Goal: Task Accomplishment & Management: Complete application form

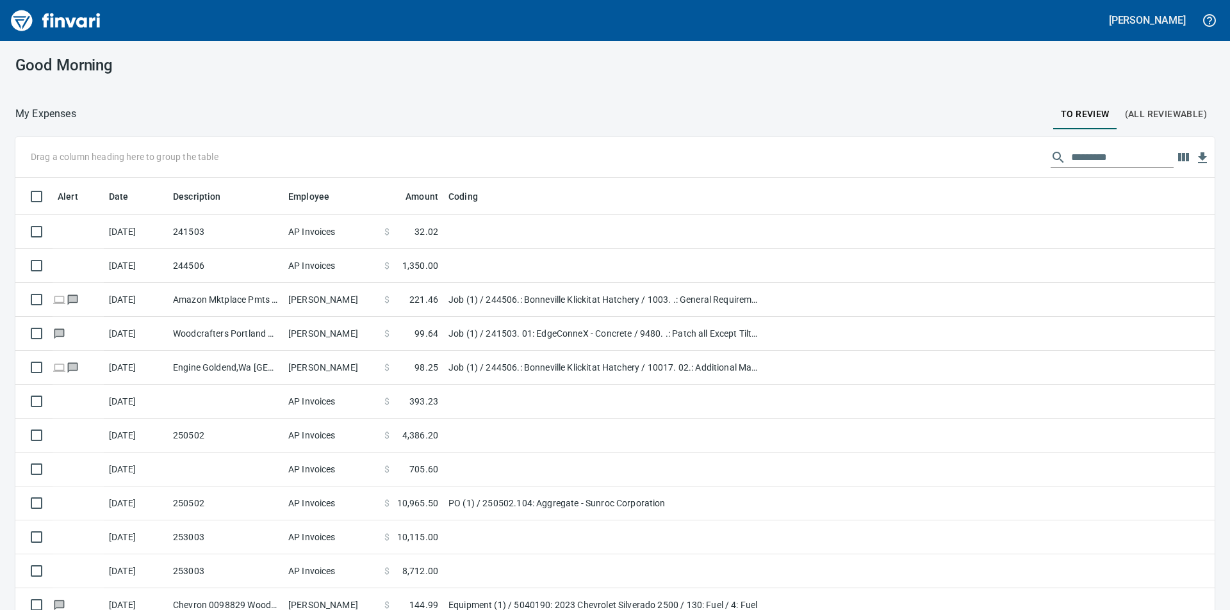
scroll to position [460, 1170]
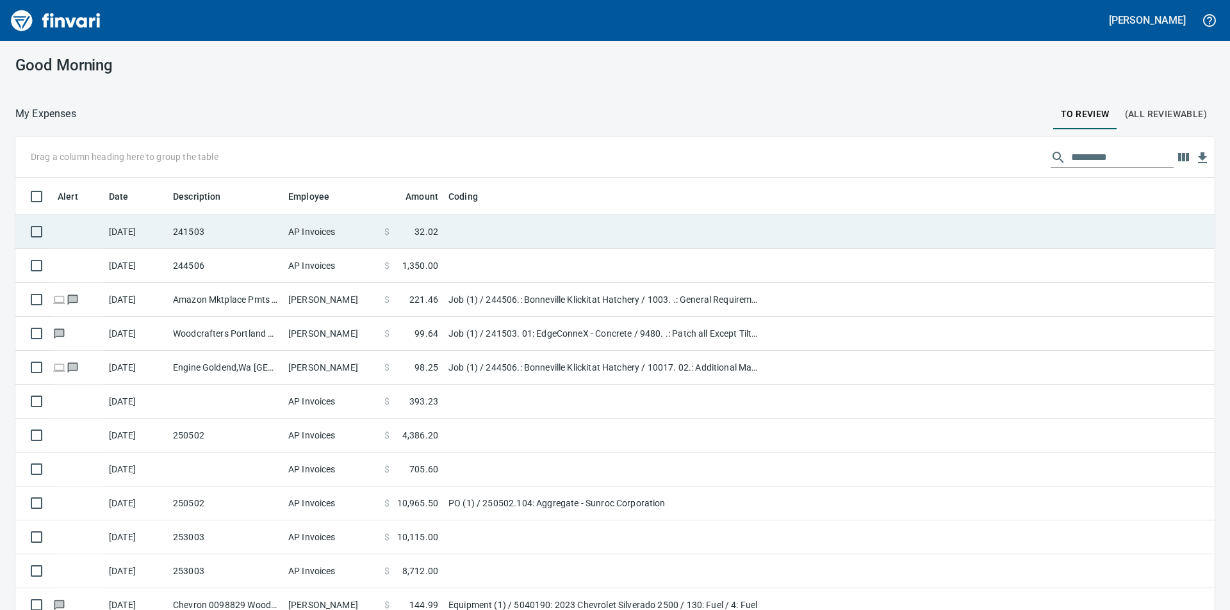
click at [258, 236] on td "241503" at bounding box center [225, 232] width 115 height 34
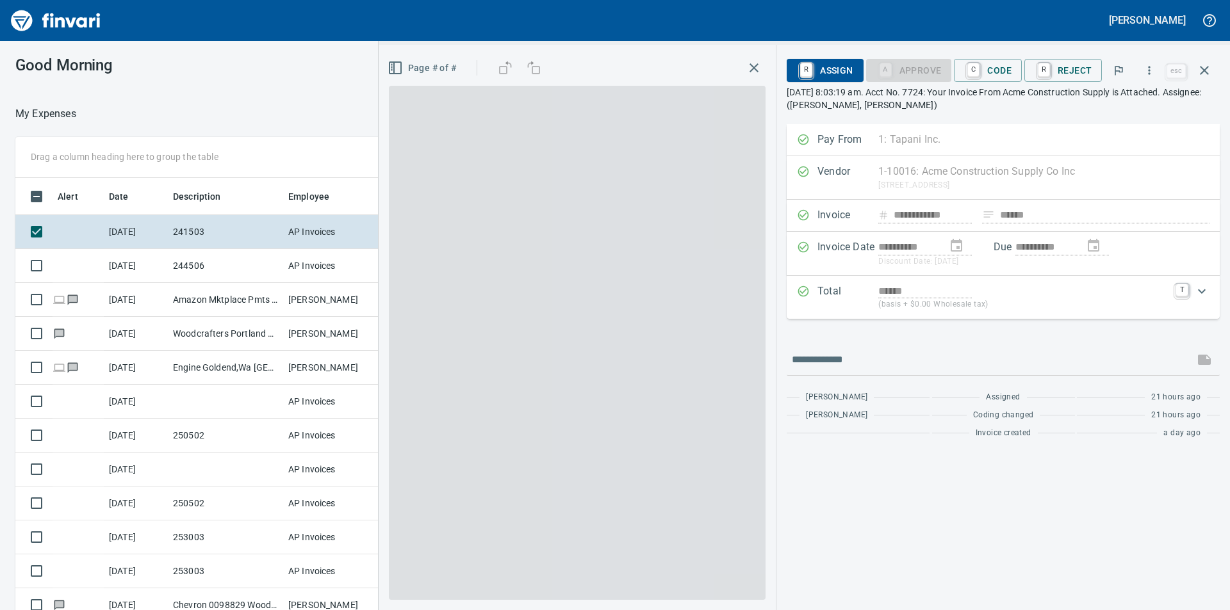
scroll to position [460, 850]
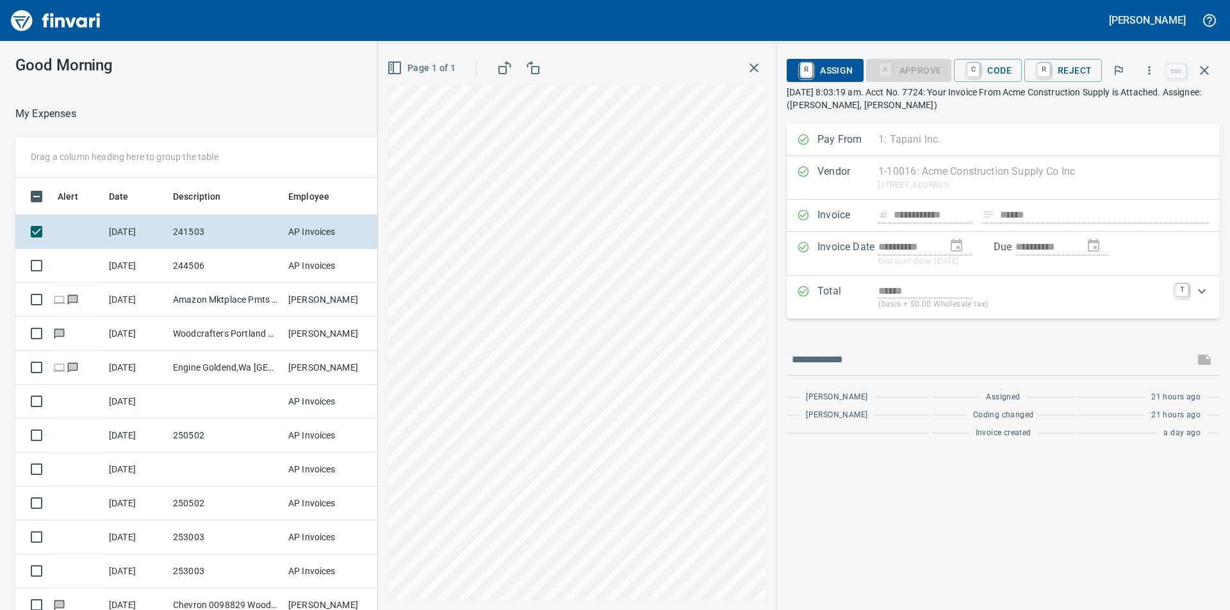
click at [1048, 98] on p "[DATE] 8:03:19 am. Acct No. 7724: Your Invoice From Acme Construction Supply is…" at bounding box center [1002, 99] width 433 height 26
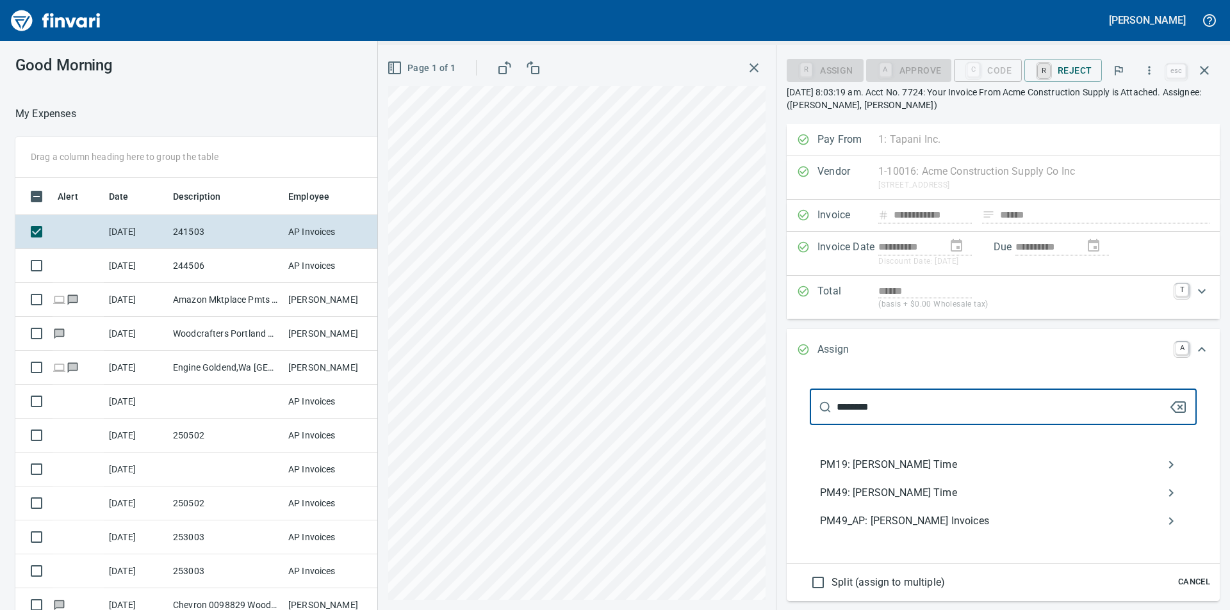
type input "********"
click at [921, 521] on span "PM49_AP: [PERSON_NAME] Invoices" at bounding box center [993, 521] width 346 height 15
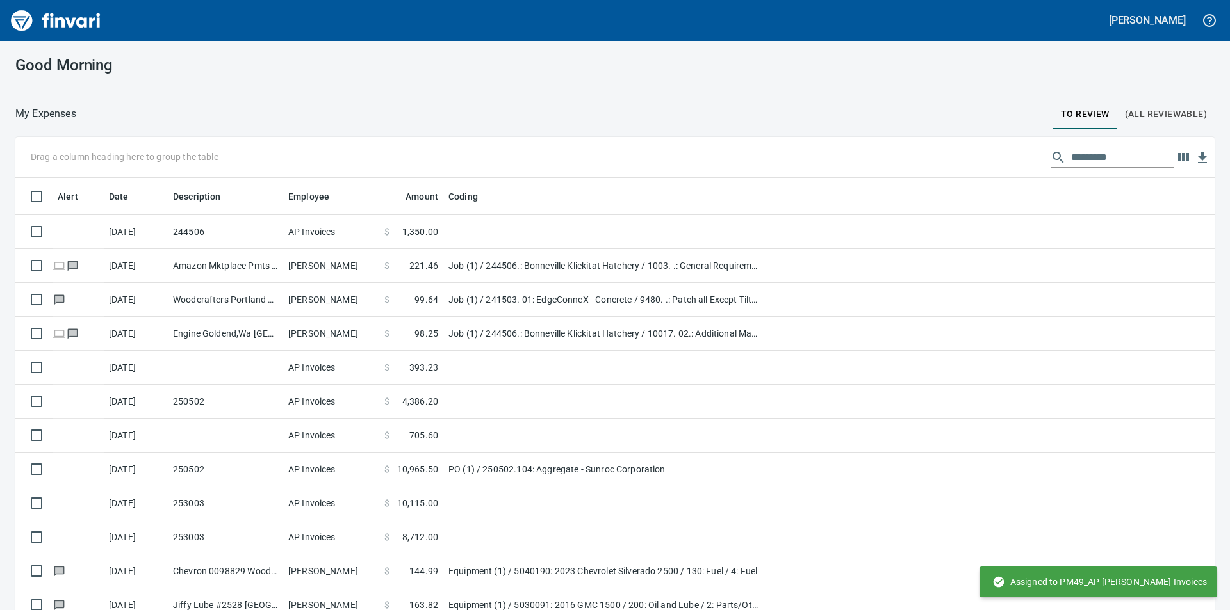
scroll to position [460, 1168]
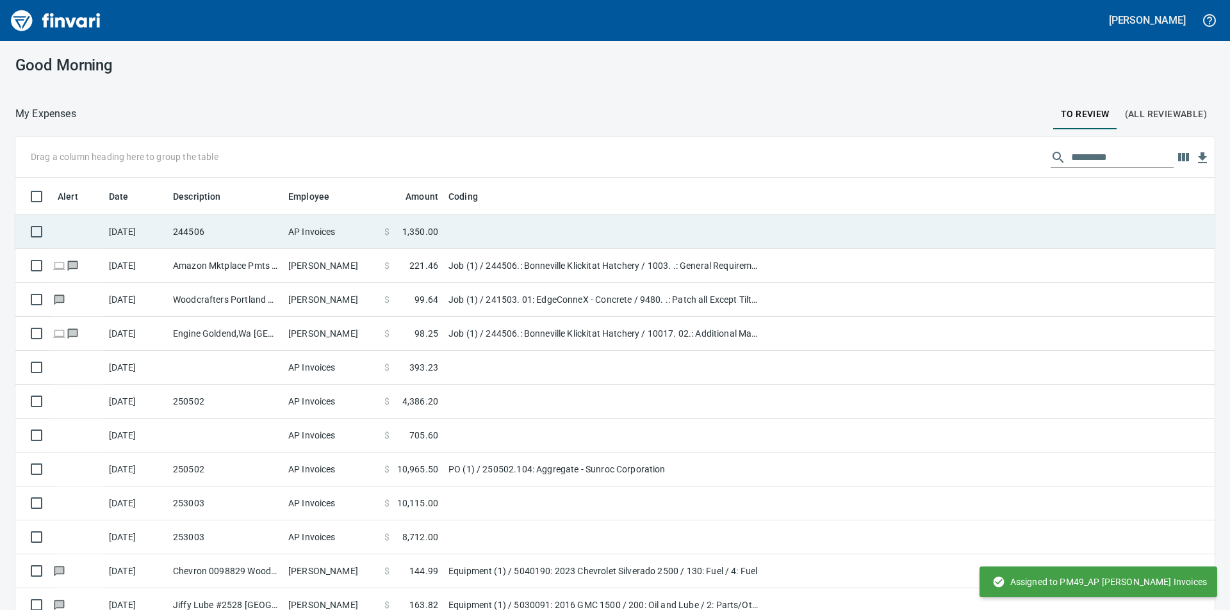
click at [243, 232] on td "244506" at bounding box center [225, 232] width 115 height 34
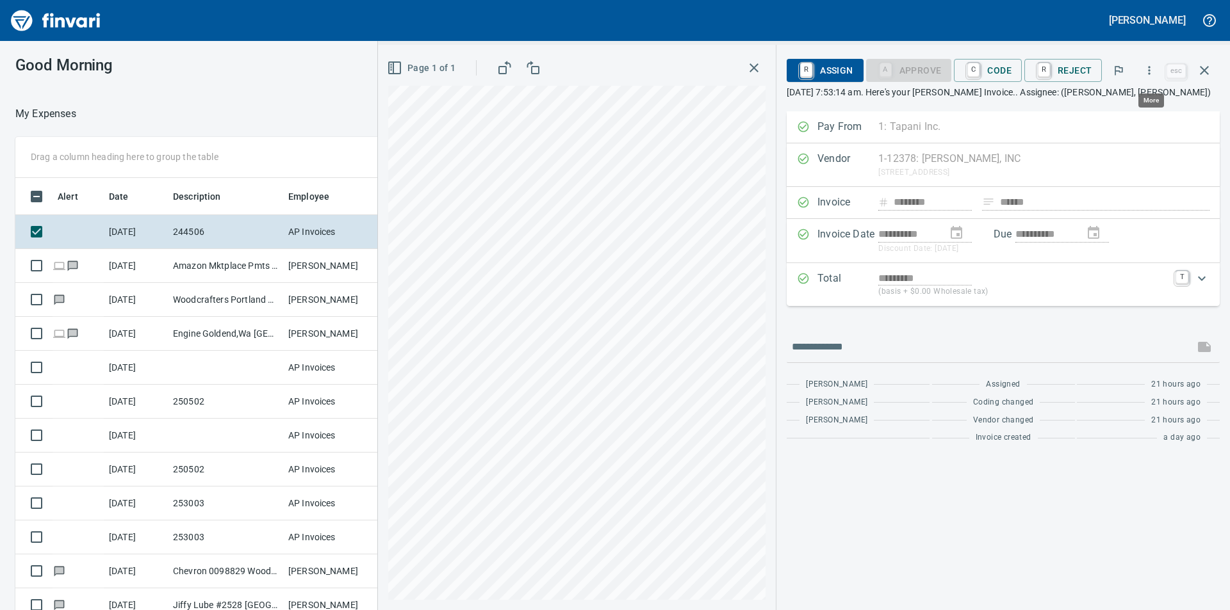
scroll to position [460, 850]
click at [1150, 68] on icon "button" at bounding box center [1149, 70] width 2 height 8
click at [1123, 106] on span "Download" at bounding box center [1146, 107] width 123 height 15
click at [323, 99] on div at bounding box center [404, 114] width 656 height 31
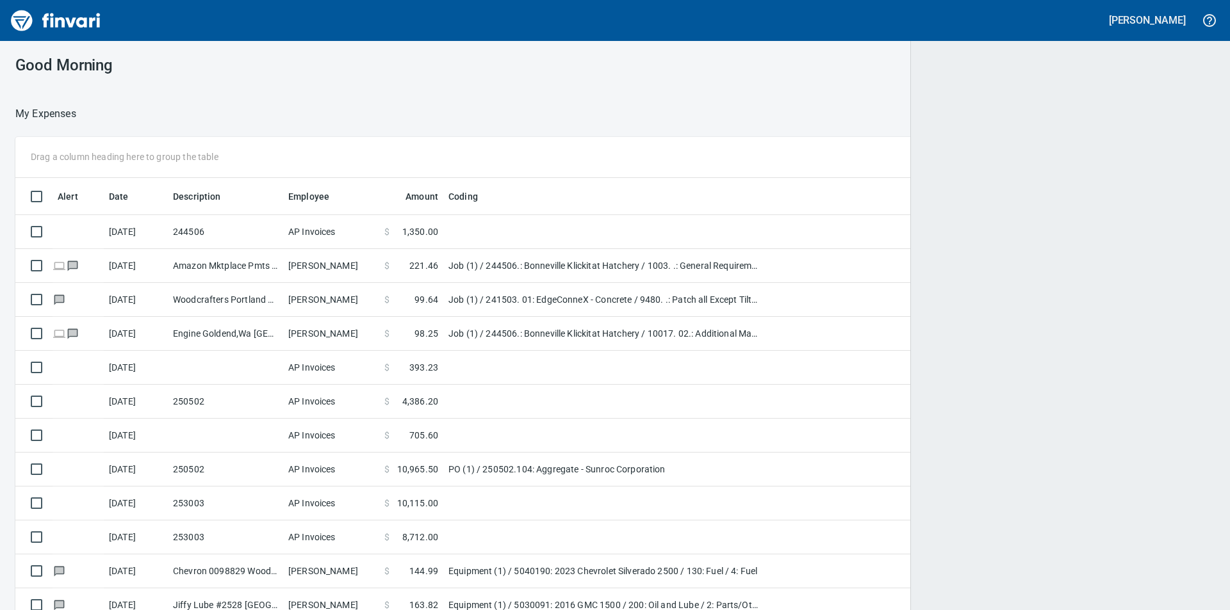
scroll to position [460, 1168]
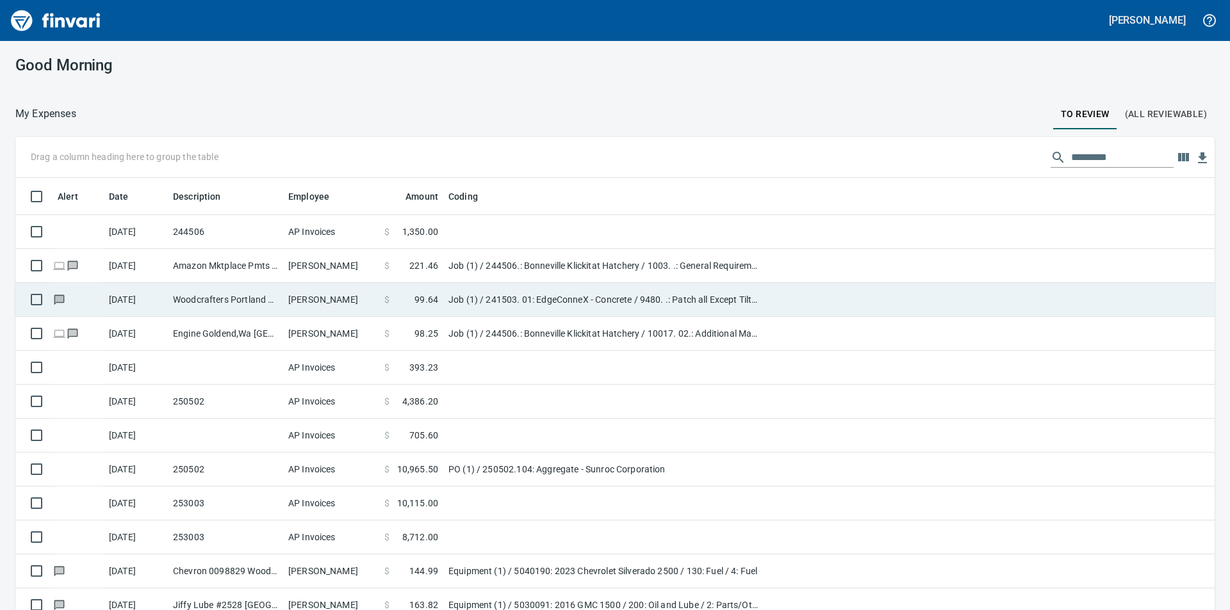
click at [325, 300] on td "[PERSON_NAME]" at bounding box center [331, 300] width 96 height 34
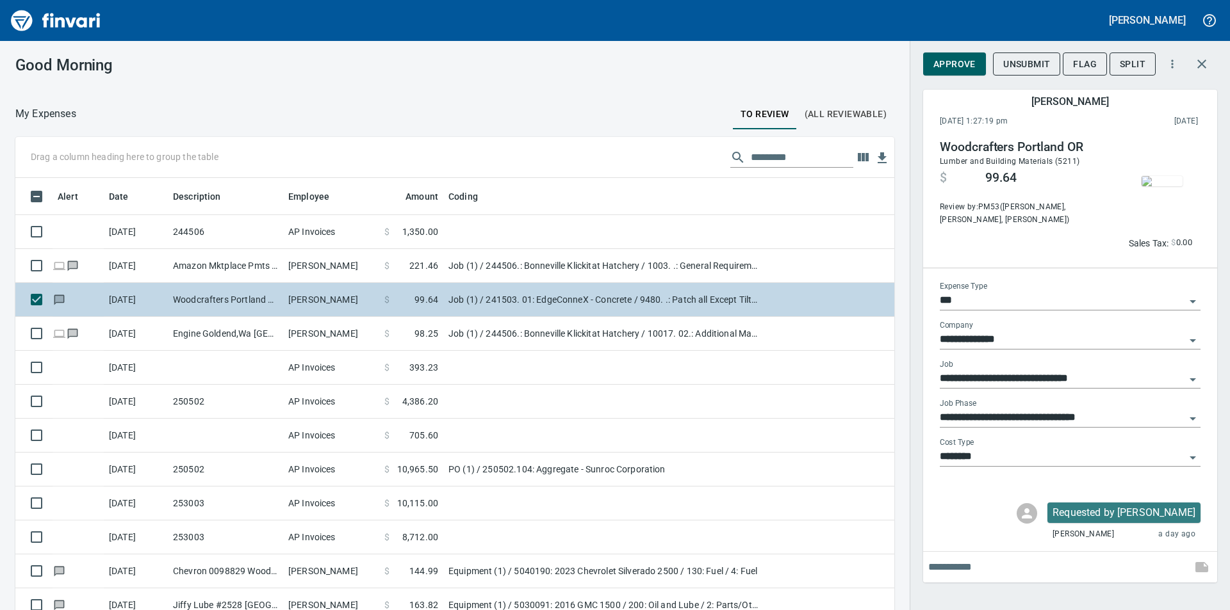
scroll to position [460, 850]
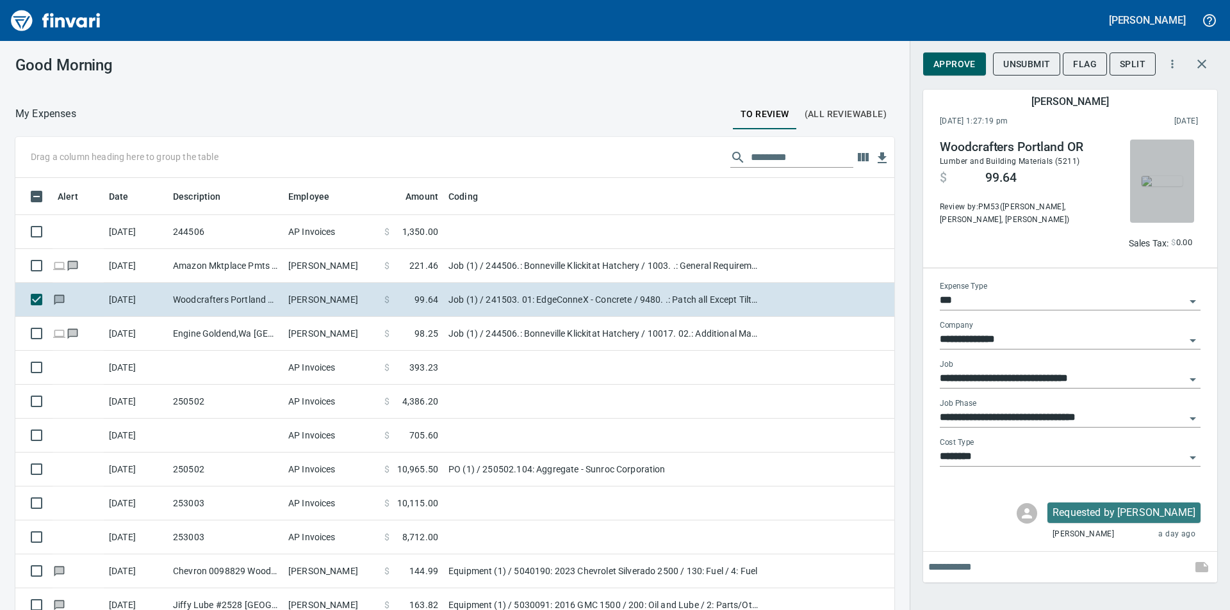
click at [1164, 176] on img "button" at bounding box center [1161, 181] width 41 height 10
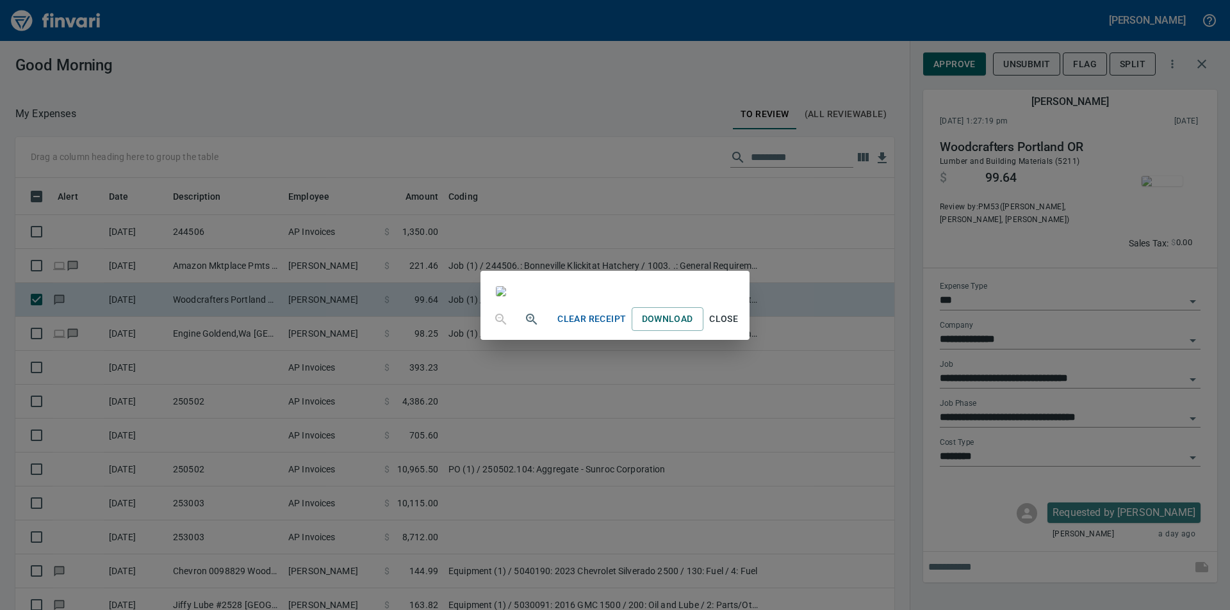
click at [1044, 36] on div "Clear Receipt Download Close" at bounding box center [615, 305] width 1230 height 610
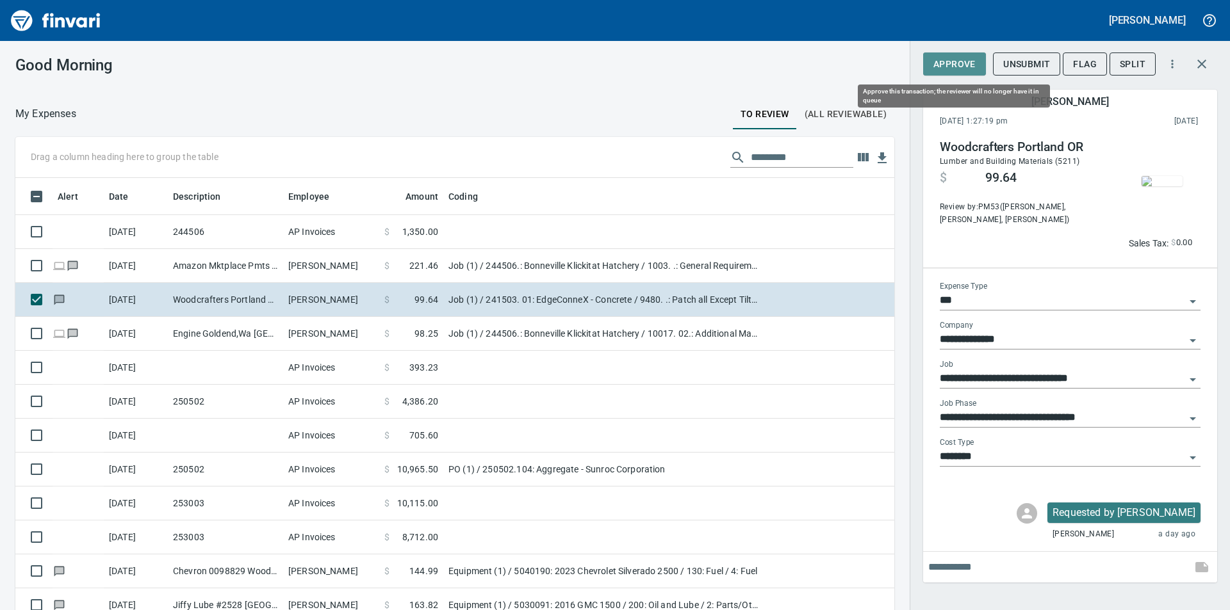
click at [957, 66] on span "Approve" at bounding box center [954, 64] width 42 height 16
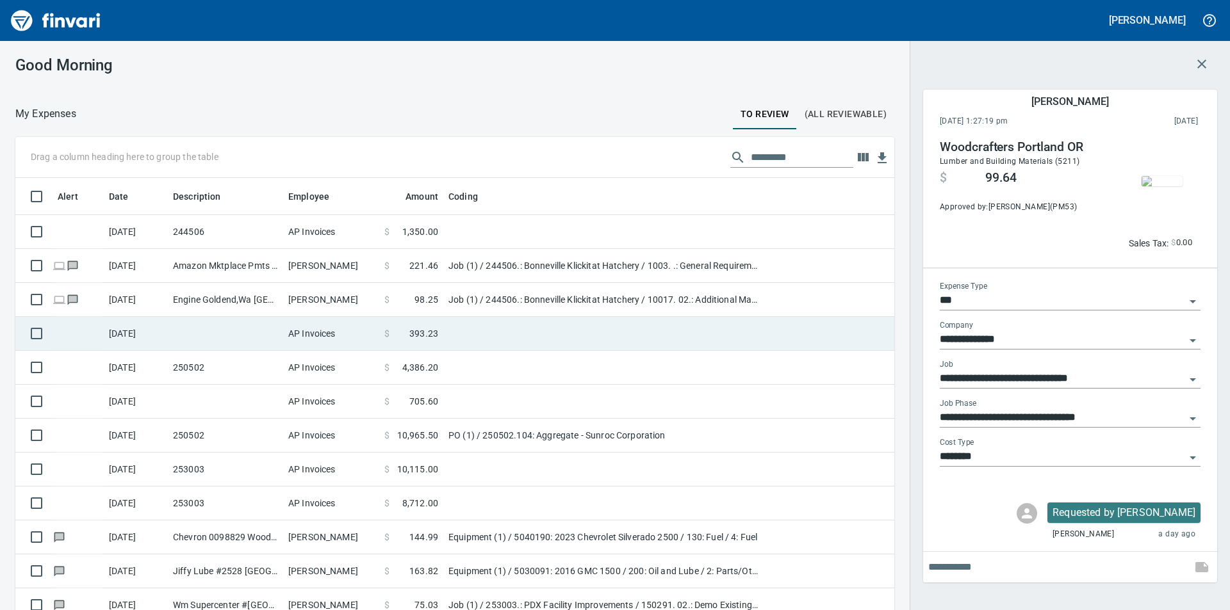
click at [197, 333] on td at bounding box center [225, 334] width 115 height 34
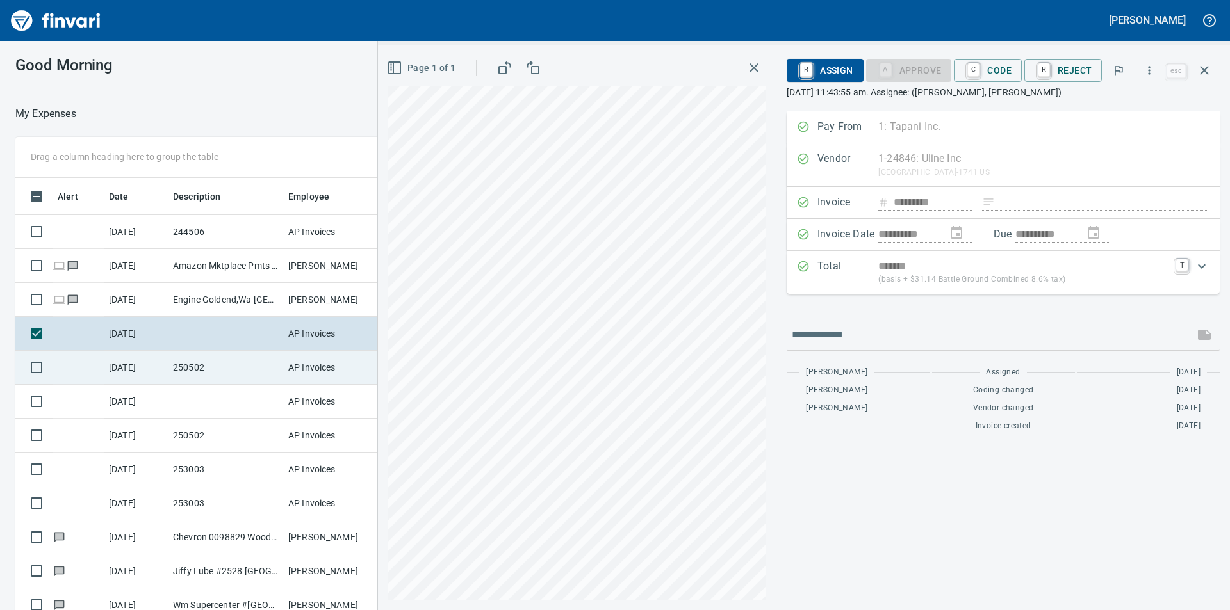
click at [220, 362] on td "250502" at bounding box center [225, 368] width 115 height 34
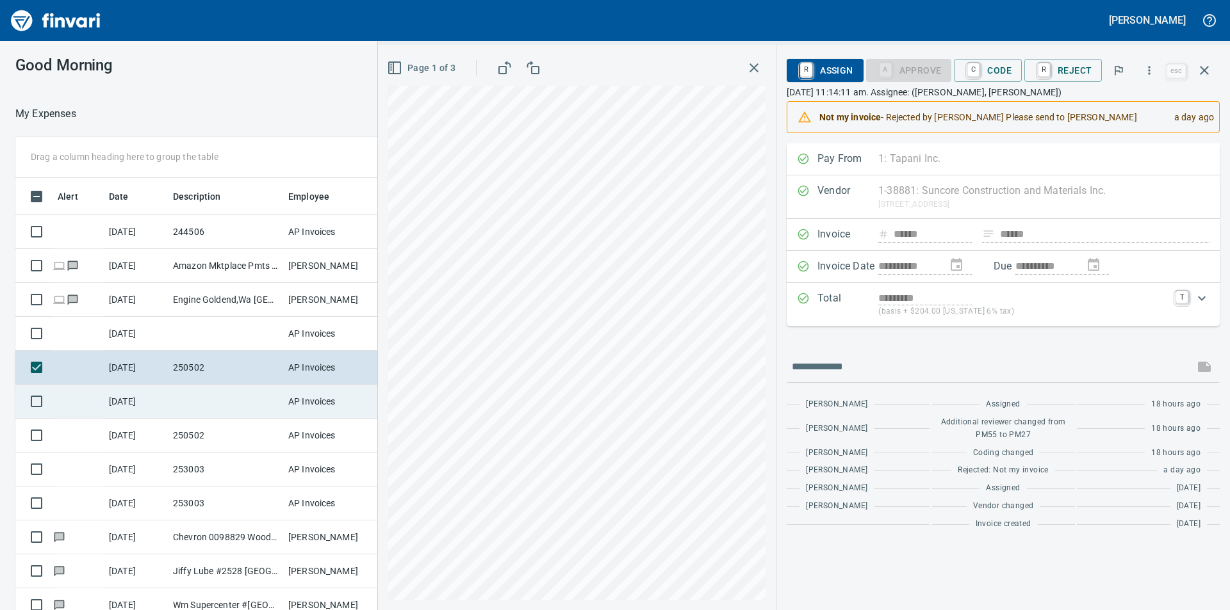
click at [222, 410] on td at bounding box center [225, 402] width 115 height 34
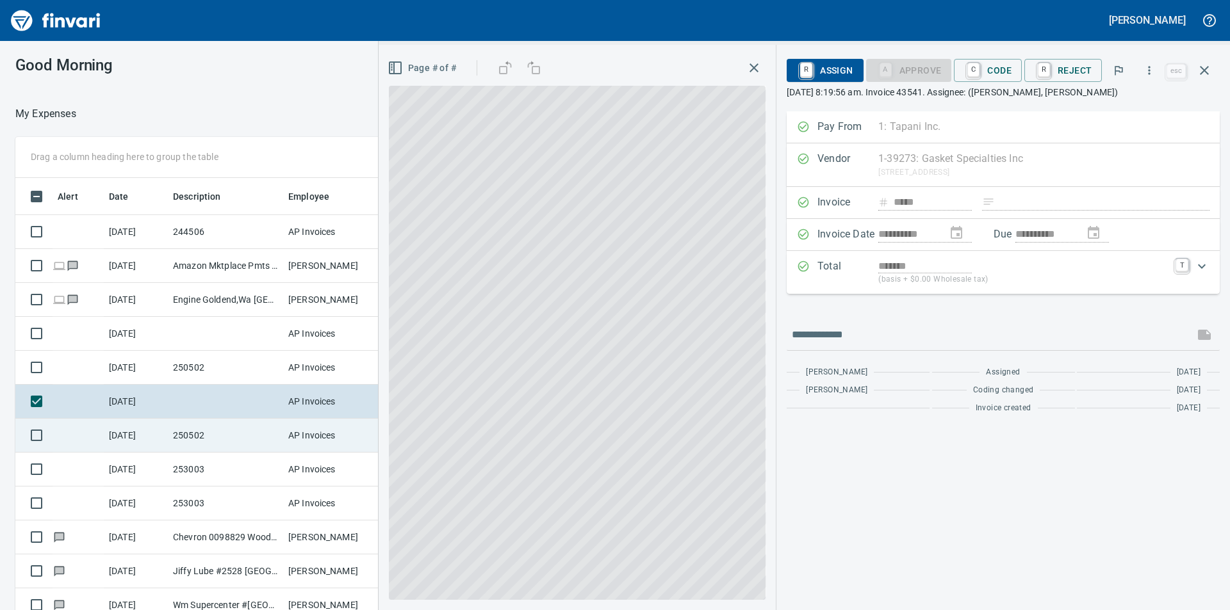
click at [220, 431] on td "250502" at bounding box center [225, 436] width 115 height 34
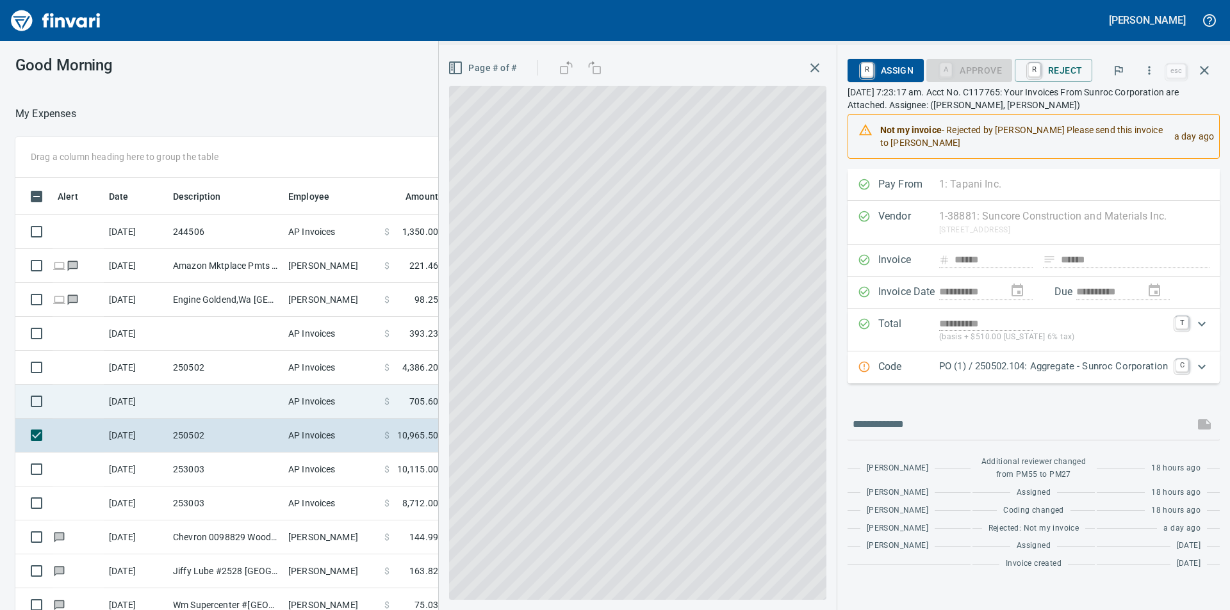
scroll to position [128, 0]
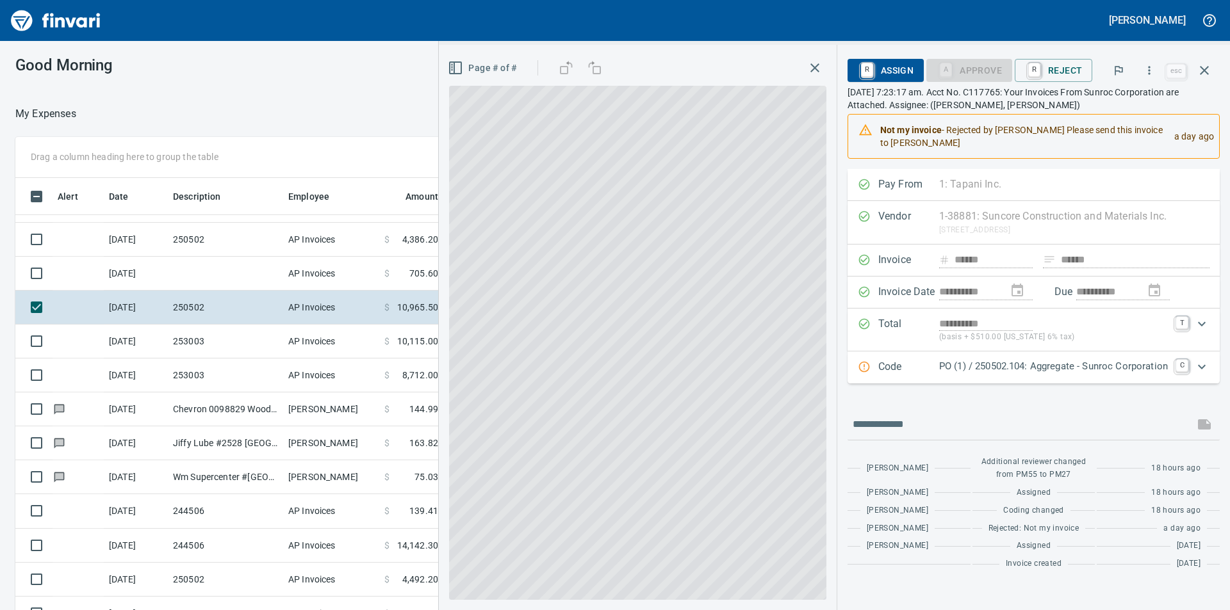
click at [811, 71] on icon "button" at bounding box center [814, 67] width 15 height 15
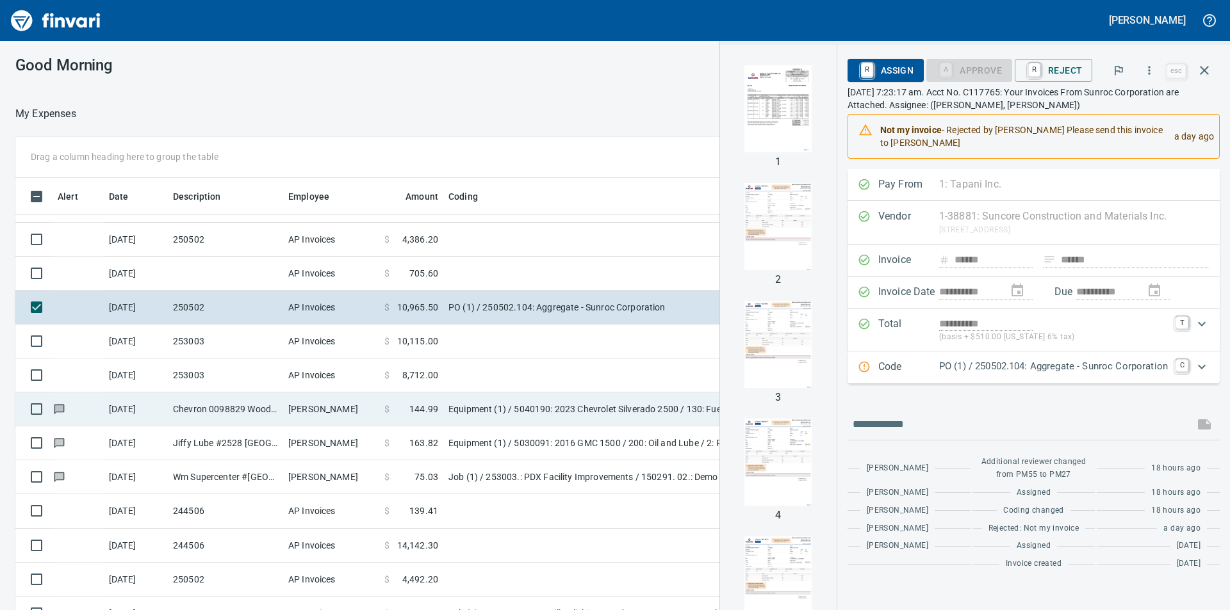
click at [416, 407] on span "144.99" at bounding box center [423, 409] width 29 height 13
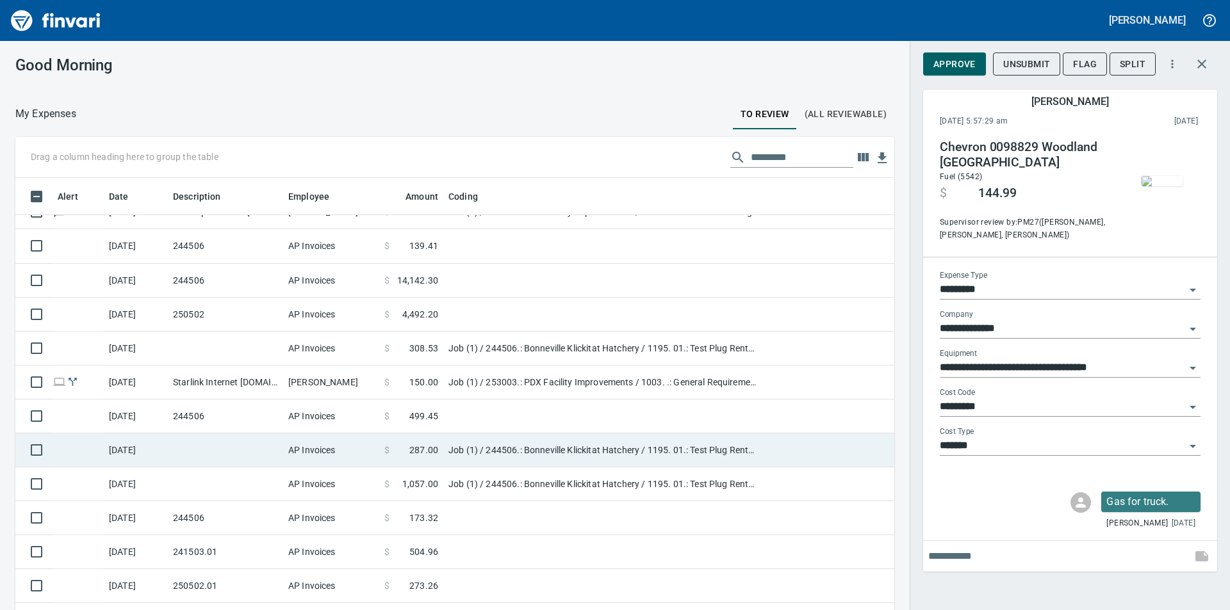
scroll to position [320, 0]
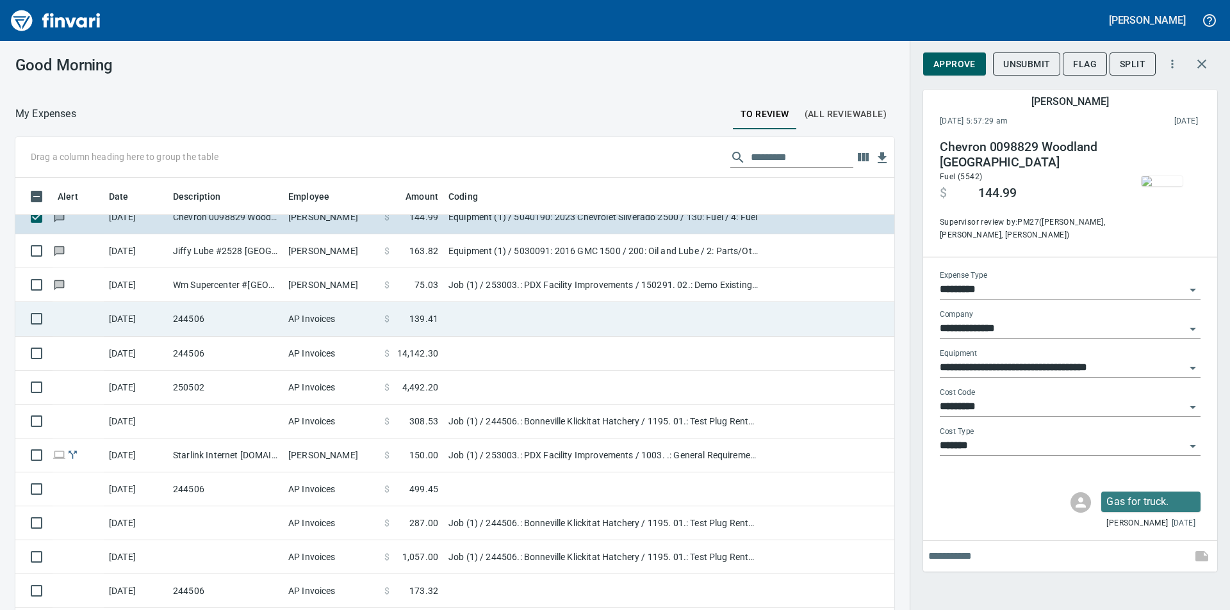
click at [365, 327] on td "AP Invoices" at bounding box center [331, 319] width 96 height 34
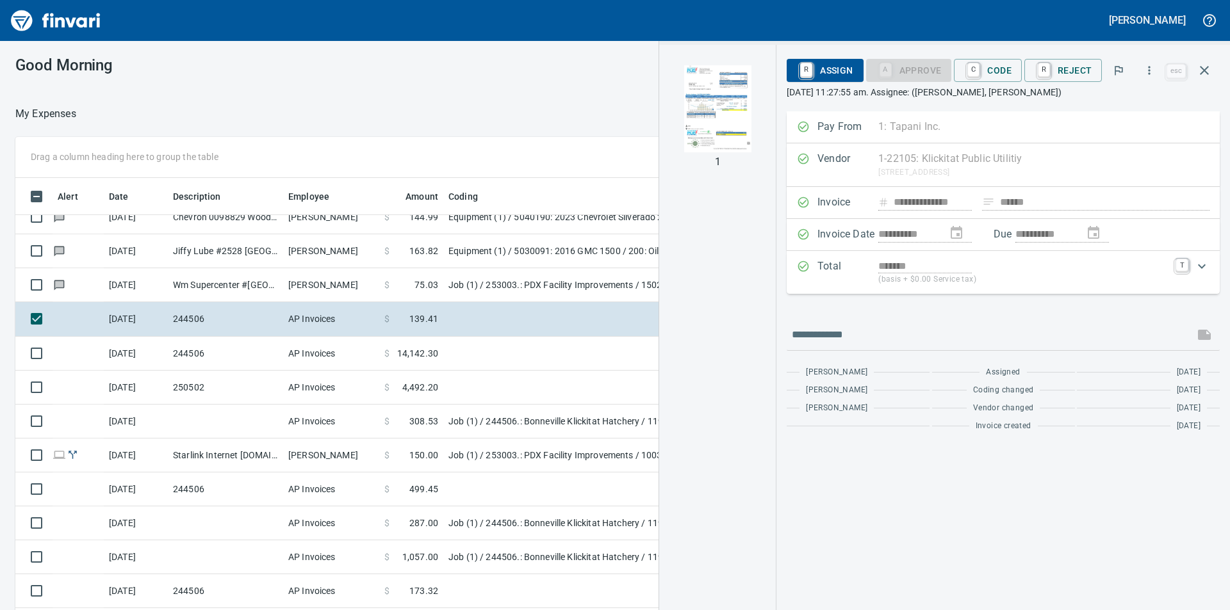
click at [1031, 95] on p "[DATE] 11:27:55 am. Assignee: ([PERSON_NAME], [PERSON_NAME])" at bounding box center [1002, 92] width 433 height 13
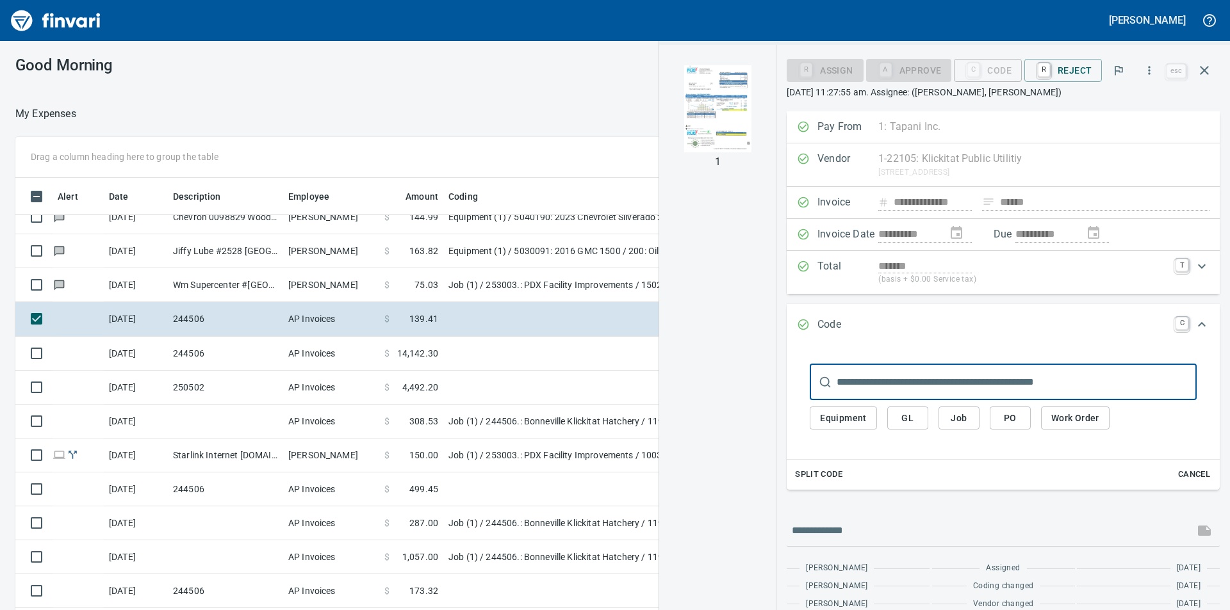
click at [969, 421] on span "Job" at bounding box center [958, 418] width 20 height 16
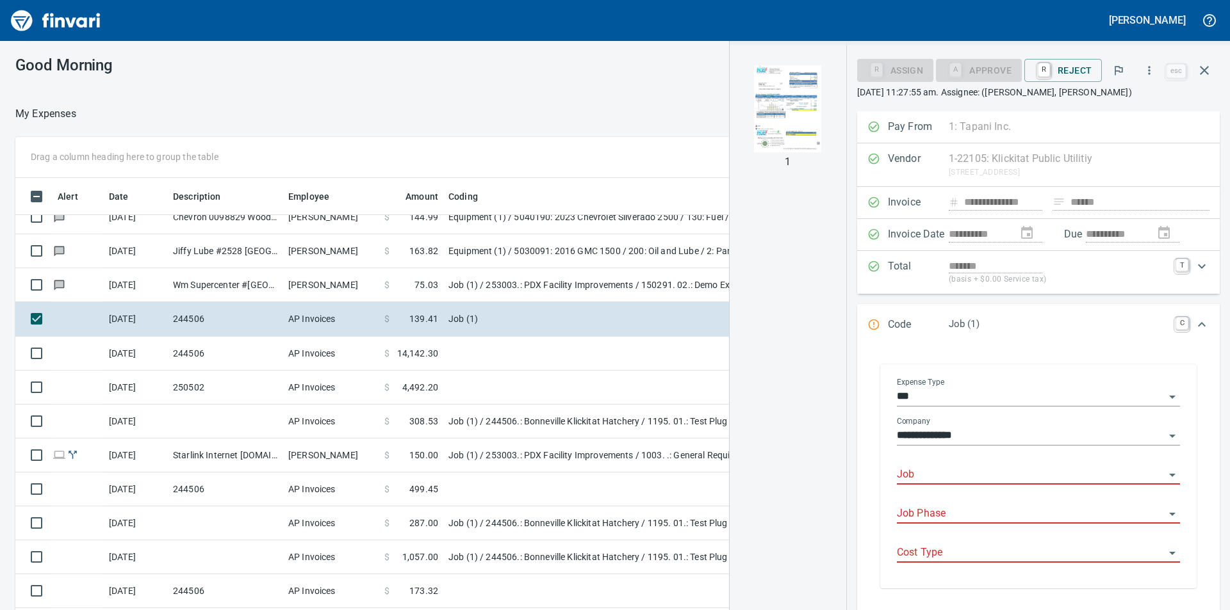
click at [954, 474] on input "Job" at bounding box center [1031, 475] width 268 height 18
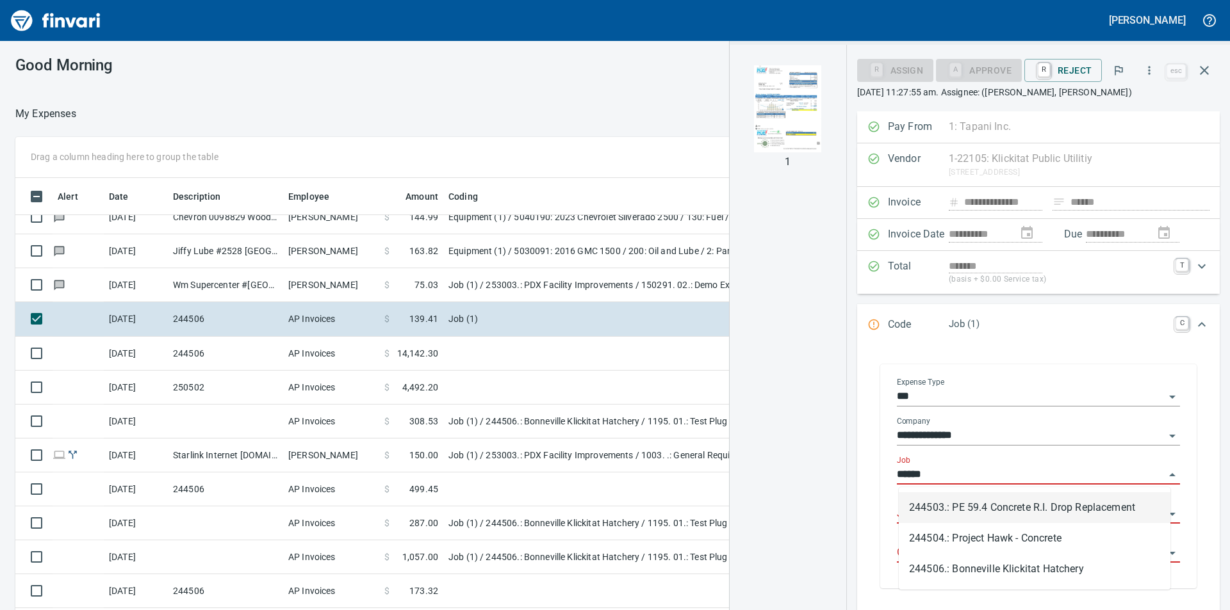
scroll to position [460, 850]
click at [1025, 501] on li "244506.: Bonneville Klickitat Hatchery" at bounding box center [1034, 507] width 272 height 31
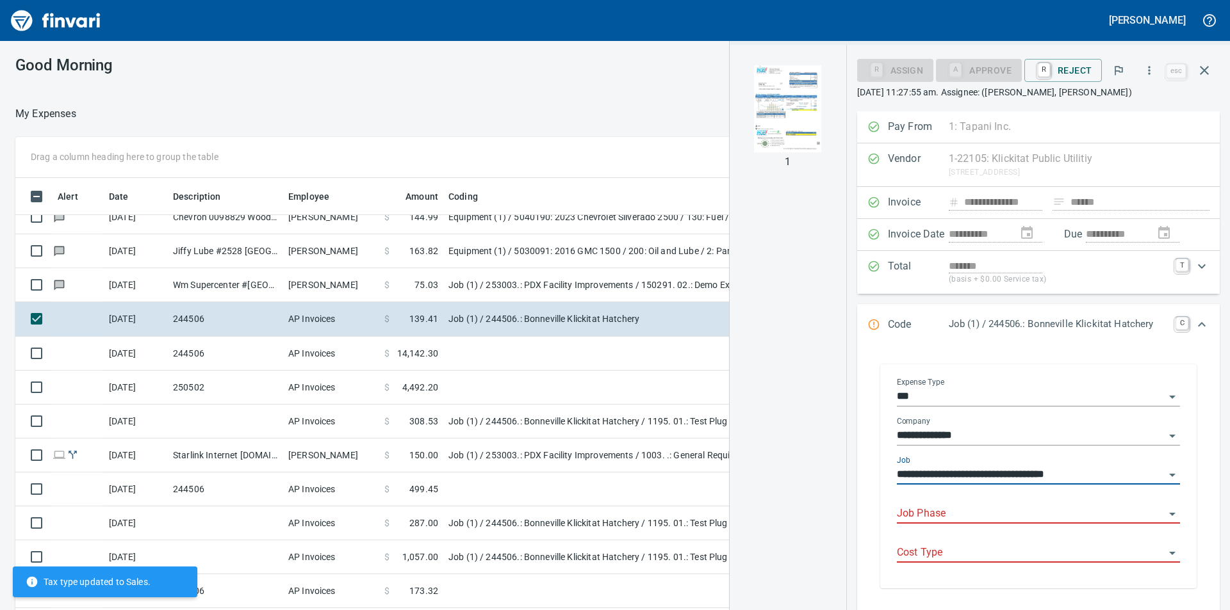
type input "**********"
click at [943, 513] on input "Job Phase" at bounding box center [1031, 514] width 268 height 18
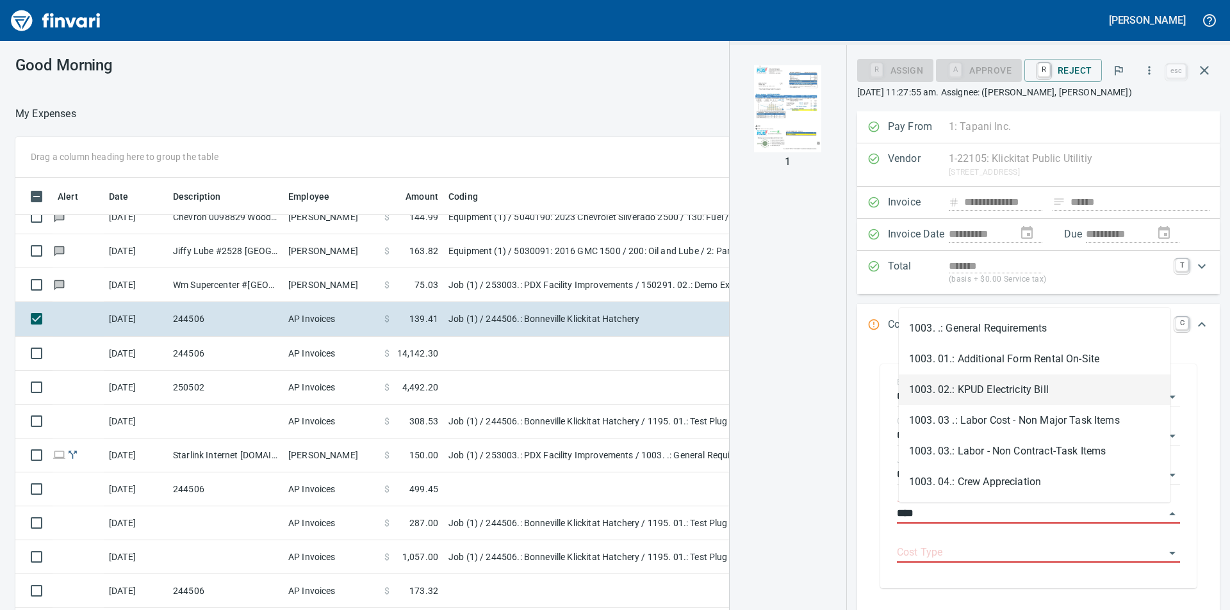
click at [995, 393] on li "1003. 02.: KPUD Electricity Bill" at bounding box center [1034, 390] width 272 height 31
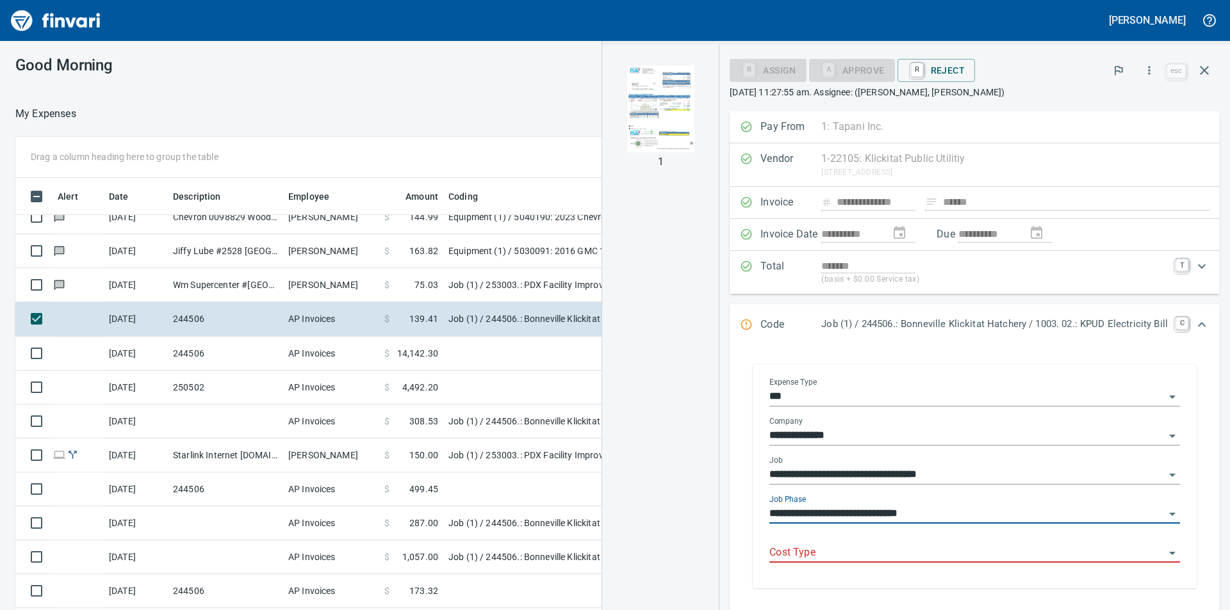
click at [1022, 543] on div "Cost Type" at bounding box center [974, 548] width 410 height 29
type input "**********"
click at [847, 558] on input "Cost Type" at bounding box center [966, 553] width 395 height 18
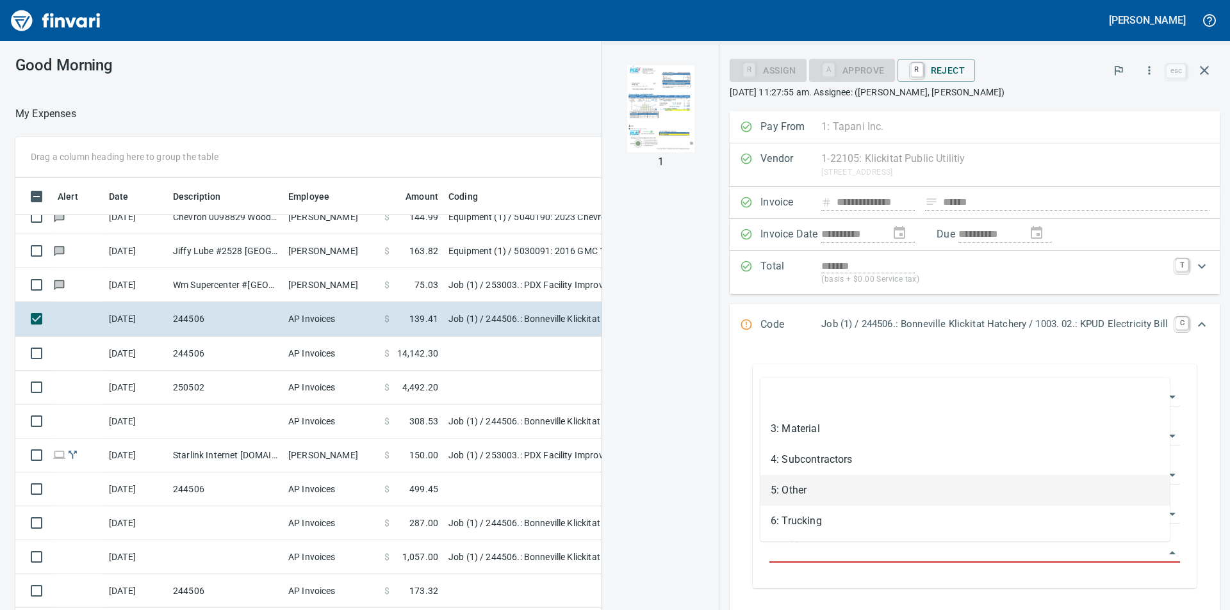
click at [814, 501] on li "5: Other" at bounding box center [964, 490] width 409 height 31
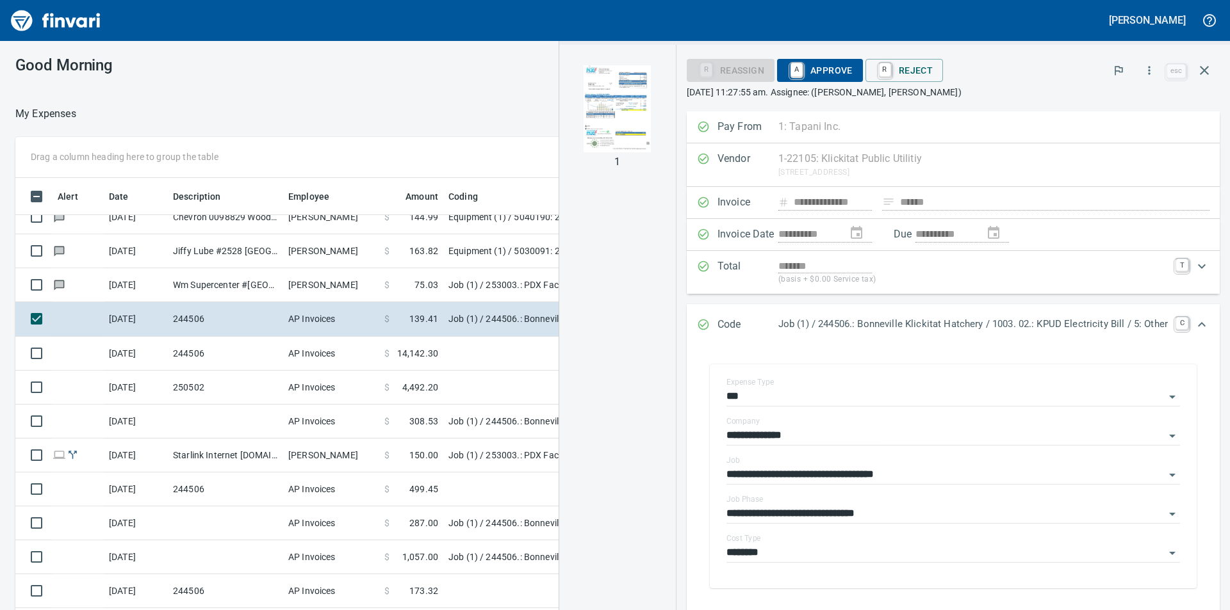
click at [857, 344] on div "Code Job (1) / 244506.: Bonneville Klickitat Hatchery / 1003. 02.: KPUD Electri…" at bounding box center [952, 325] width 533 height 42
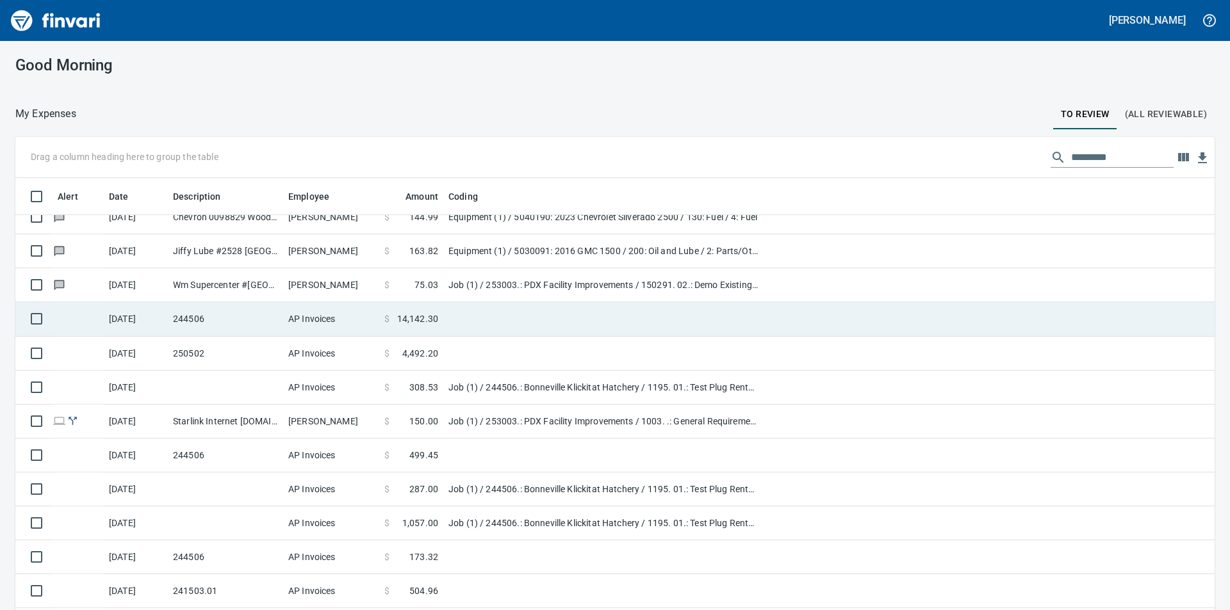
scroll to position [460, 1167]
click at [239, 314] on td "244506" at bounding box center [225, 319] width 115 height 34
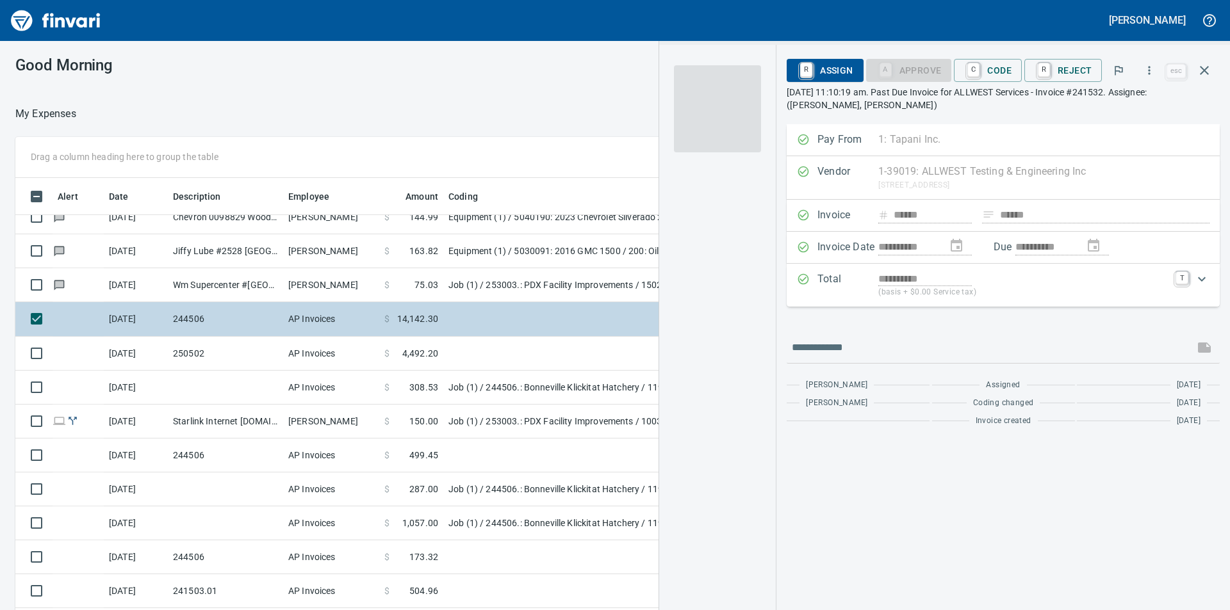
scroll to position [460, 850]
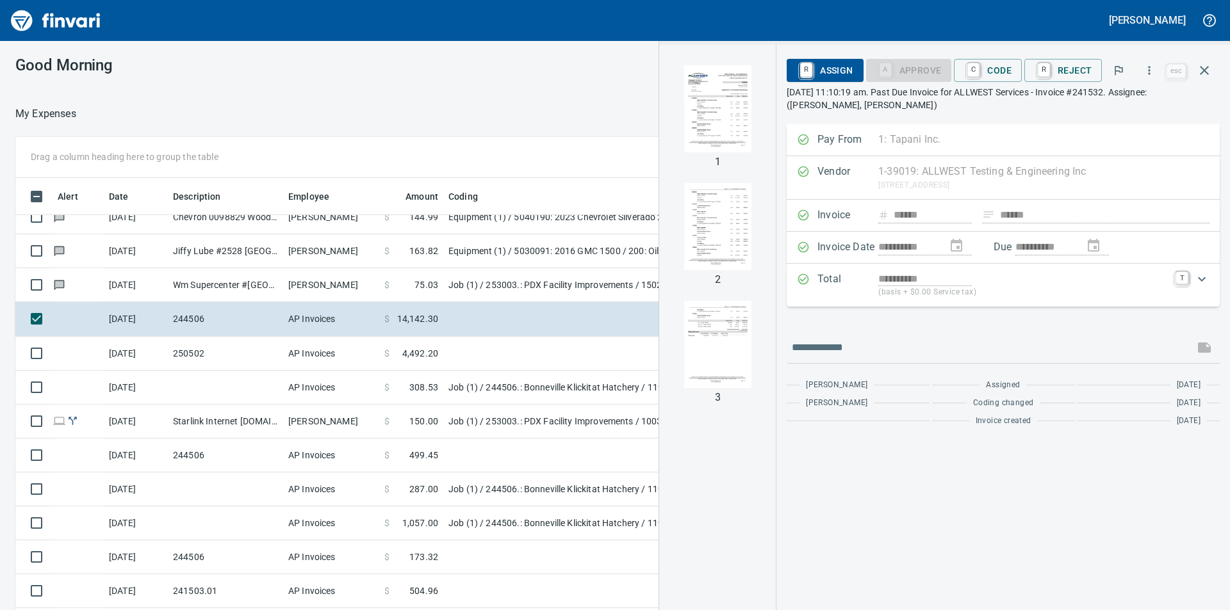
click at [996, 97] on p "[DATE] 11:10:19 am. Past Due Invoice for ALLWEST Services - Invoice #241532. As…" at bounding box center [1002, 99] width 433 height 26
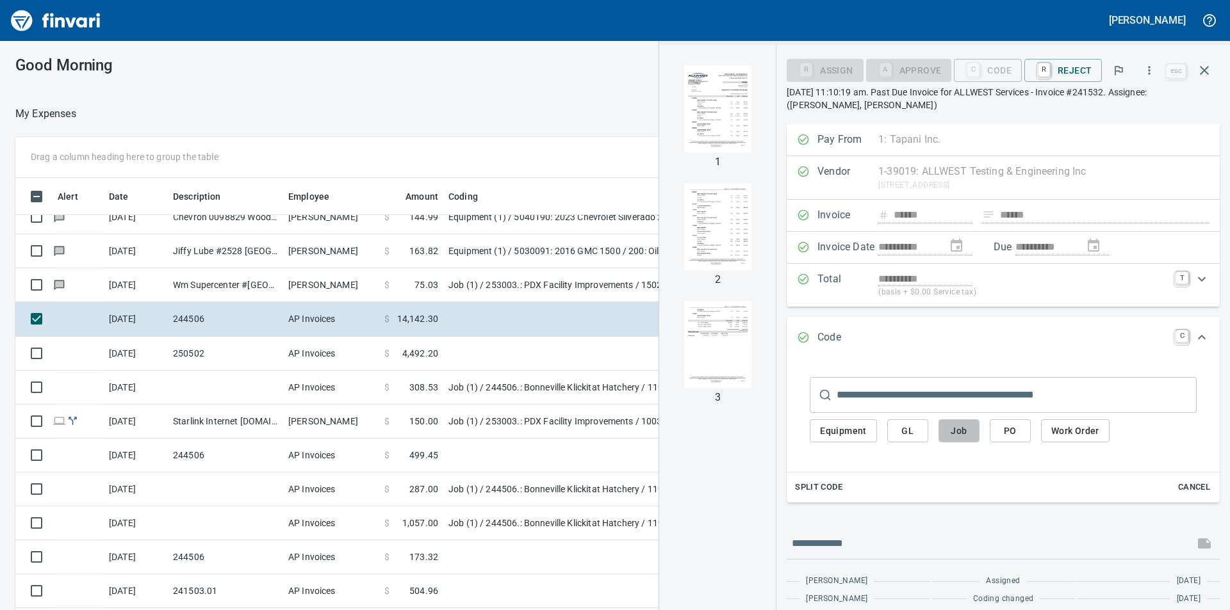
click at [973, 434] on button "Job" at bounding box center [958, 431] width 41 height 24
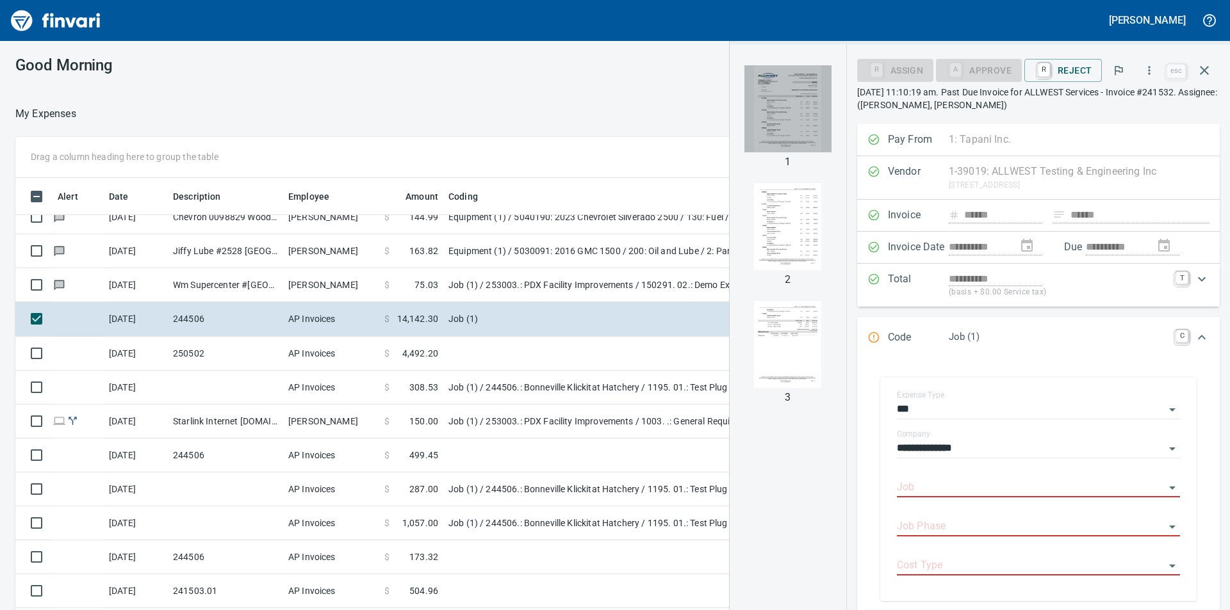
click at [799, 108] on img "button" at bounding box center [787, 108] width 87 height 87
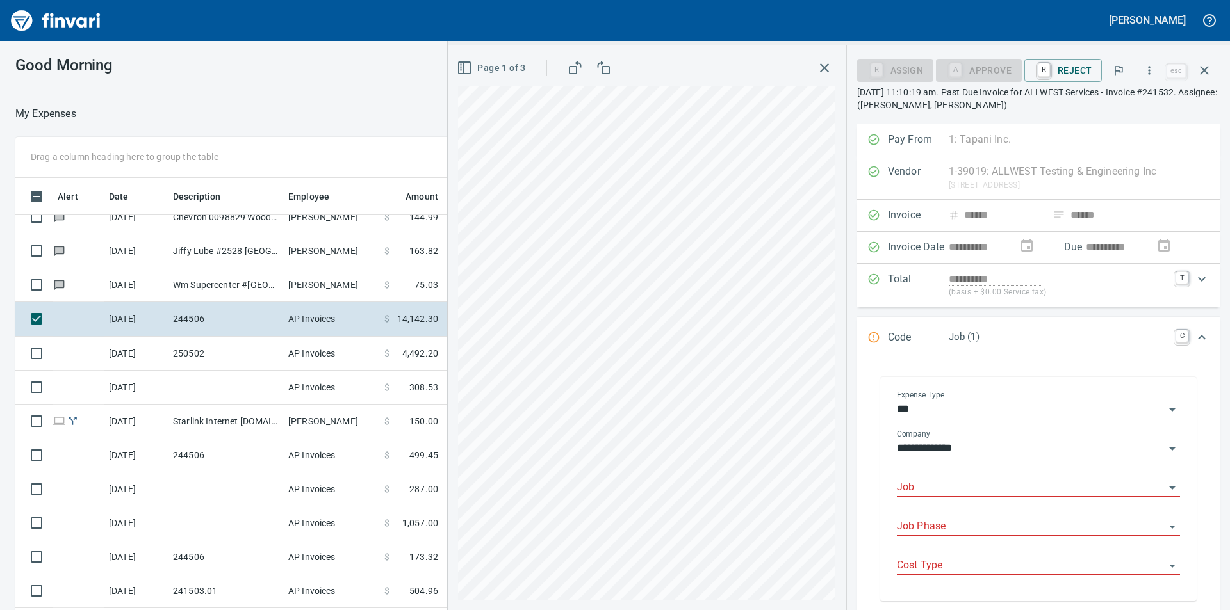
click at [954, 485] on input "Job" at bounding box center [1031, 488] width 268 height 18
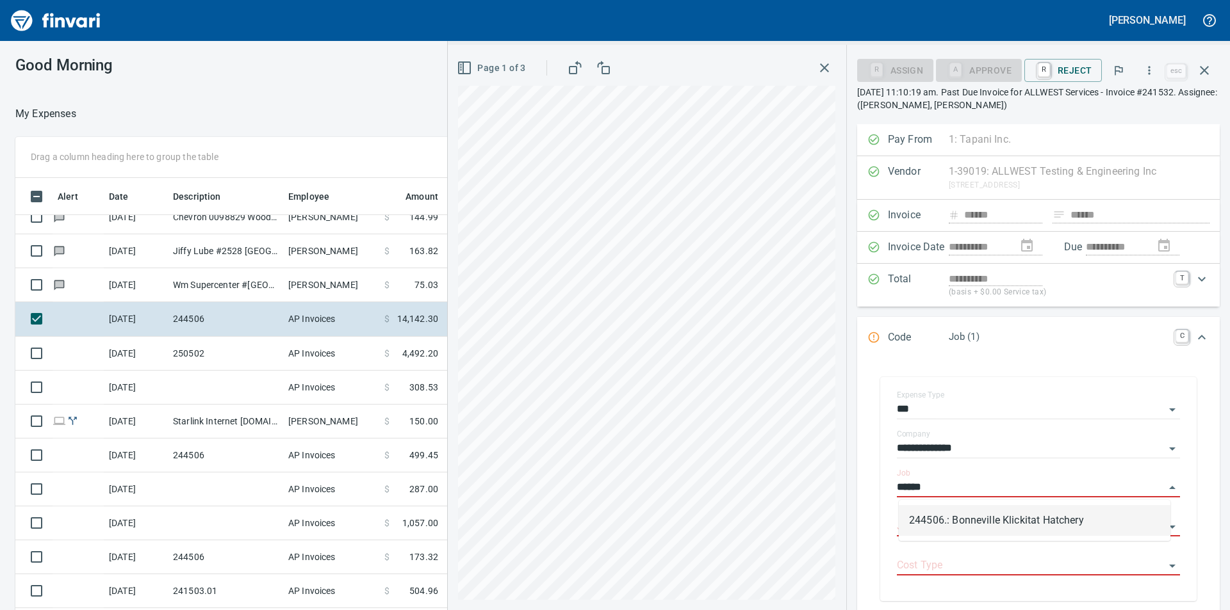
click at [970, 516] on li "244506.: Bonneville Klickitat Hatchery" at bounding box center [1034, 520] width 272 height 31
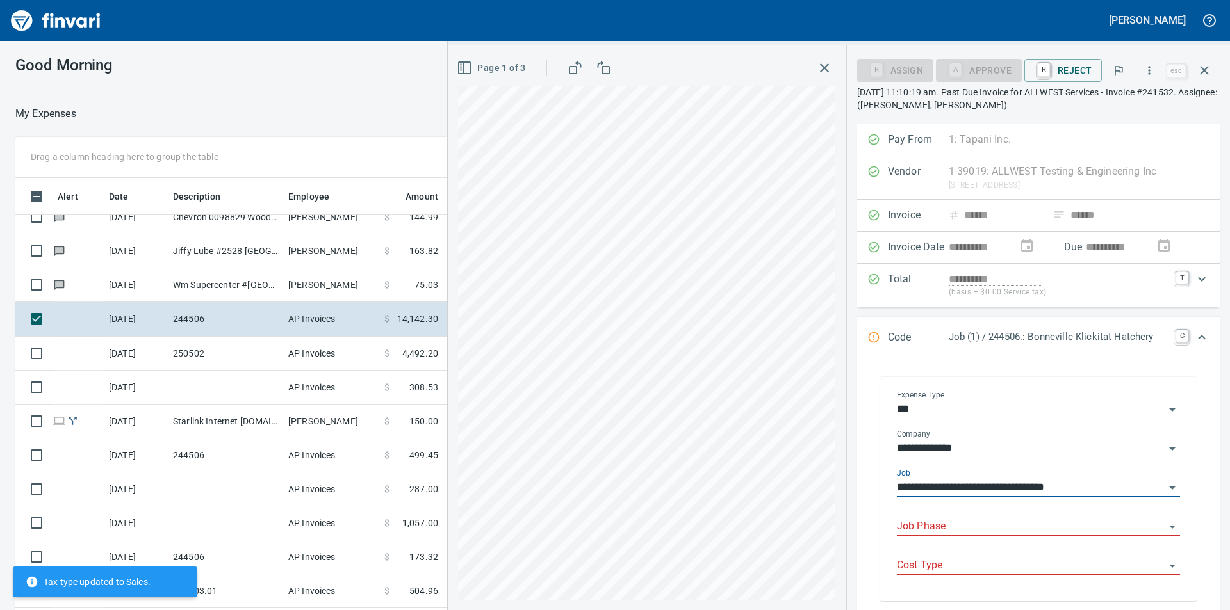
type input "**********"
click at [957, 525] on input "Job Phase" at bounding box center [1031, 527] width 268 height 18
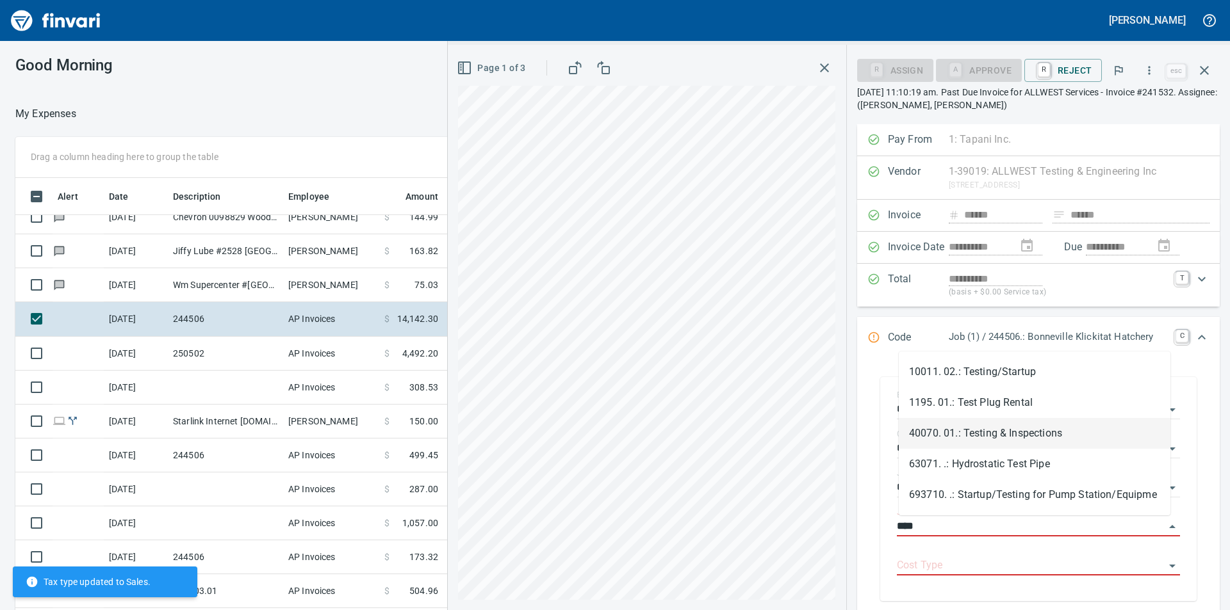
click at [1028, 433] on li "40070. 01.: Testing & Inspections" at bounding box center [1034, 433] width 272 height 31
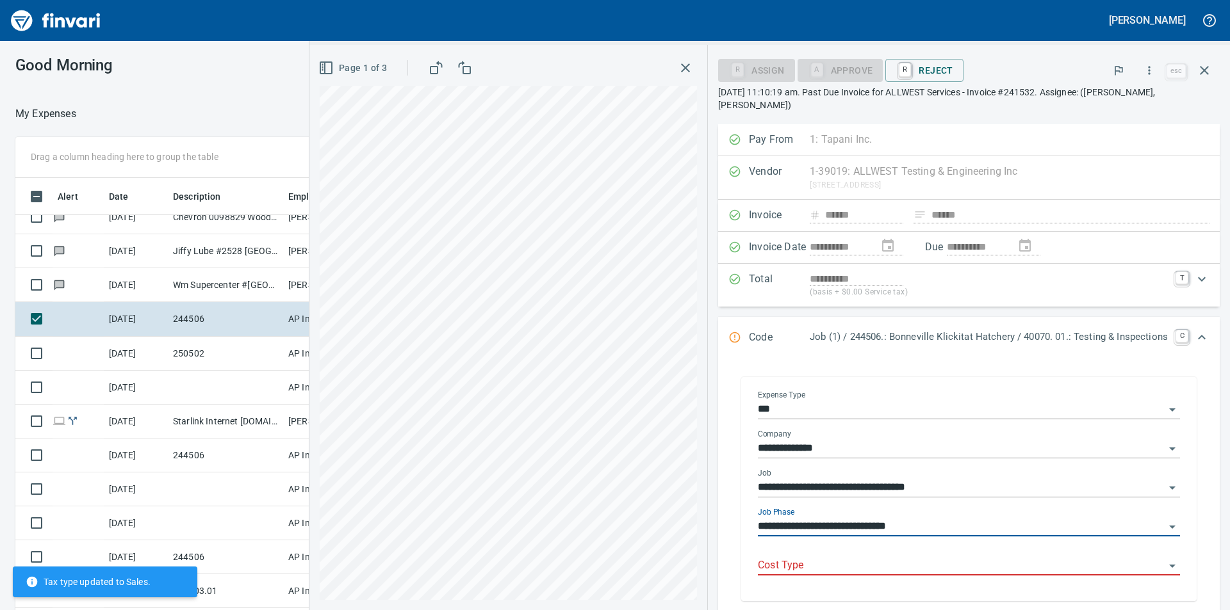
type input "**********"
click at [953, 567] on input "Cost Type" at bounding box center [961, 566] width 407 height 18
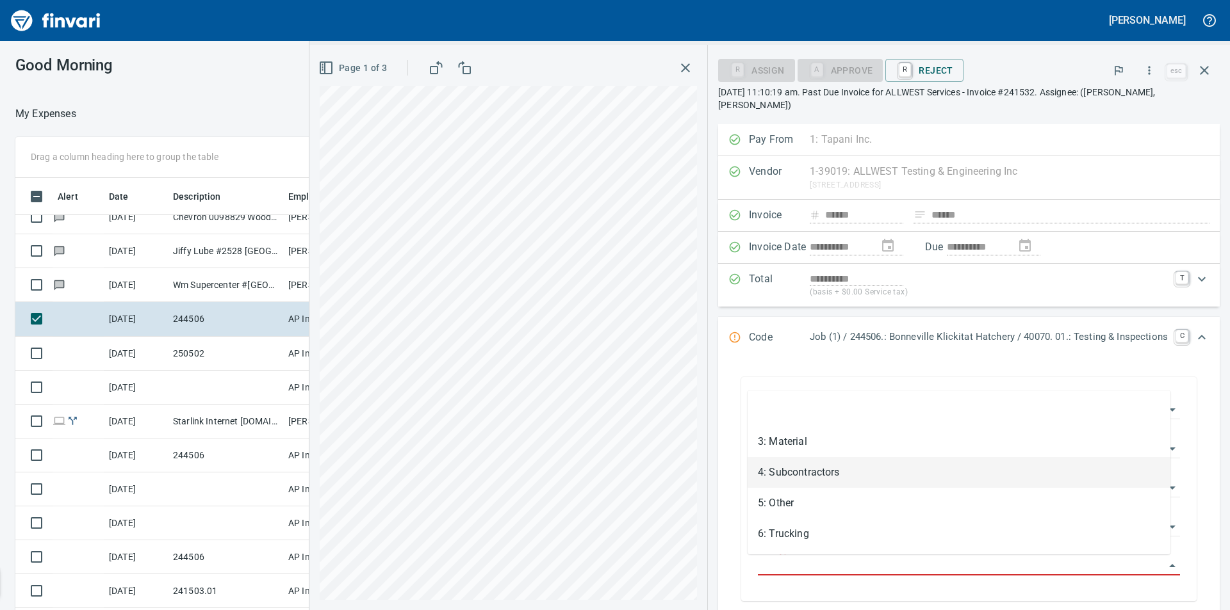
click at [812, 469] on li "4: Subcontractors" at bounding box center [958, 472] width 423 height 31
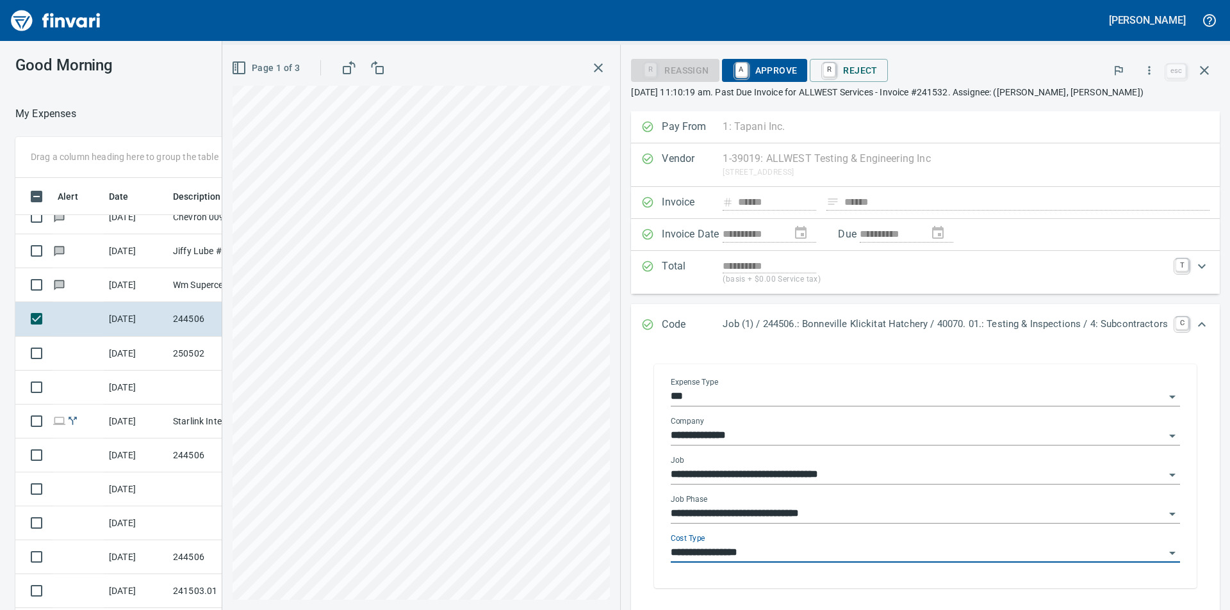
type input "**********"
click at [927, 91] on p "[DATE] 11:10:19 am. Past Due Invoice for ALLWEST Services - Invoice #241532. As…" at bounding box center [925, 92] width 589 height 13
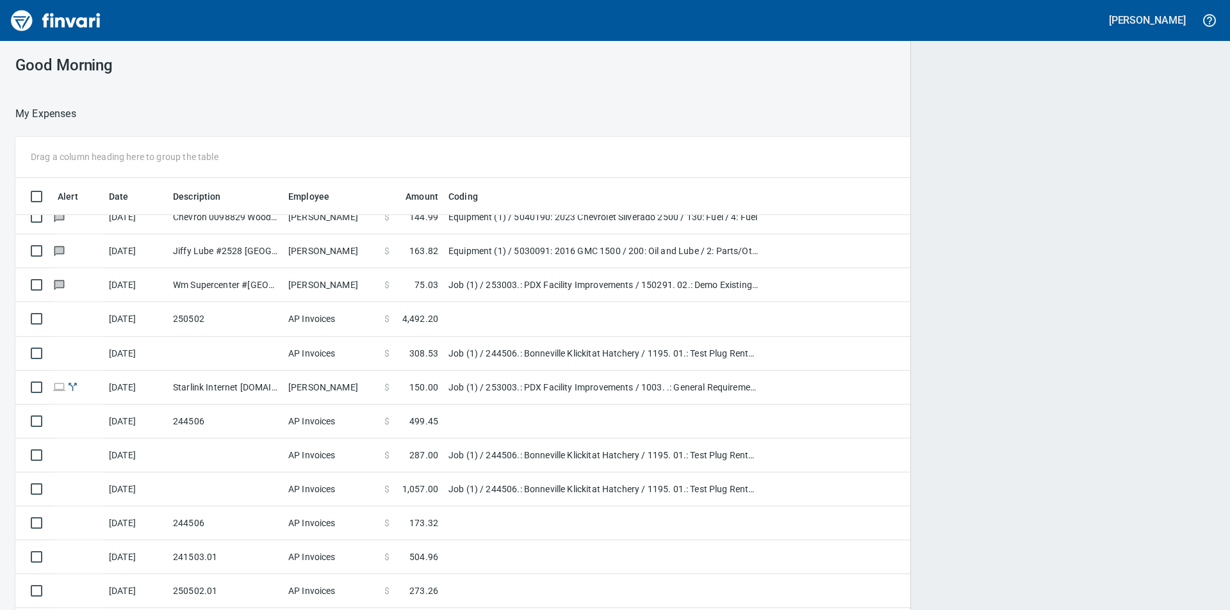
scroll to position [460, 1167]
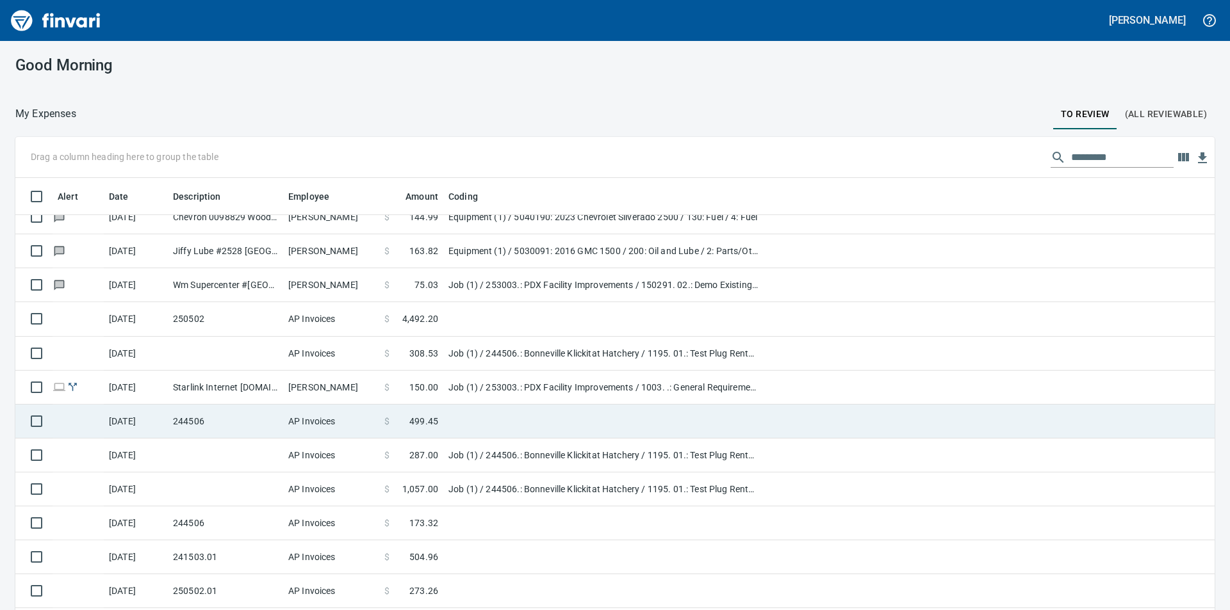
click at [266, 421] on td "244506" at bounding box center [225, 422] width 115 height 34
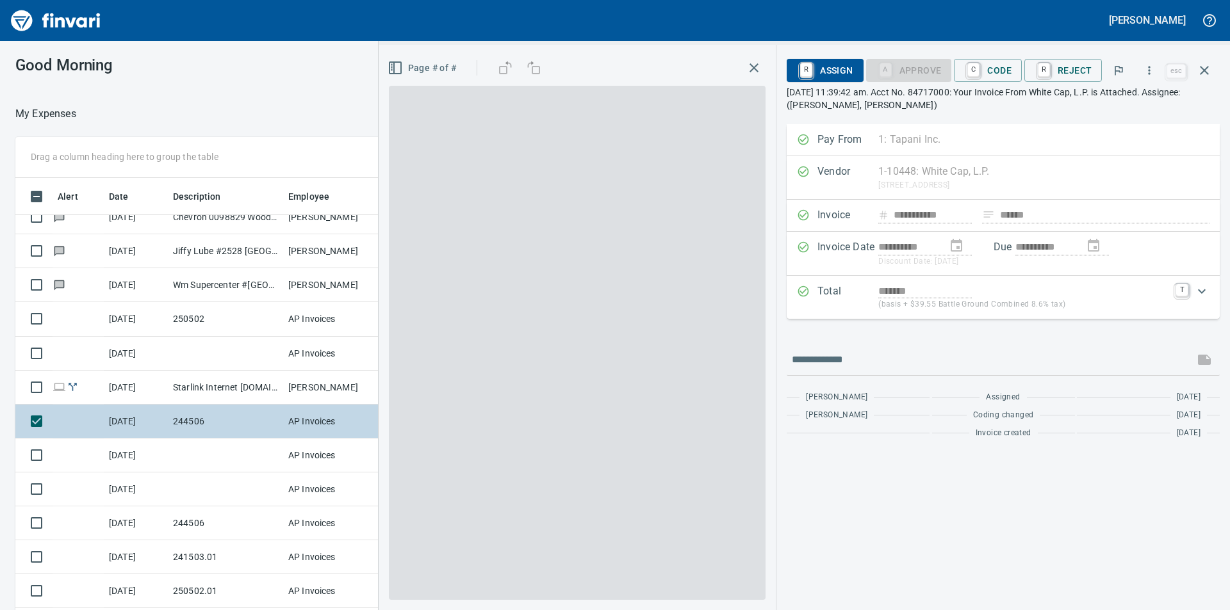
scroll to position [460, 850]
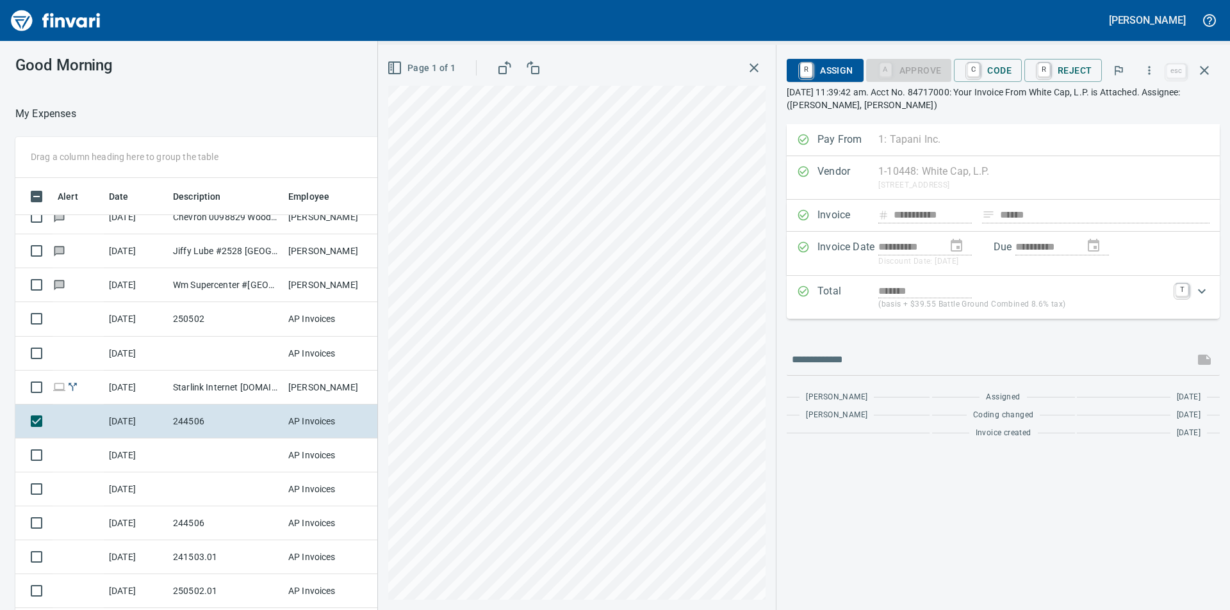
click at [961, 96] on p "[DATE] 11:39:42 am. Acct No. 84717000: Your Invoice From White Cap, L.P. is Att…" at bounding box center [1002, 99] width 433 height 26
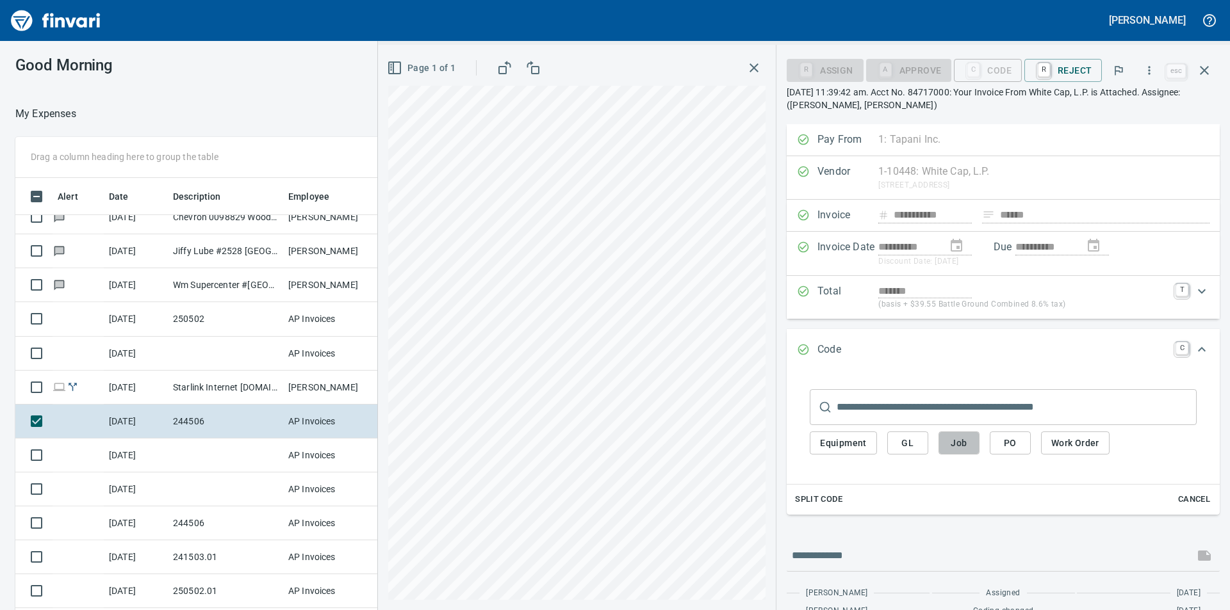
click at [969, 439] on span "Job" at bounding box center [958, 443] width 20 height 16
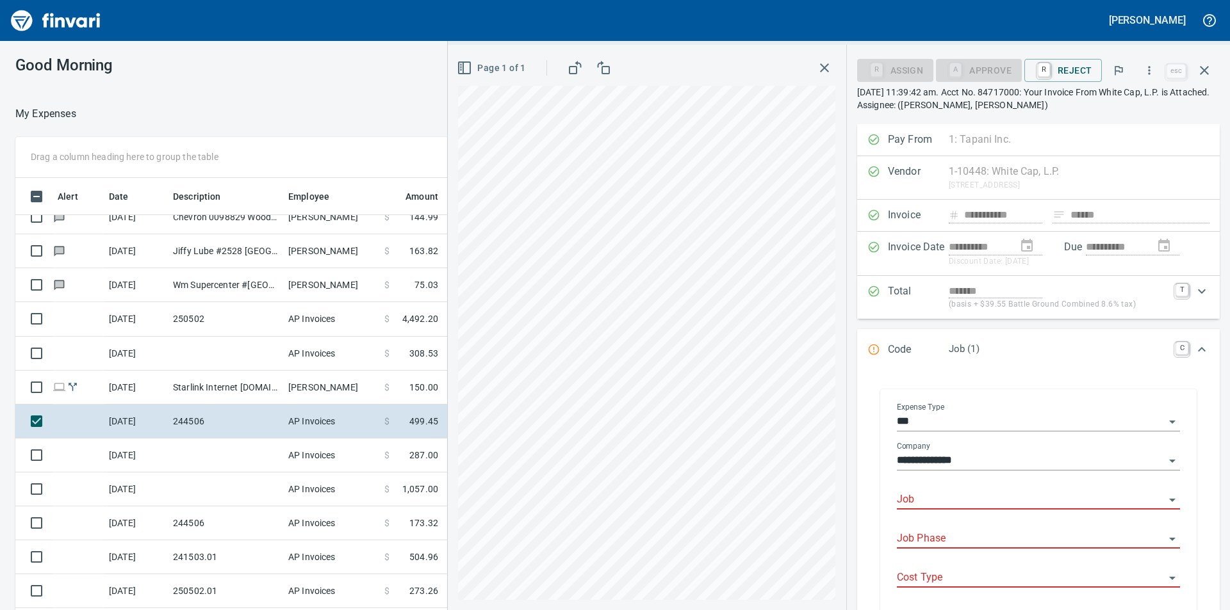
click at [950, 496] on input "Job" at bounding box center [1031, 500] width 268 height 18
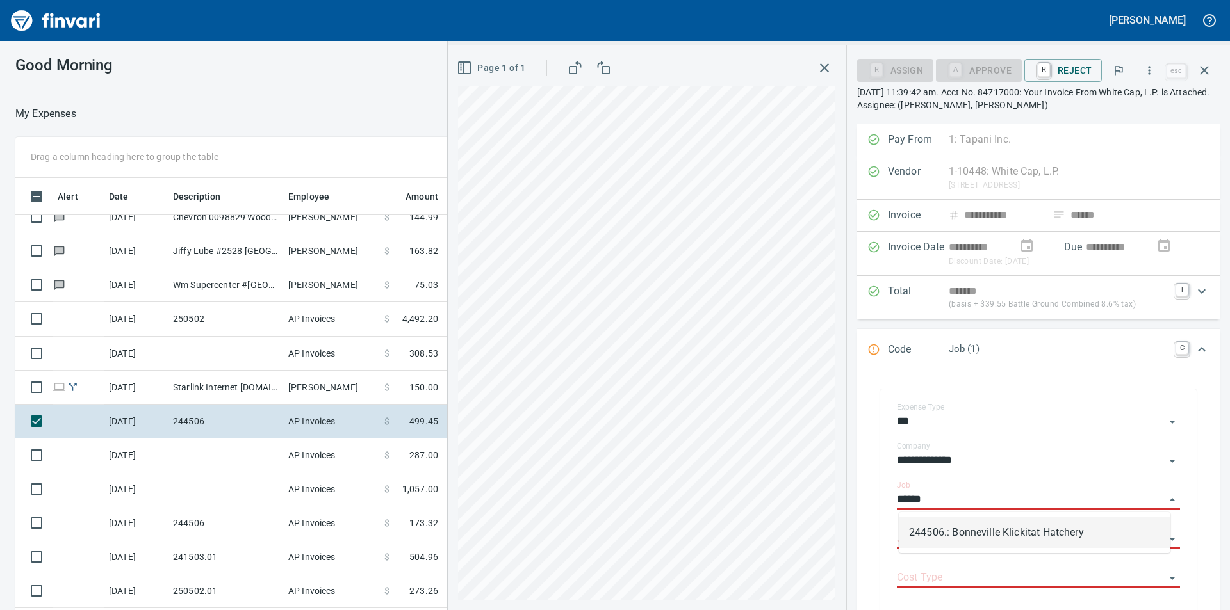
click at [972, 538] on li "244506.: Bonneville Klickitat Hatchery" at bounding box center [1034, 532] width 272 height 31
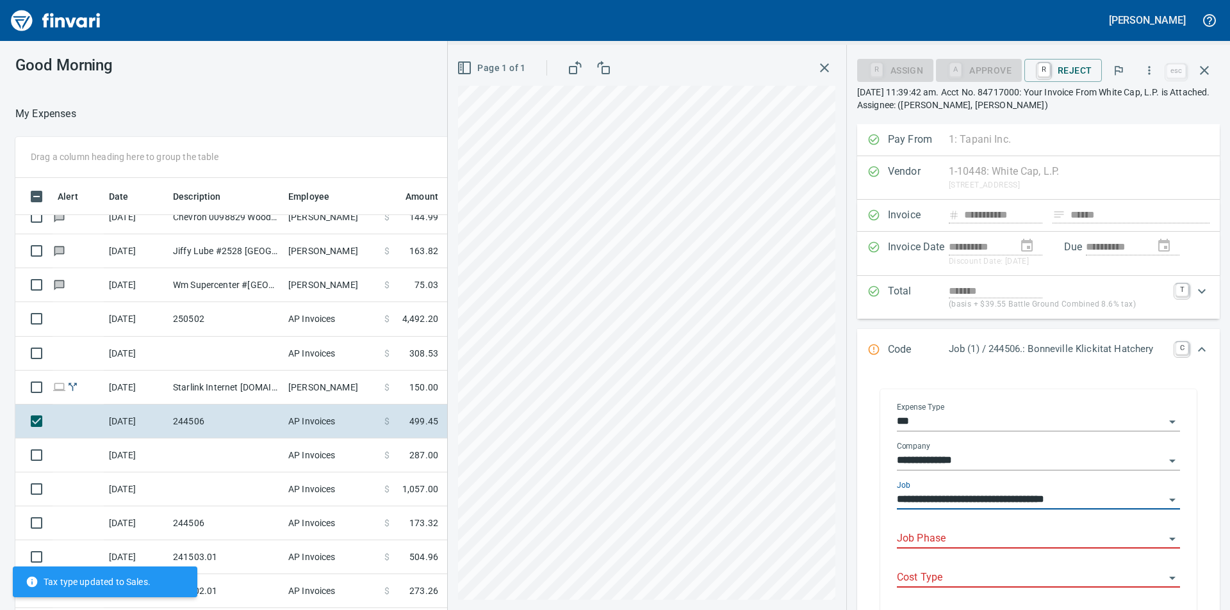
type input "**********"
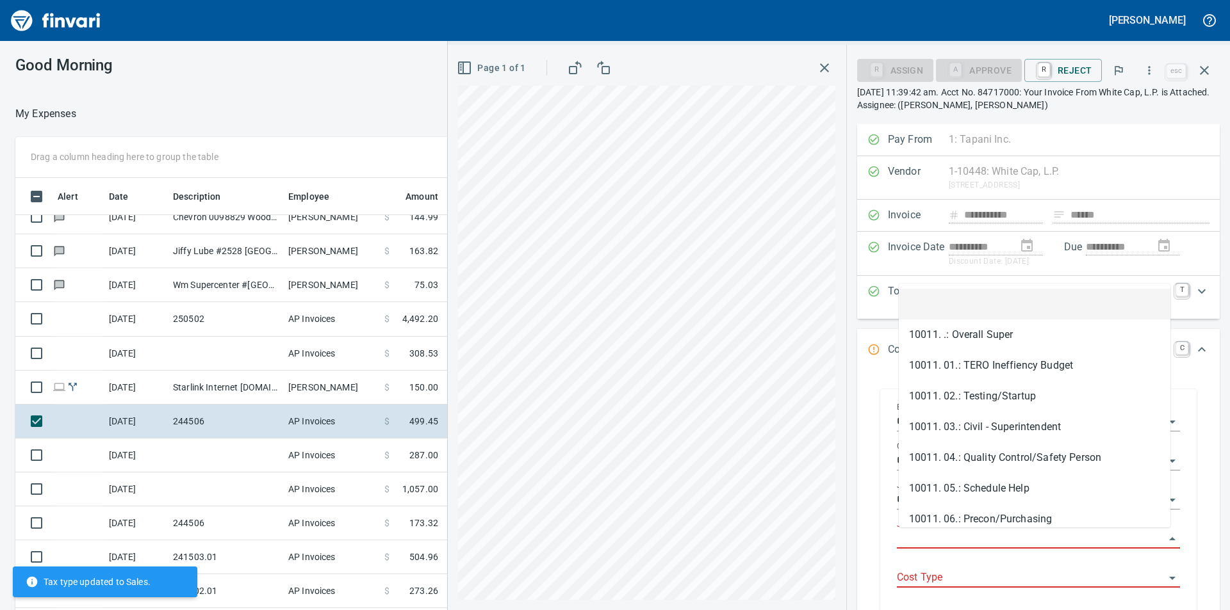
click at [981, 543] on input "Job Phase" at bounding box center [1031, 539] width 268 height 18
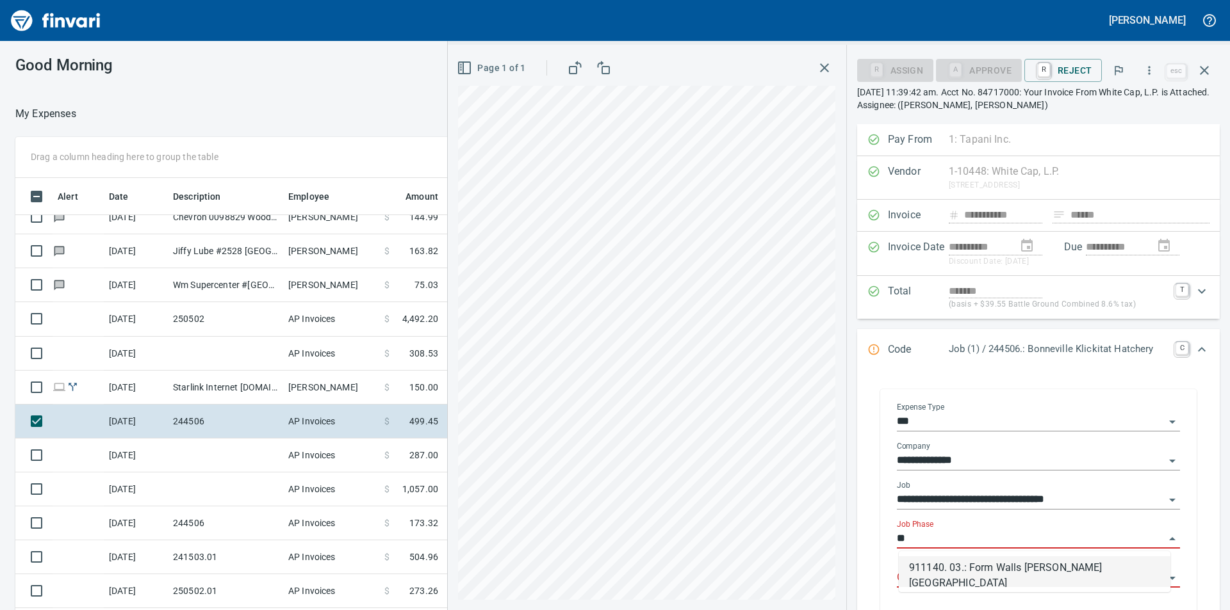
type input "*"
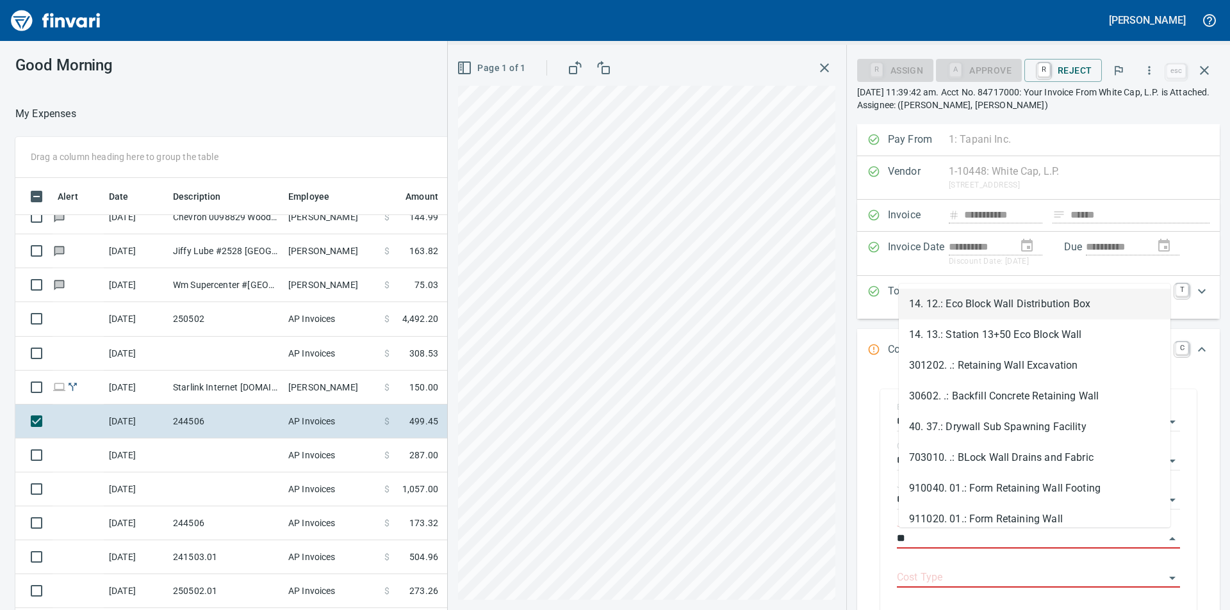
type input "*"
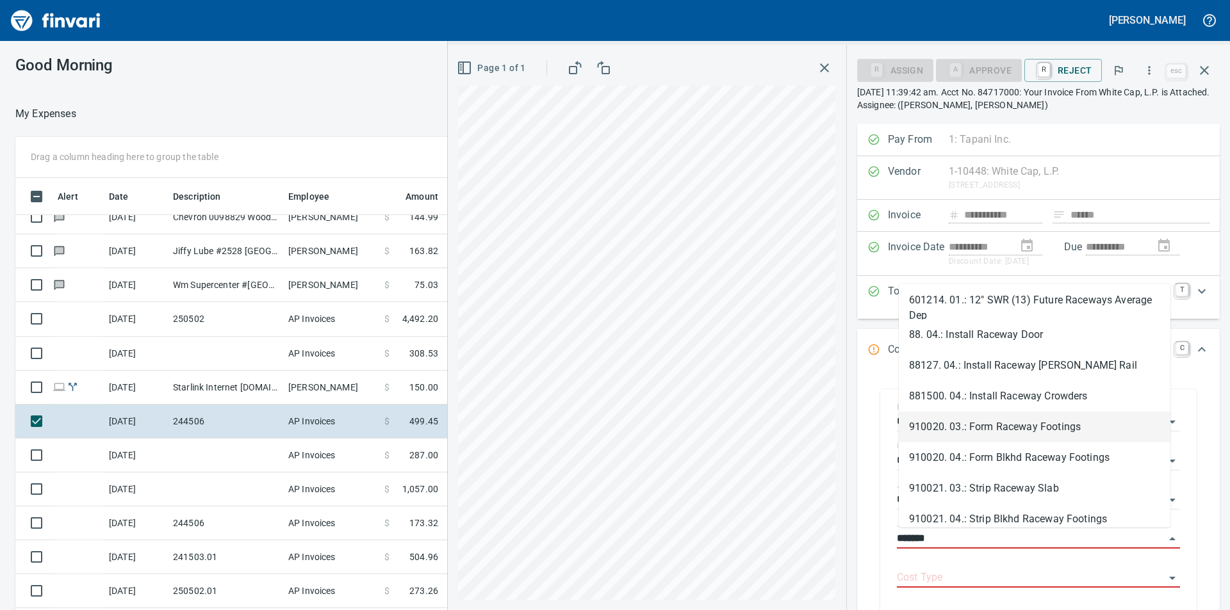
scroll to position [64, 0]
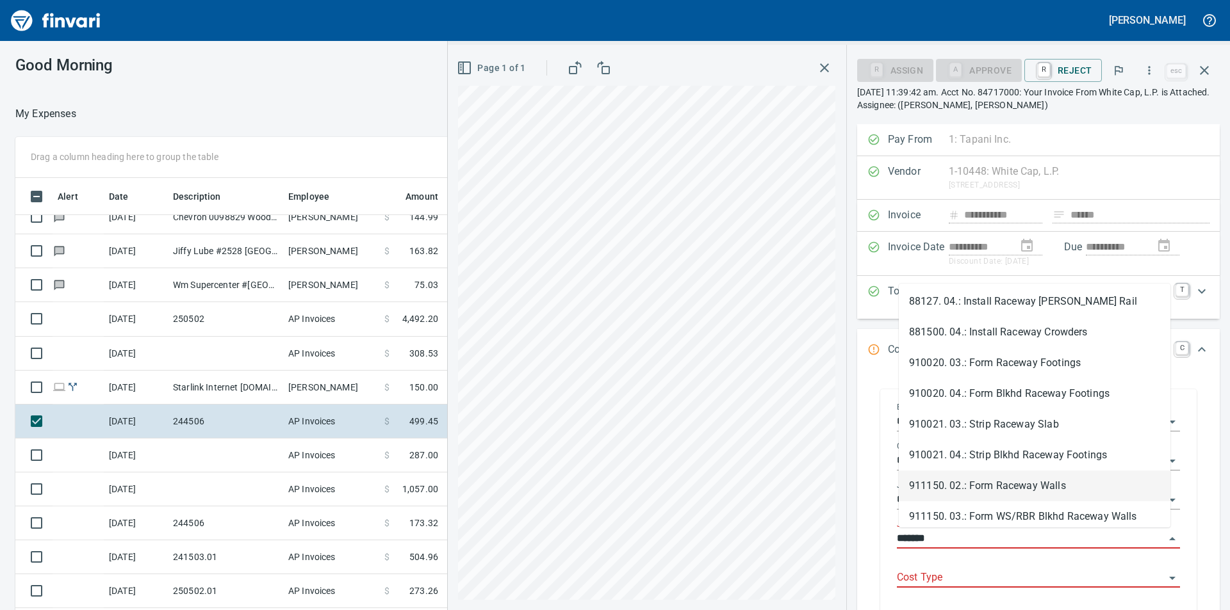
drag, startPoint x: 1035, startPoint y: 476, endPoint x: 1044, endPoint y: 558, distance: 82.5
click at [1034, 476] on li "911150. 02.: Form Raceway Walls" at bounding box center [1034, 486] width 272 height 31
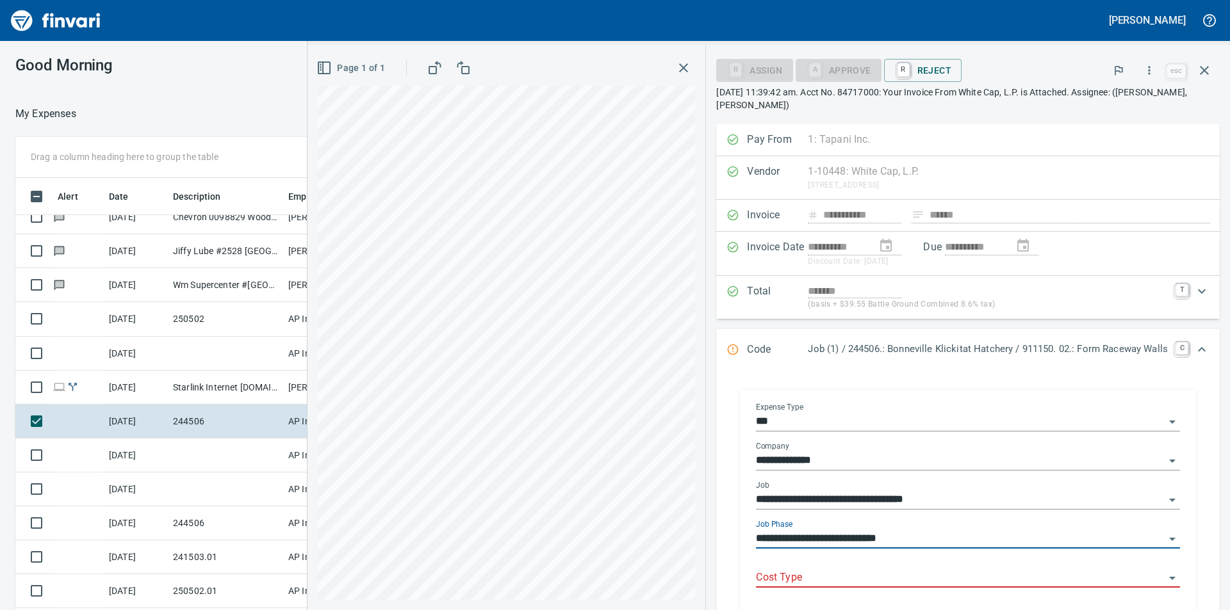
type input "**********"
click at [1073, 579] on input "Cost Type" at bounding box center [960, 578] width 409 height 18
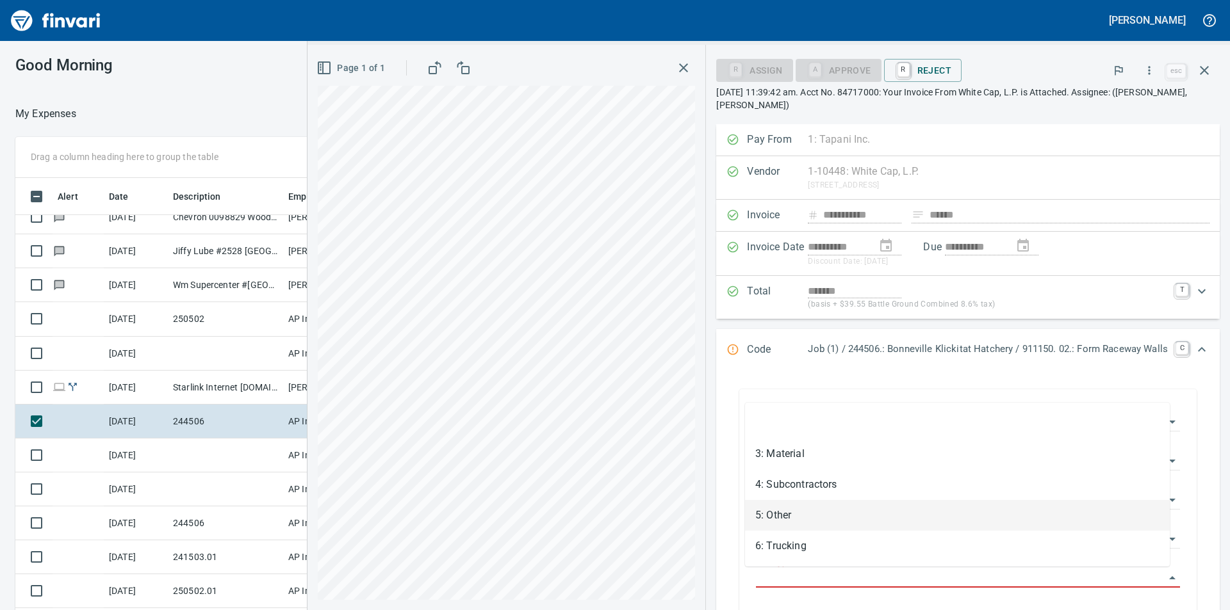
click at [784, 519] on li "5: Other" at bounding box center [957, 515] width 425 height 31
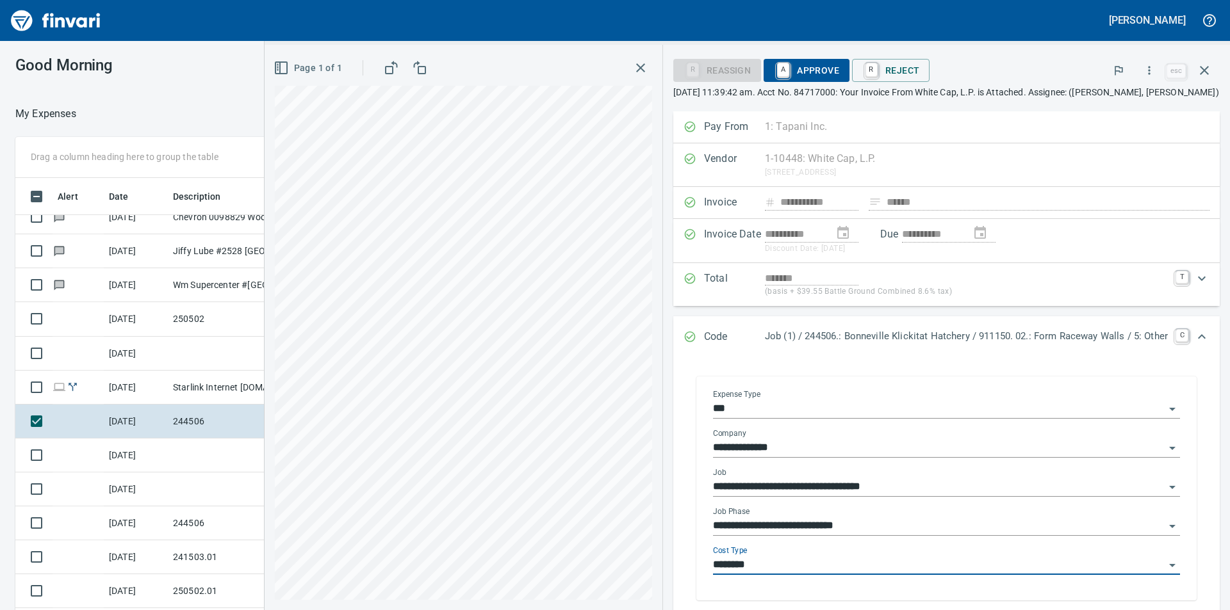
type input "********"
click at [1148, 278] on div "*******" at bounding box center [966, 278] width 403 height 15
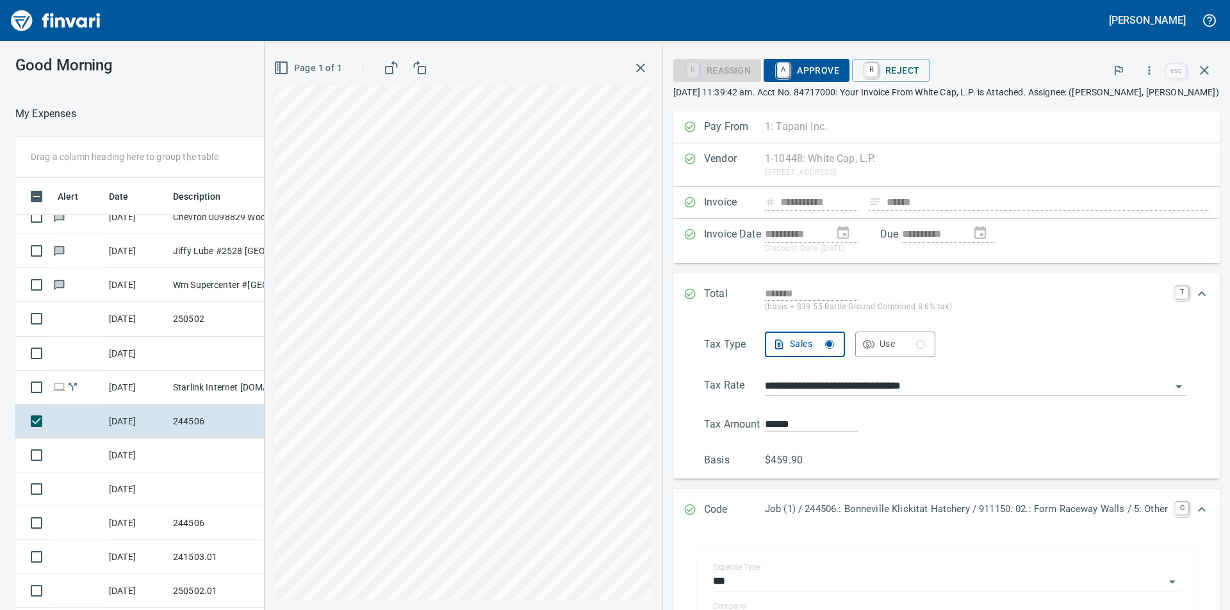
click at [840, 95] on p "[DATE] 11:39:42 am. Acct No. 84717000: Your Invoice From White Cap, L.P. is Att…" at bounding box center [946, 92] width 546 height 13
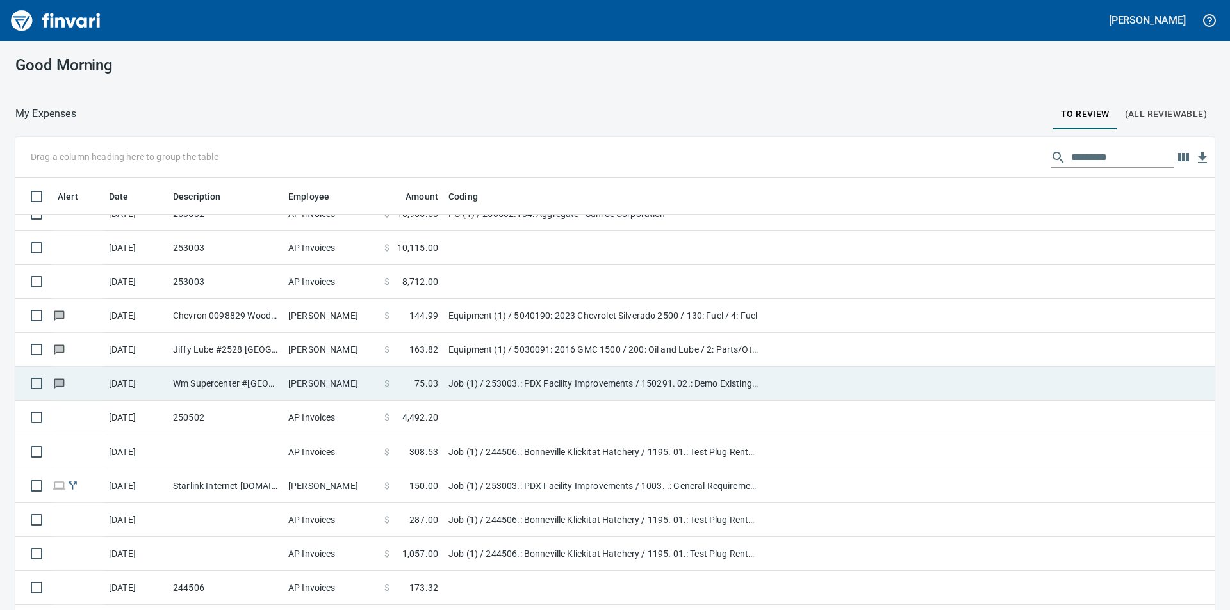
scroll to position [192, 0]
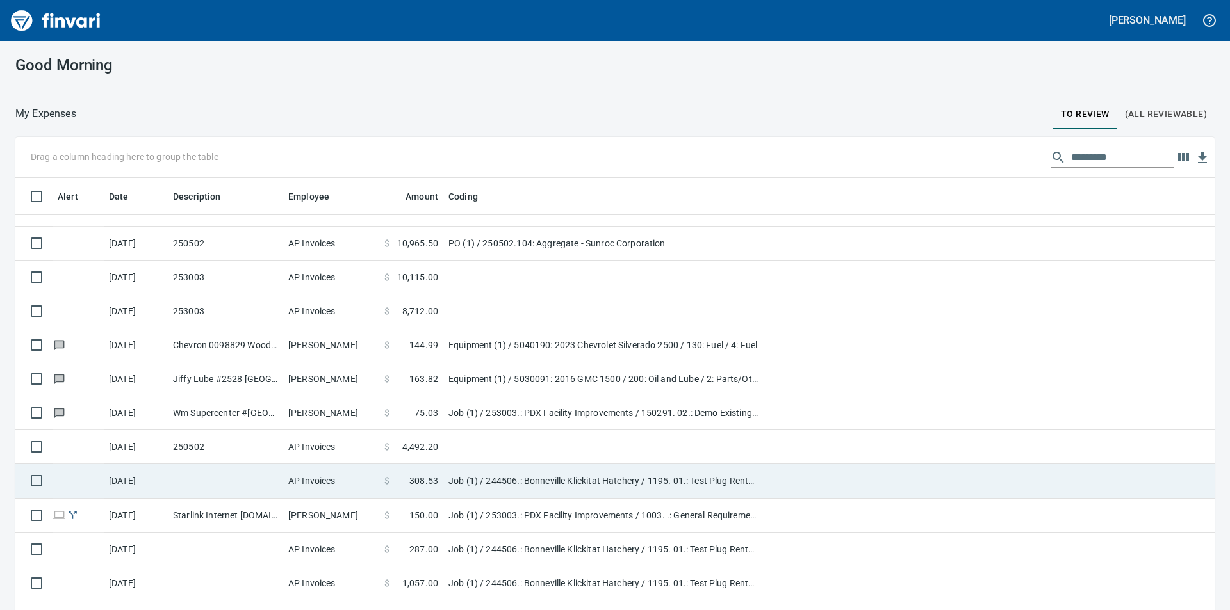
click at [574, 480] on td "Job (1) / 244506.: Bonneville Klickitat Hatchery / 1195. 01.: Test Plug Rental …" at bounding box center [603, 481] width 320 height 34
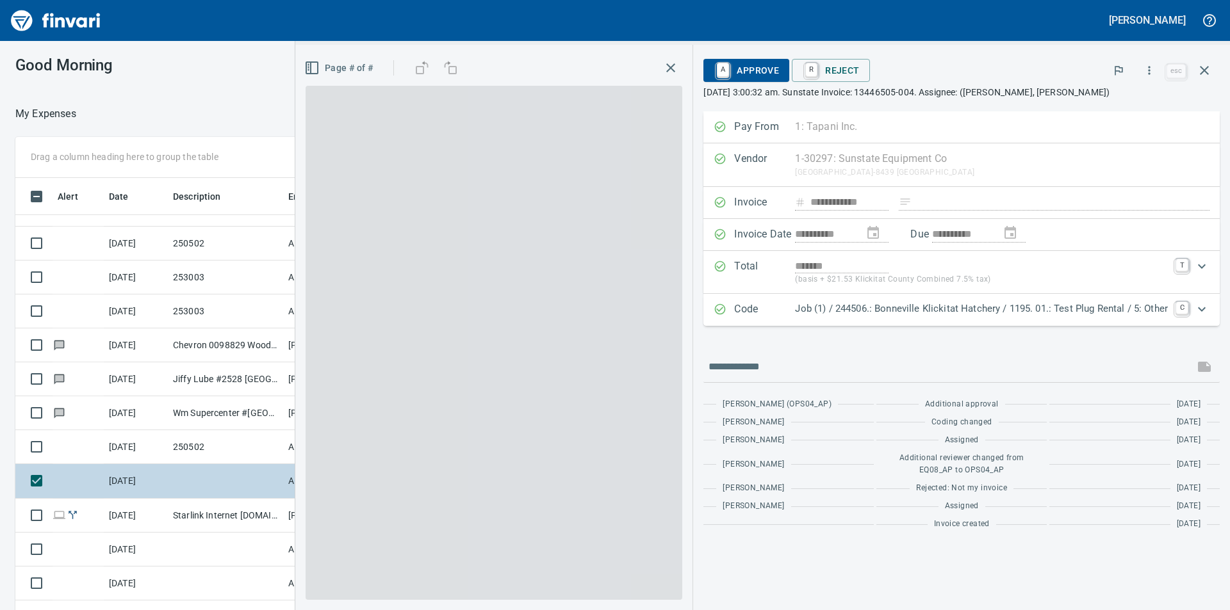
scroll to position [460, 850]
click at [978, 89] on p "[DATE] 3:00:32 am. Sunstate Invoice: 13446505-004. Assignee: ([PERSON_NAME], [P…" at bounding box center [961, 92] width 516 height 13
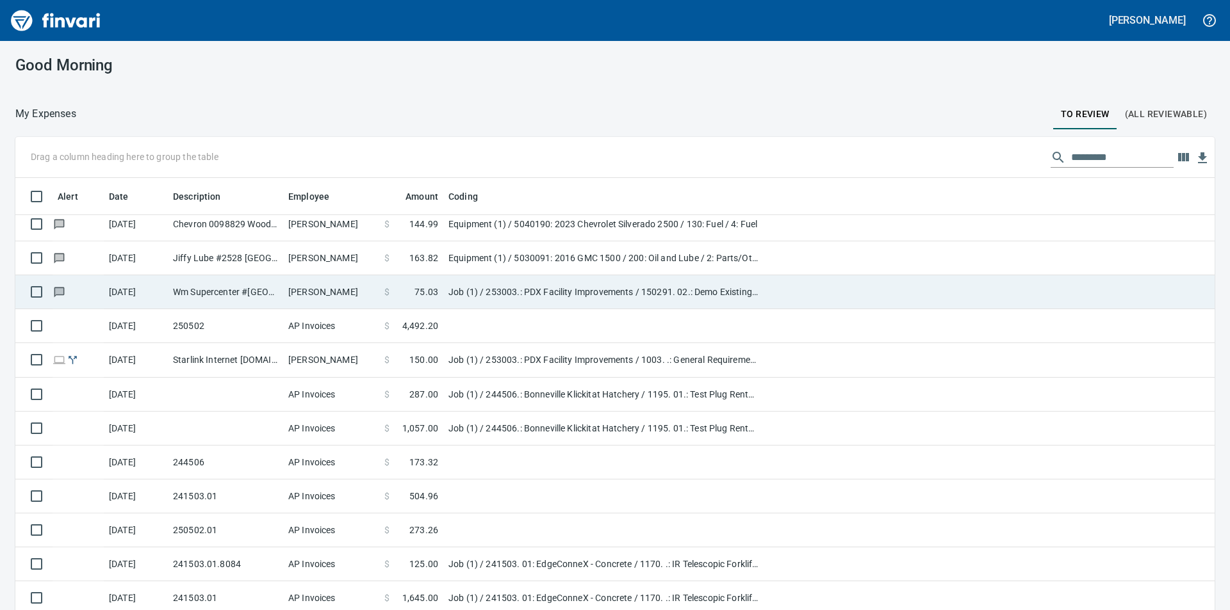
scroll to position [320, 0]
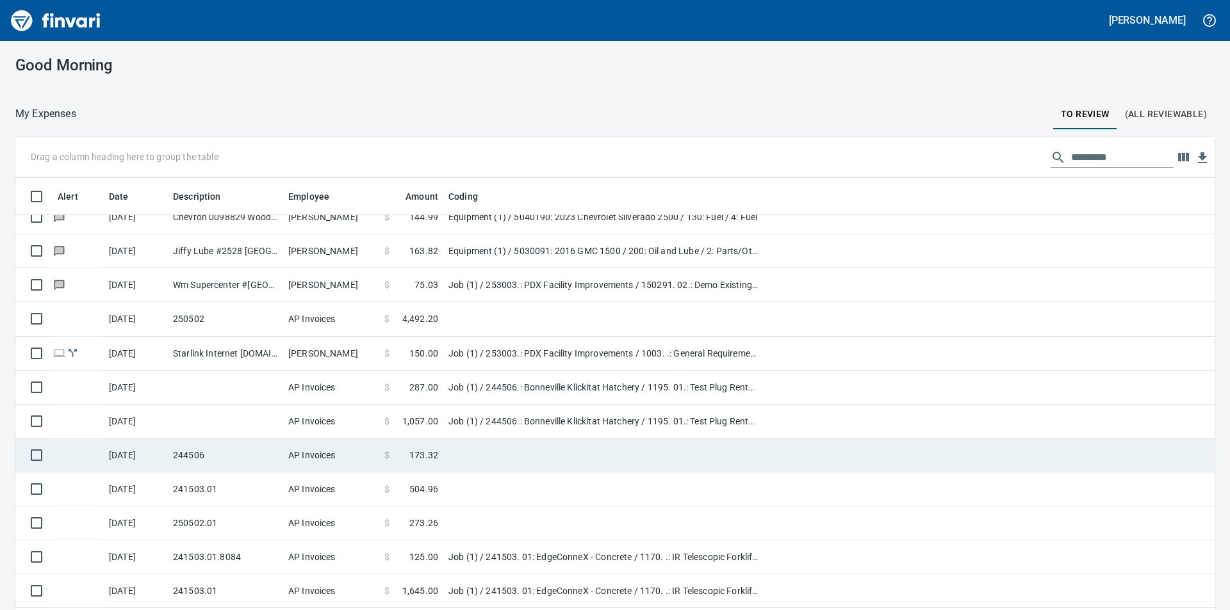
click at [240, 451] on td "244506" at bounding box center [225, 456] width 115 height 34
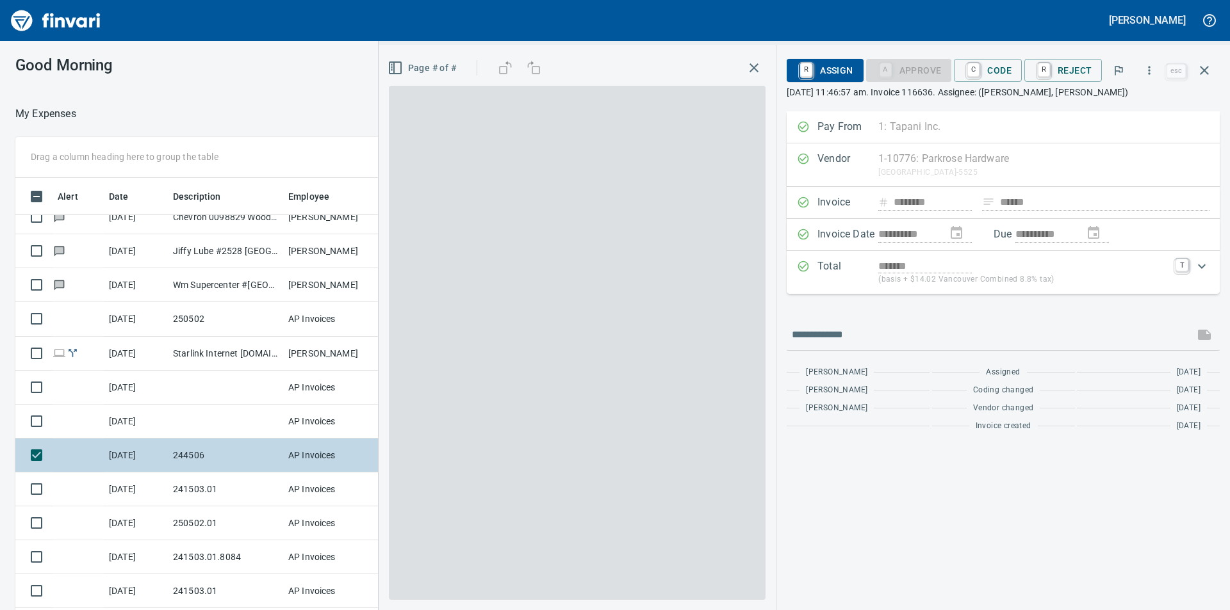
scroll to position [460, 850]
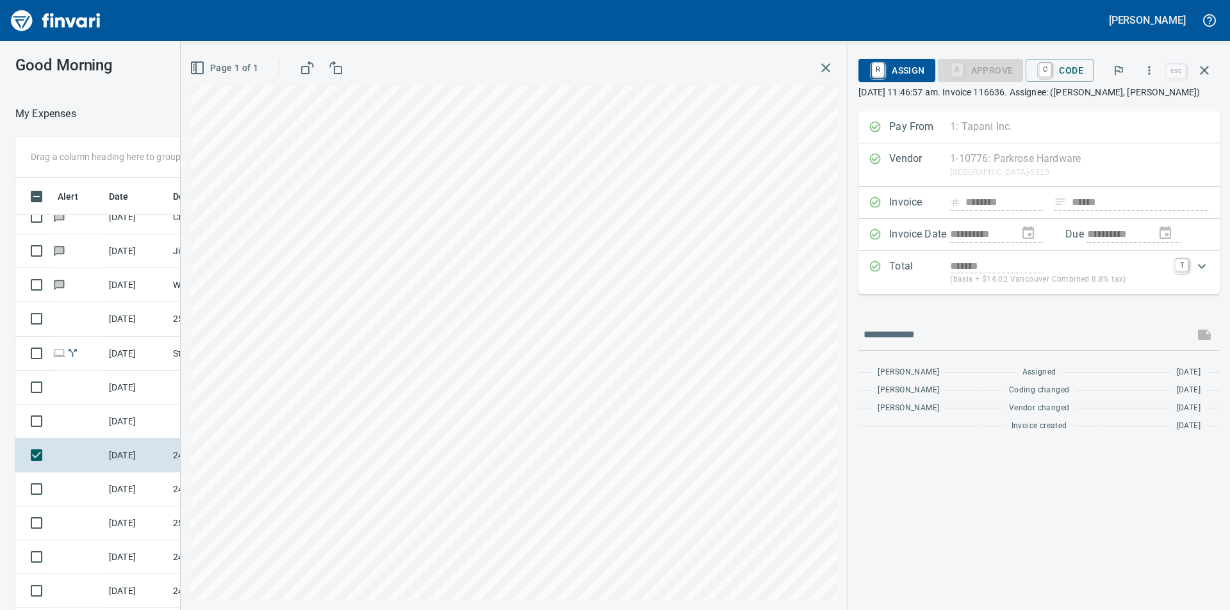
click at [1043, 96] on p "[DATE] 11:46:57 am. Invoice 116636. Assignee: ([PERSON_NAME], [PERSON_NAME])" at bounding box center [1038, 92] width 361 height 13
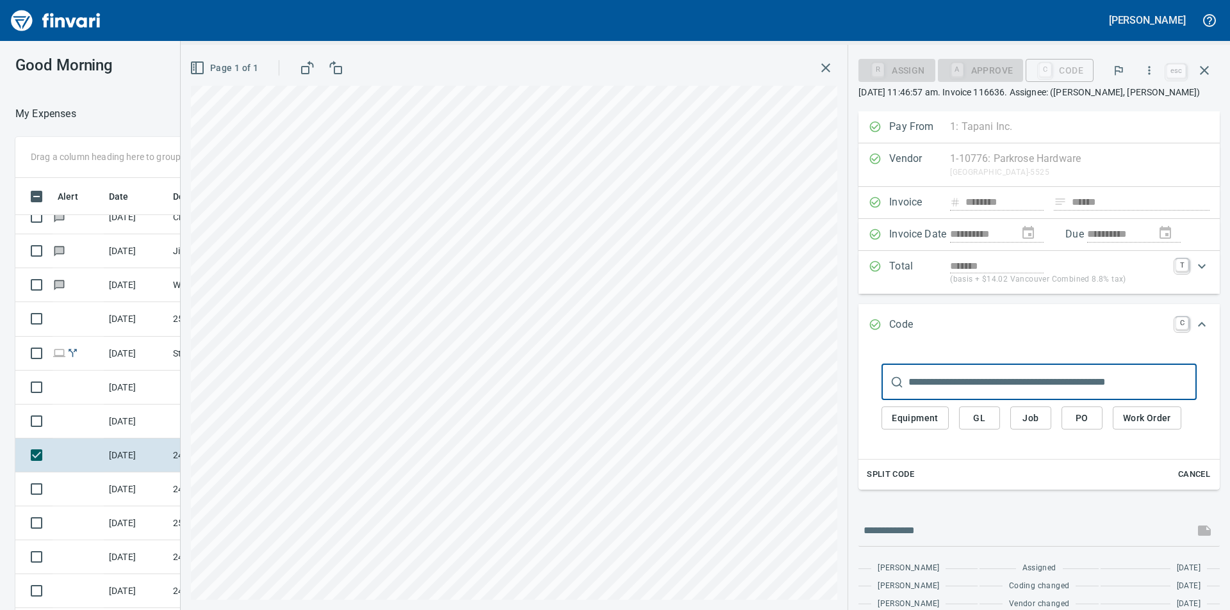
click at [1027, 421] on span "Job" at bounding box center [1030, 418] width 20 height 16
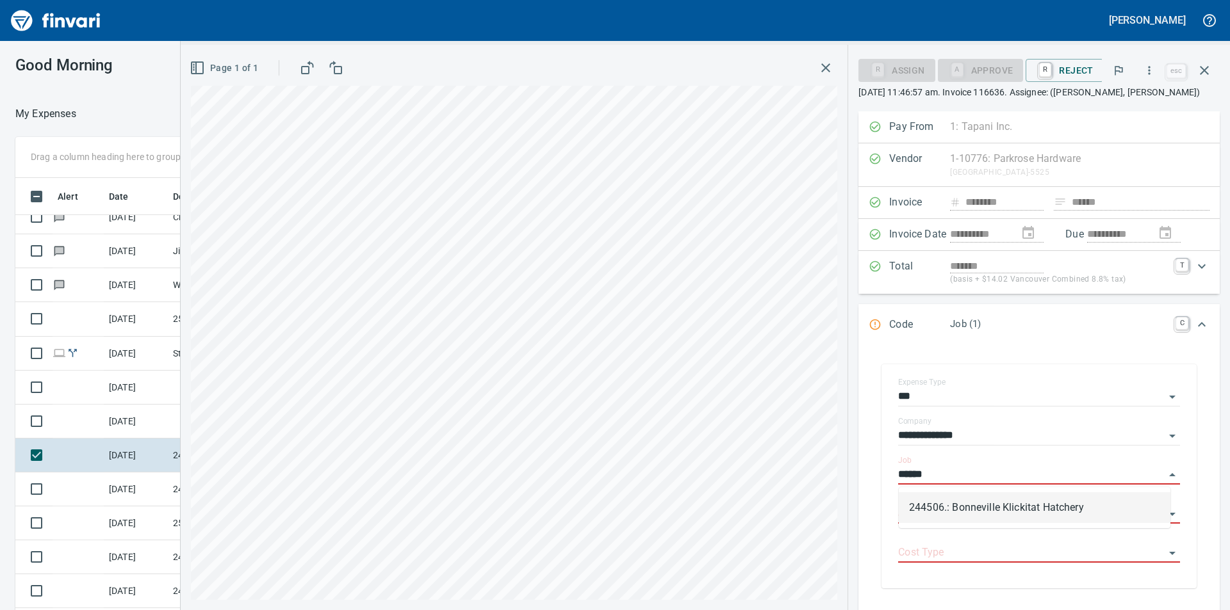
click at [1018, 512] on li "244506.: Bonneville Klickitat Hatchery" at bounding box center [1034, 507] width 272 height 31
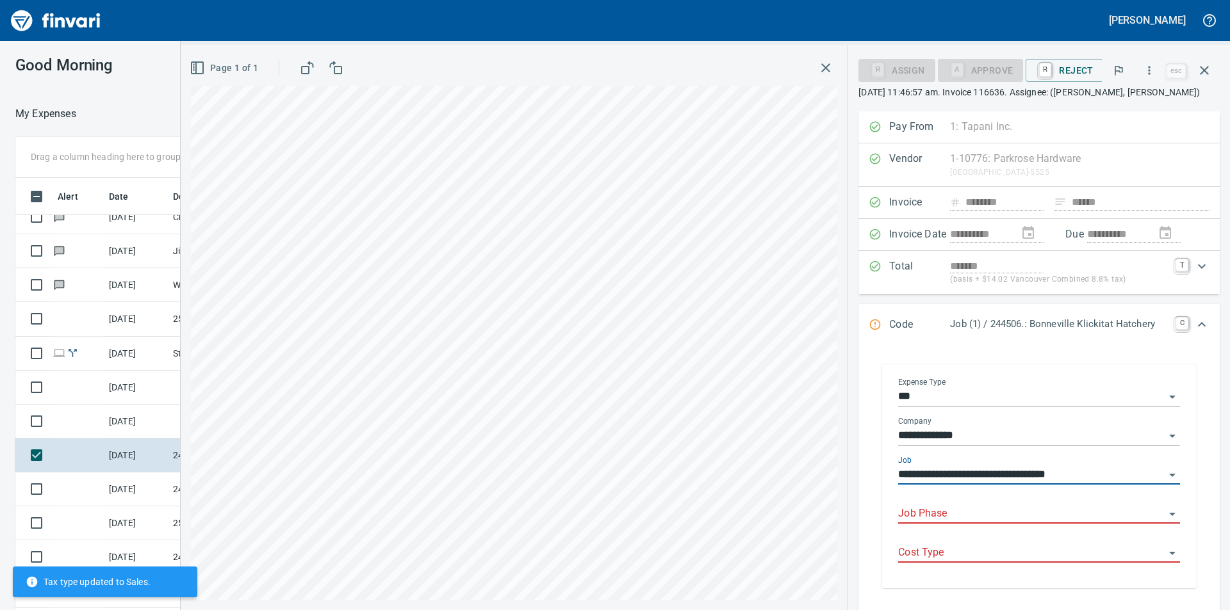
type input "**********"
click at [936, 508] on input "Job Phase" at bounding box center [1031, 514] width 266 height 18
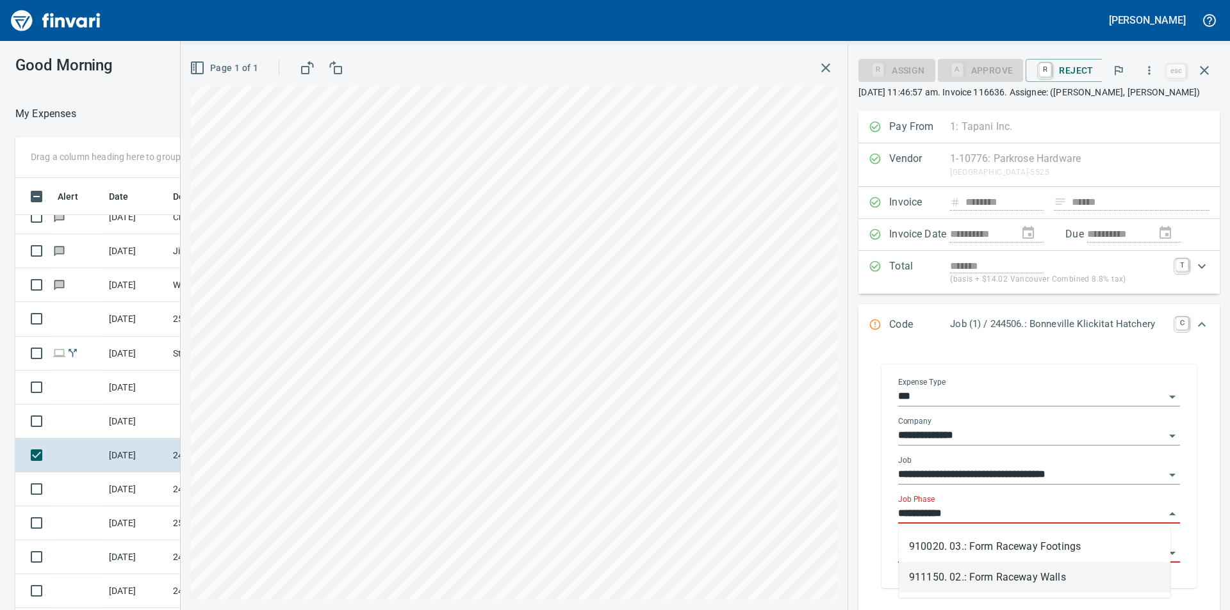
drag, startPoint x: 1000, startPoint y: 578, endPoint x: 1034, endPoint y: 562, distance: 36.7
click at [1000, 578] on li "911150. 02.: Form Raceway Walls" at bounding box center [1034, 577] width 272 height 31
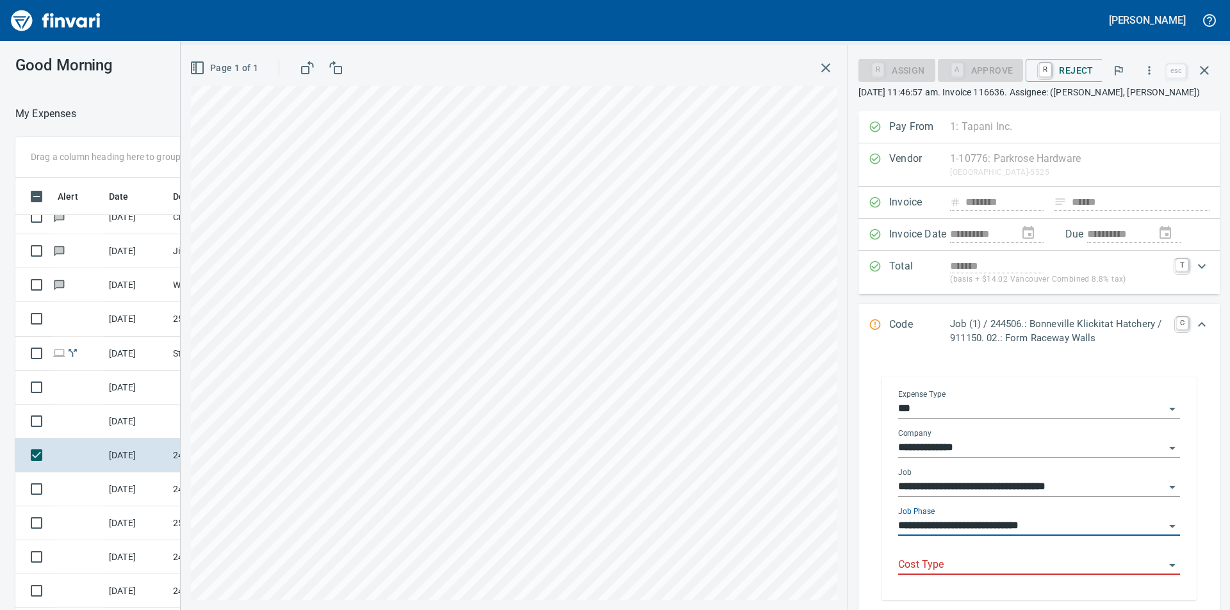
type input "**********"
click at [1125, 560] on input "Cost Type" at bounding box center [1031, 565] width 266 height 18
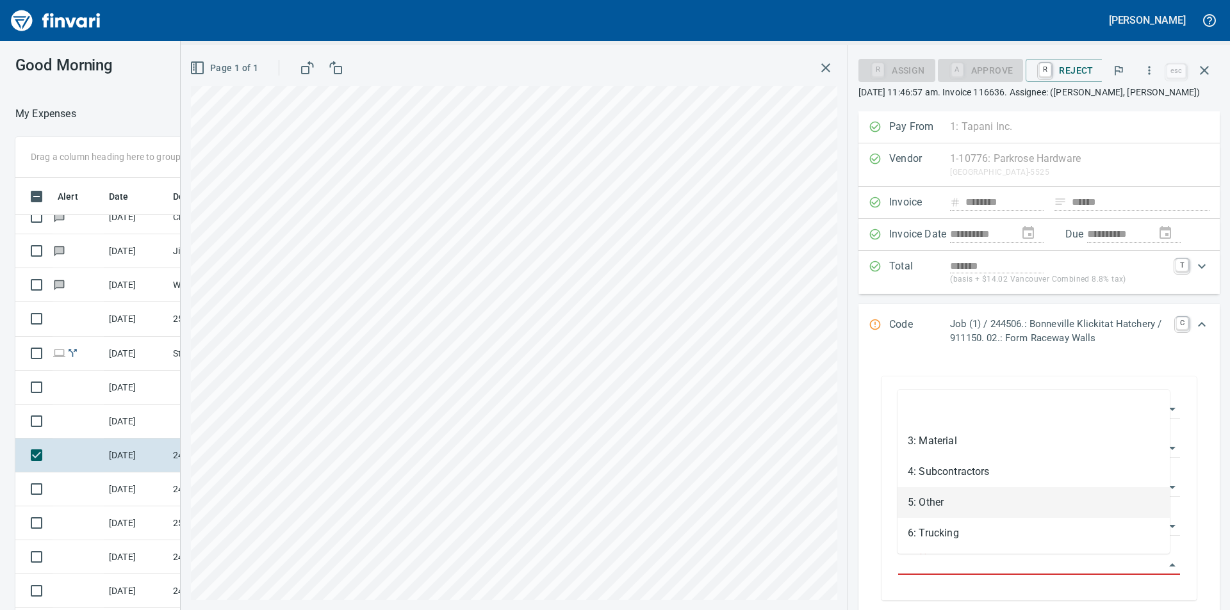
click at [946, 497] on li "5: Other" at bounding box center [1033, 502] width 272 height 31
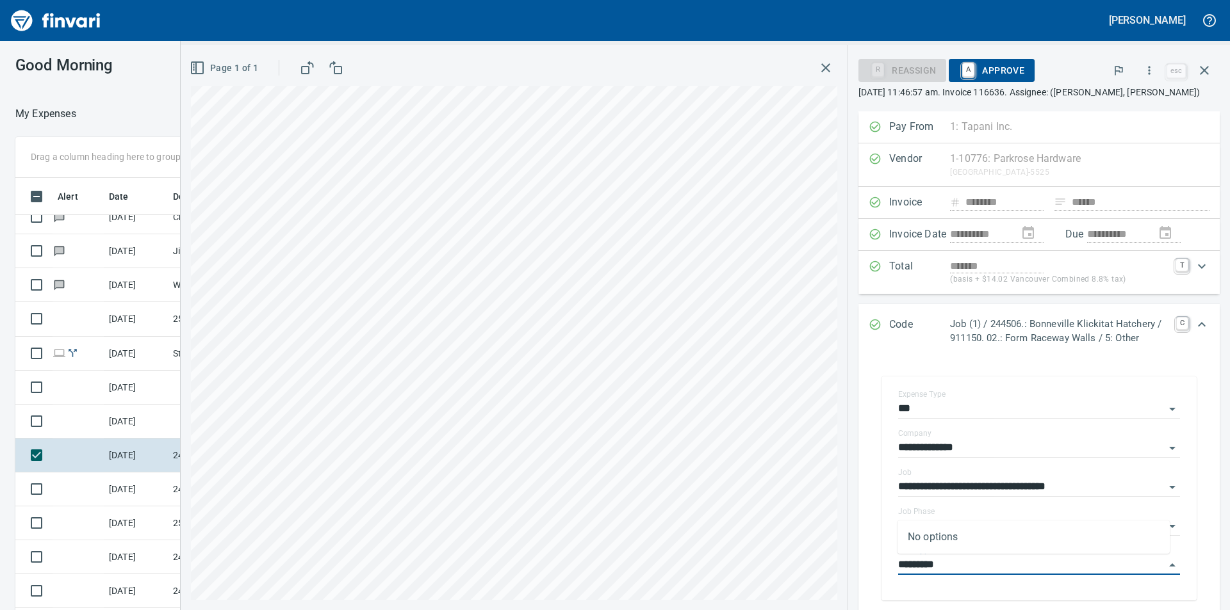
type input "********"
click at [1077, 321] on p "Job (1) / 244506.: Bonneville Klickitat Hatchery / 911150. 02.: Form Raceway Wa…" at bounding box center [1059, 331] width 218 height 29
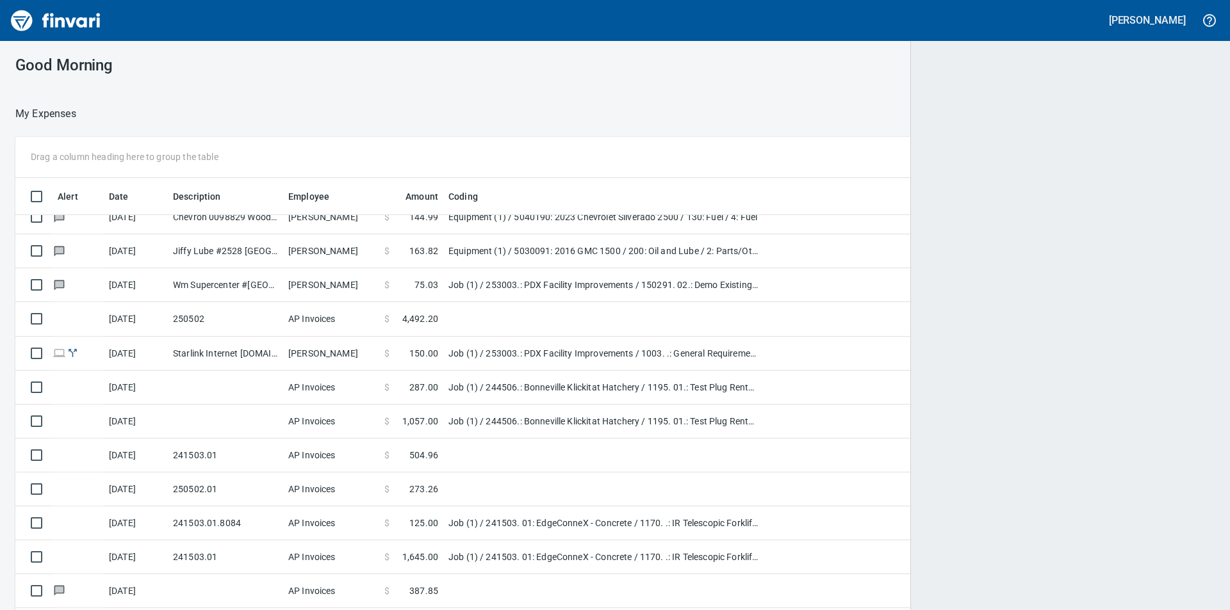
scroll to position [460, 1168]
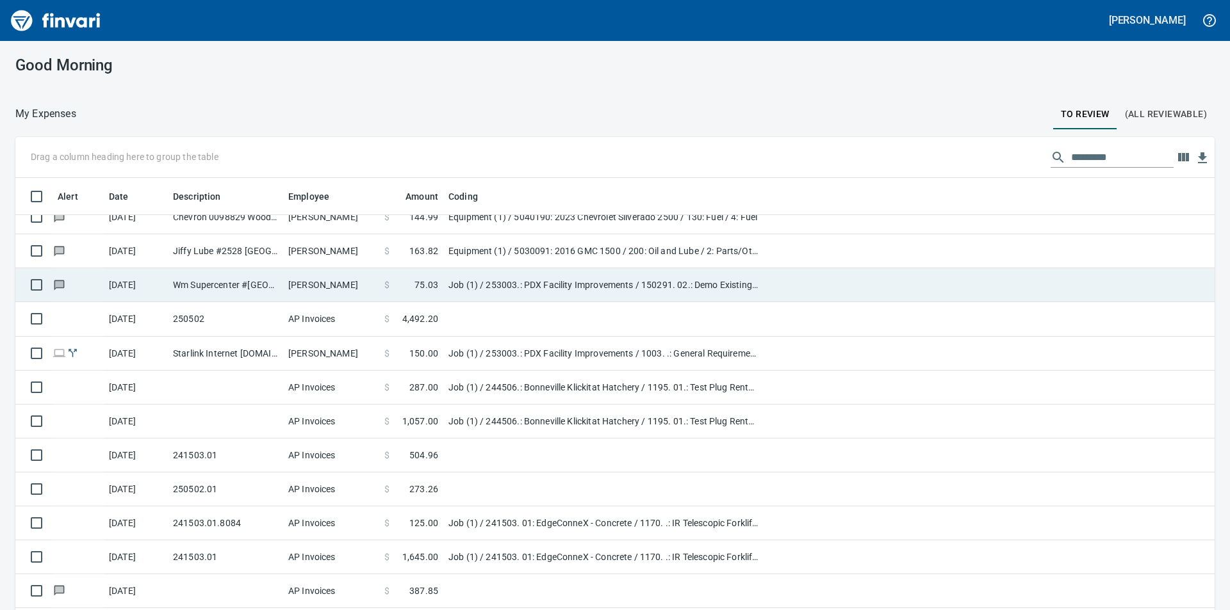
click at [455, 289] on td "Job (1) / 253003.: PDX Facility Improvements / 150291. 02.: Demo Existing Fuel …" at bounding box center [603, 285] width 320 height 34
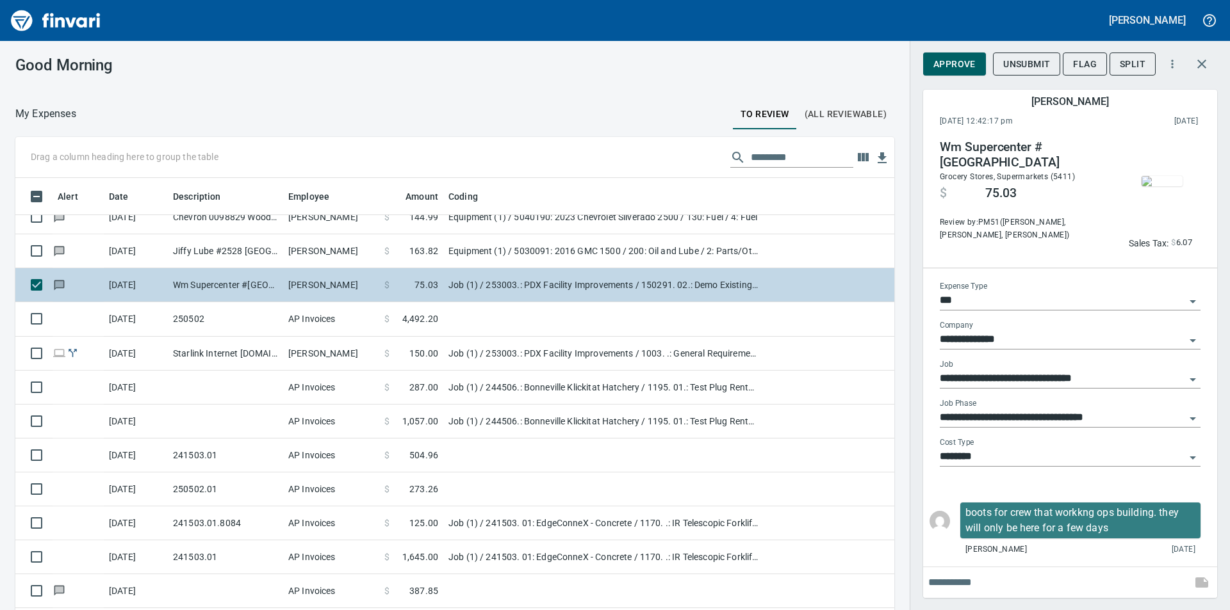
scroll to position [460, 850]
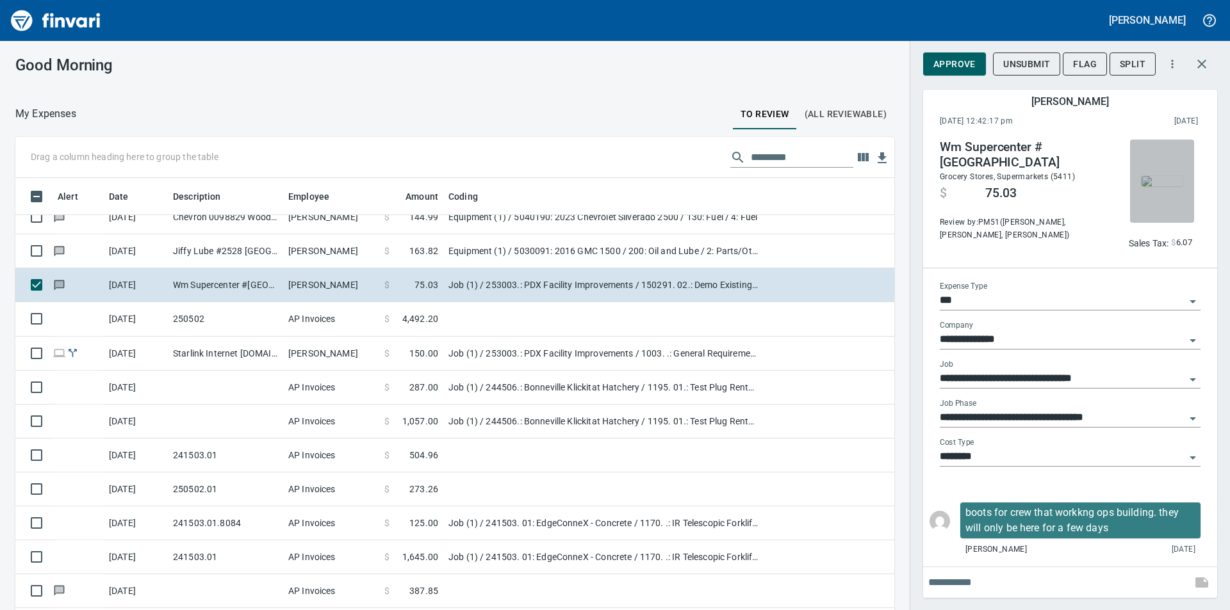
click at [1156, 181] on img "button" at bounding box center [1161, 181] width 41 height 10
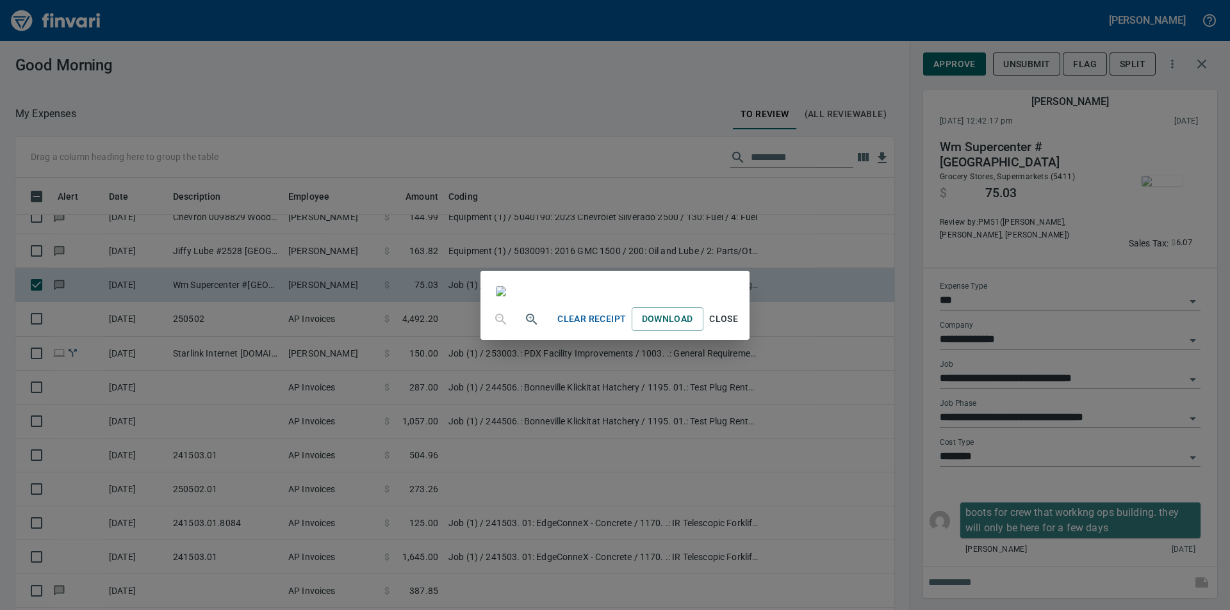
scroll to position [0, 0]
click at [739, 327] on span "Close" at bounding box center [723, 319] width 31 height 16
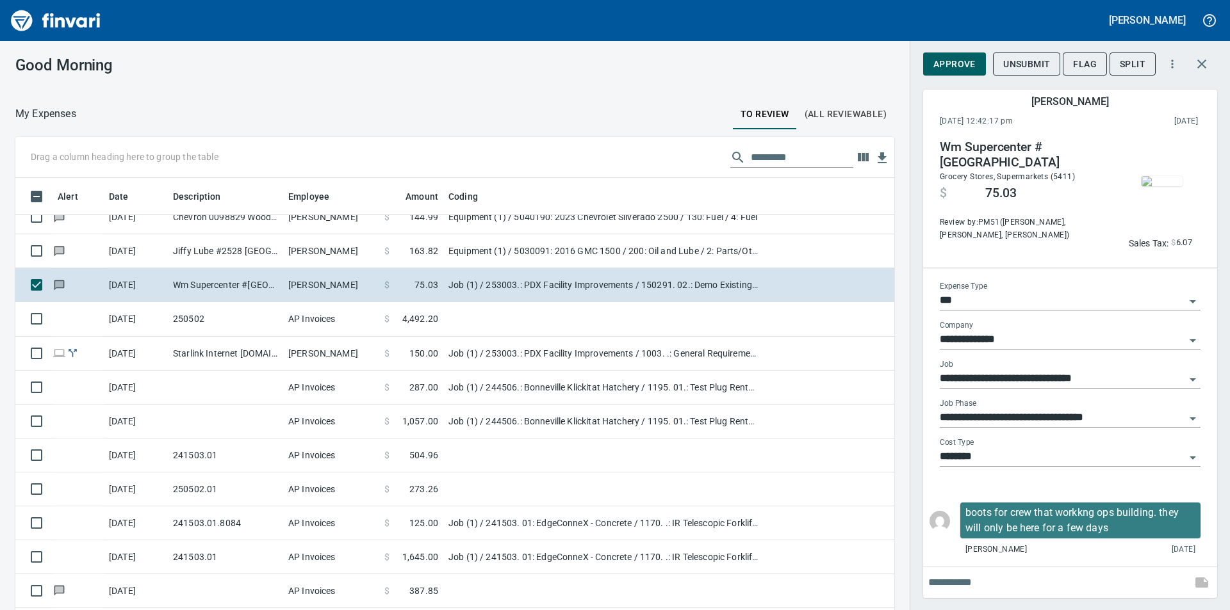
scroll to position [460, 850]
click at [1205, 63] on icon "button" at bounding box center [1201, 63] width 15 height 15
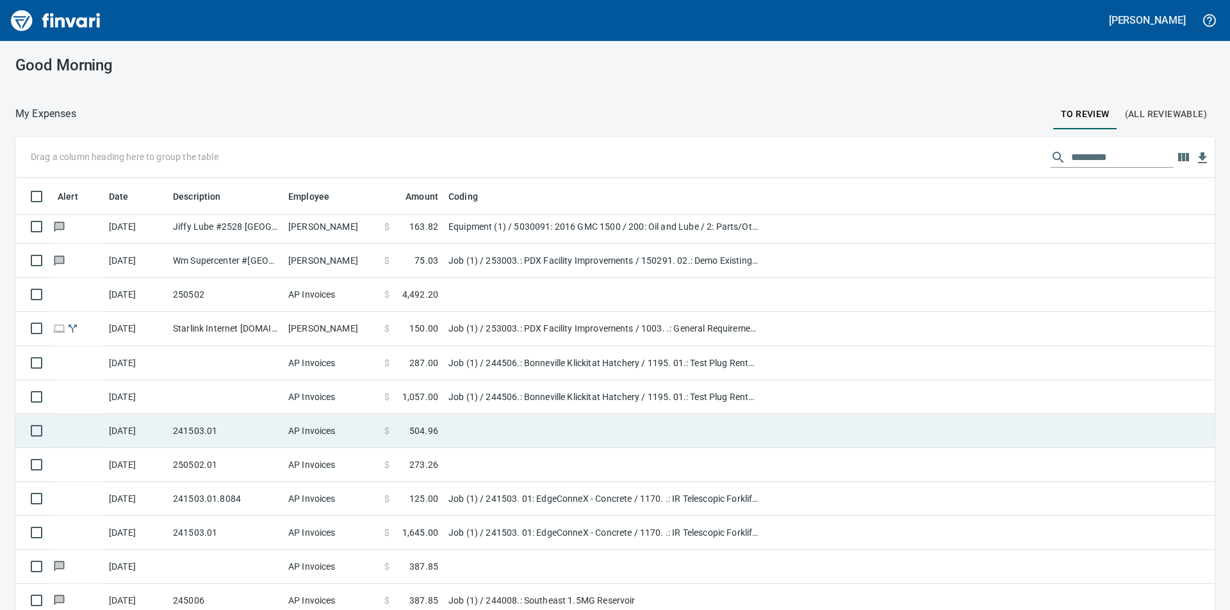
scroll to position [350, 0]
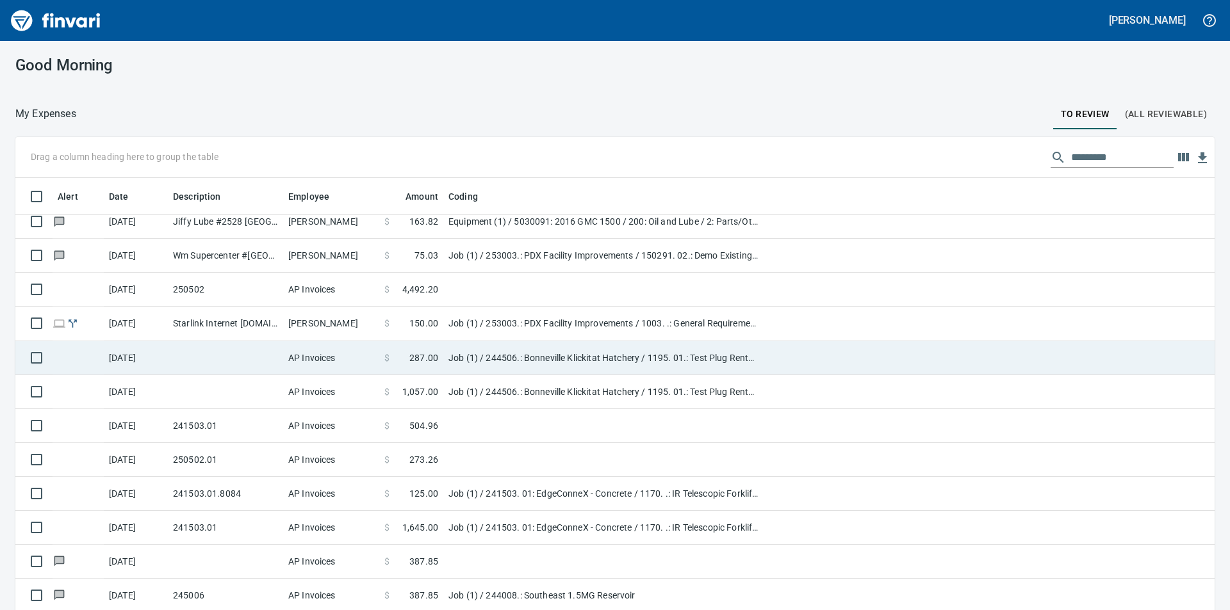
click at [259, 359] on td at bounding box center [225, 358] width 115 height 34
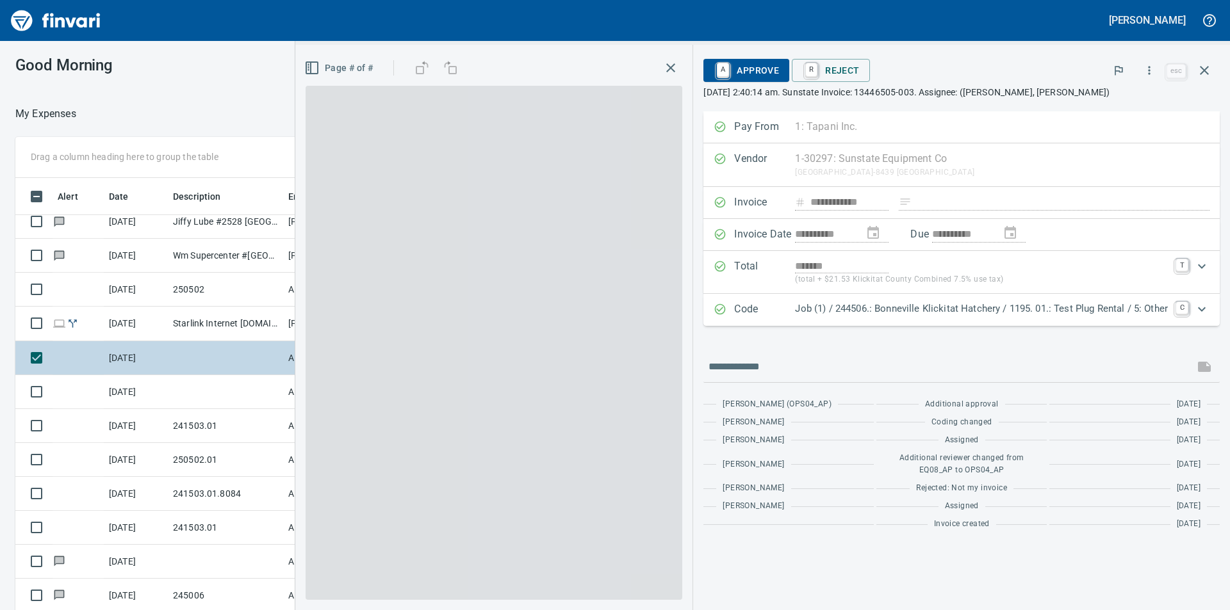
scroll to position [460, 850]
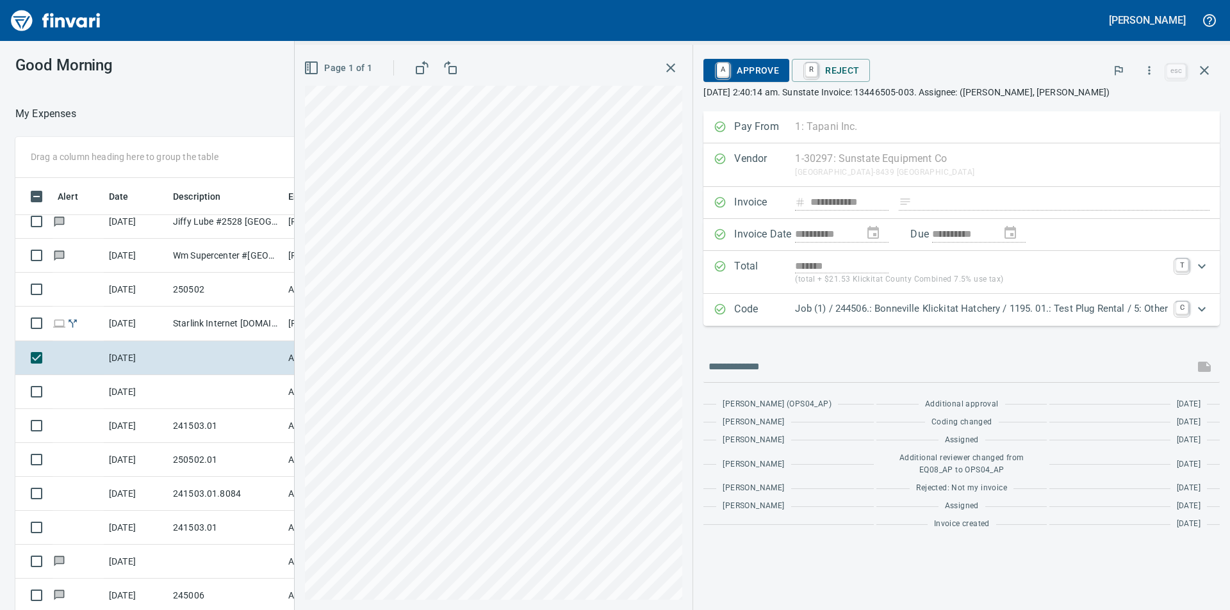
click at [897, 93] on p "[DATE] 2:40:14 am. Sunstate Invoice: 13446505-003. Assignee: ([PERSON_NAME], [P…" at bounding box center [961, 92] width 516 height 13
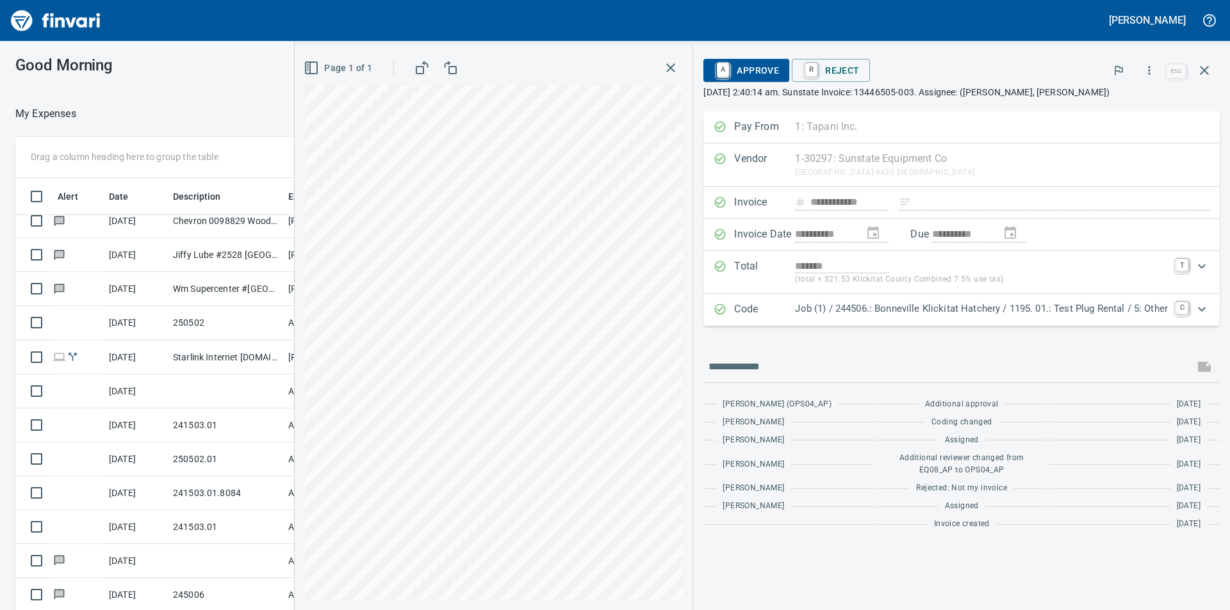
scroll to position [316, 0]
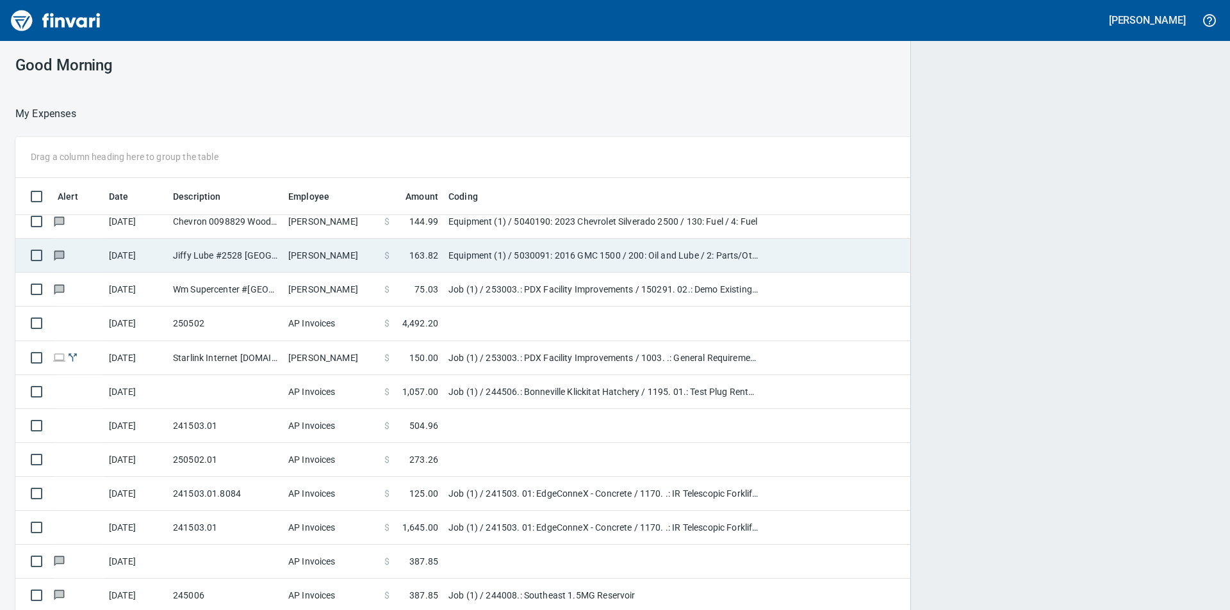
scroll to position [460, 1170]
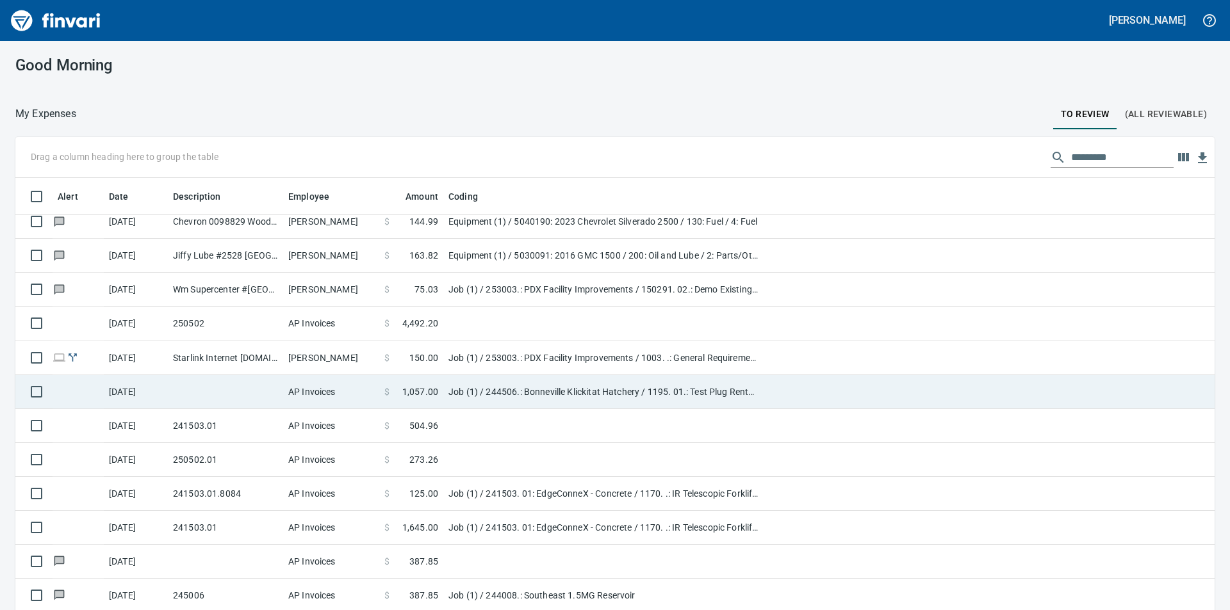
click at [225, 396] on td at bounding box center [225, 392] width 115 height 34
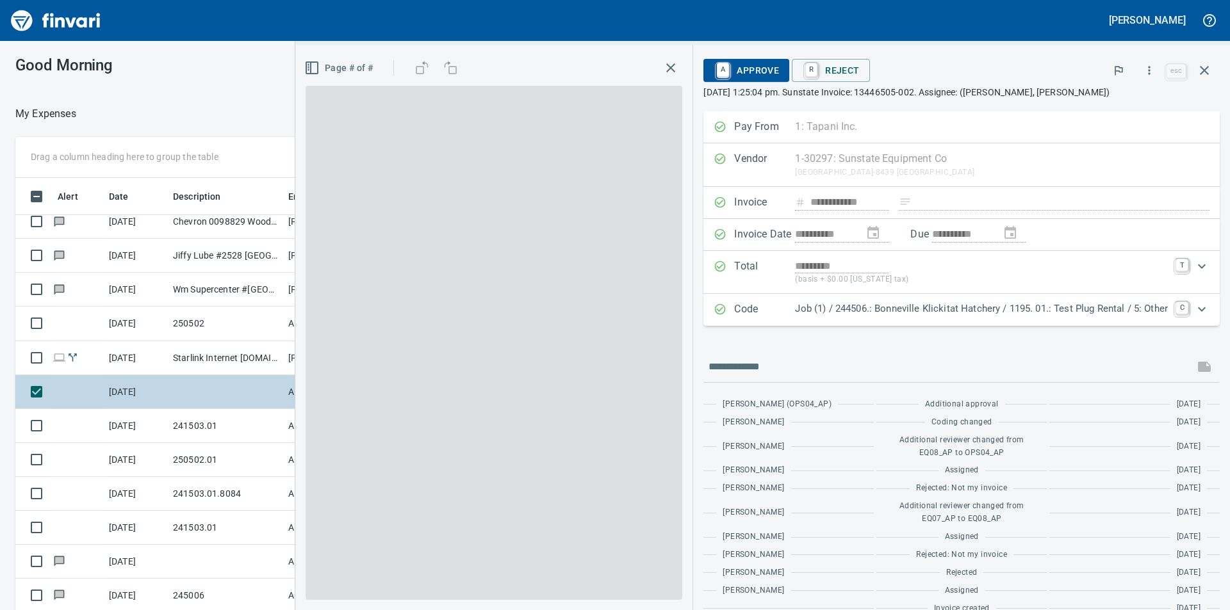
scroll to position [460, 850]
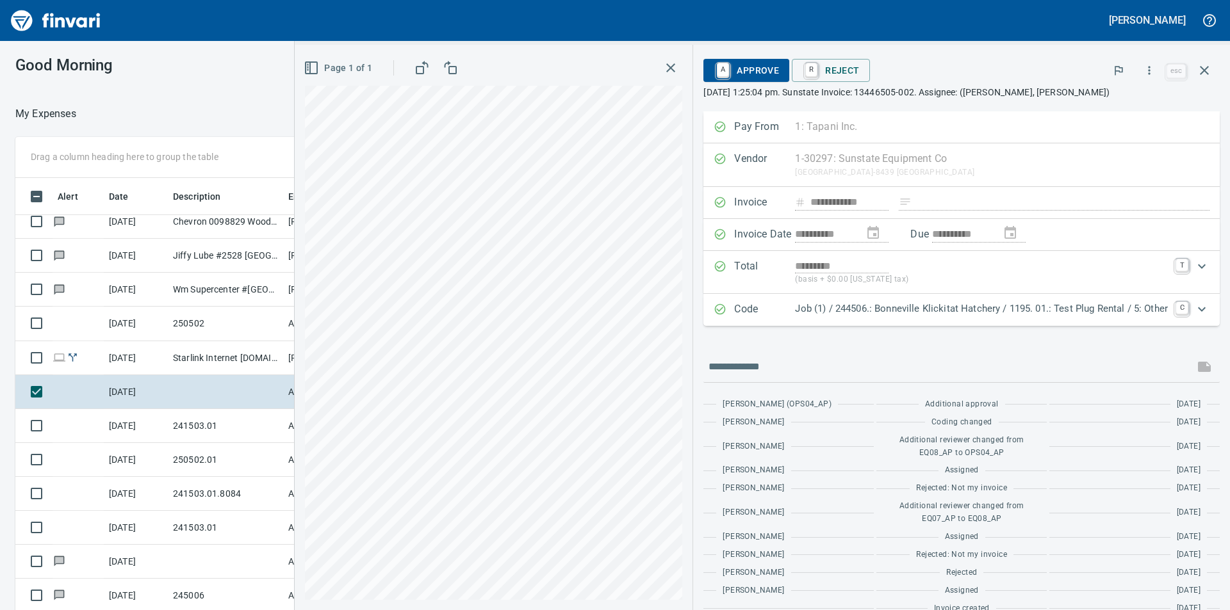
click at [901, 95] on p "[DATE] 1:25:04 pm. Sunstate Invoice: 13446505-002. Assignee: ([PERSON_NAME], [P…" at bounding box center [961, 92] width 516 height 13
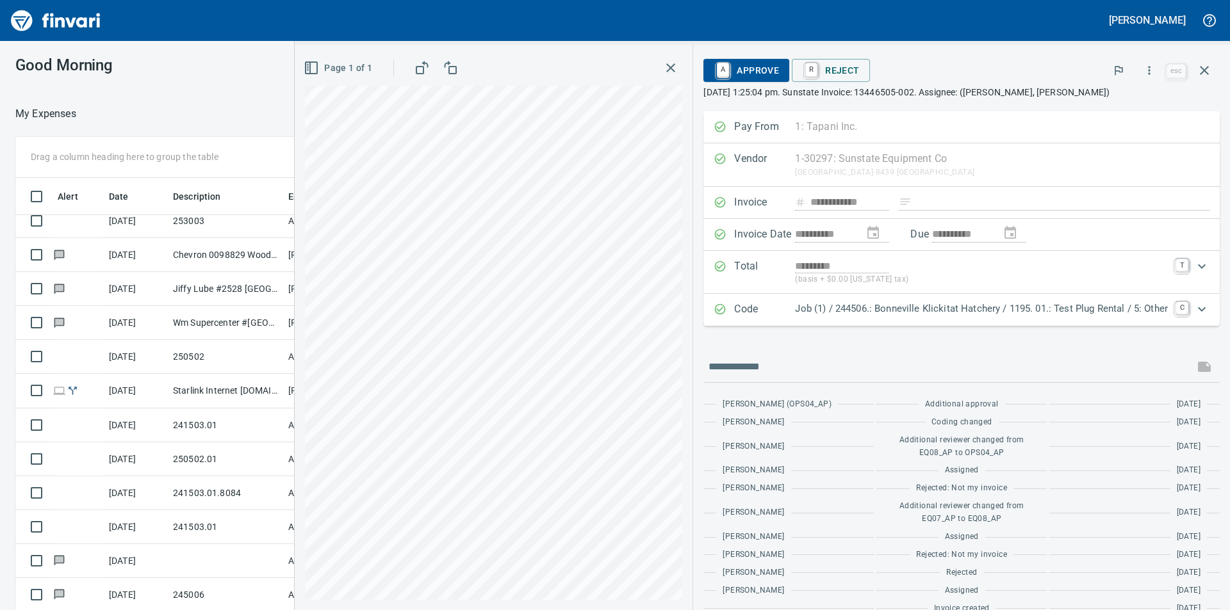
scroll to position [282, 0]
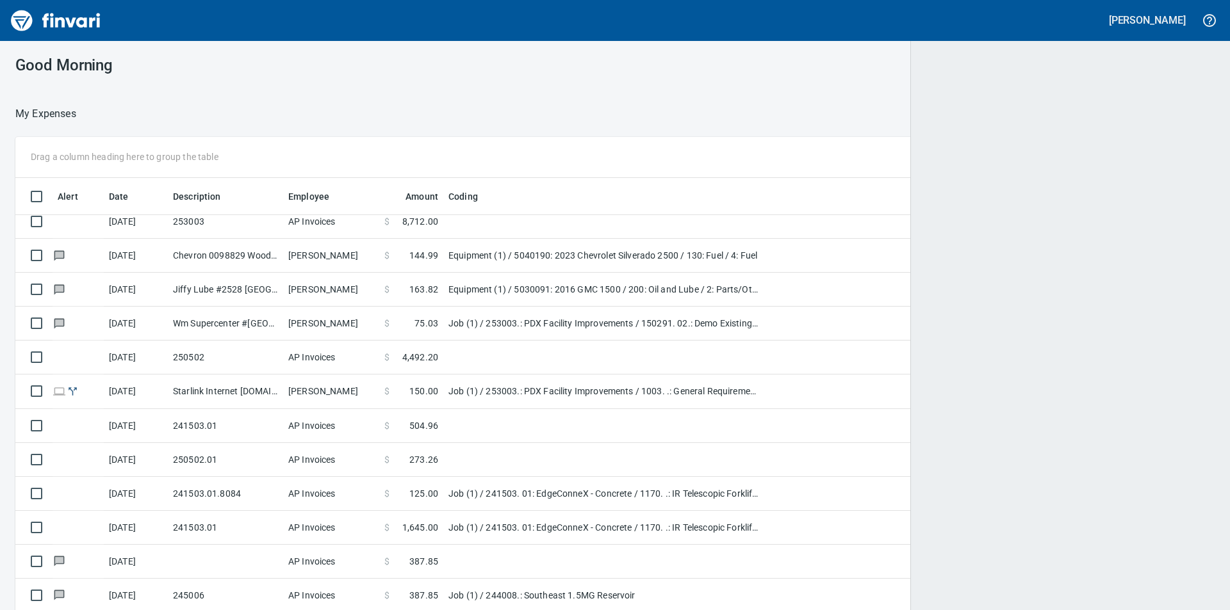
scroll to position [460, 1168]
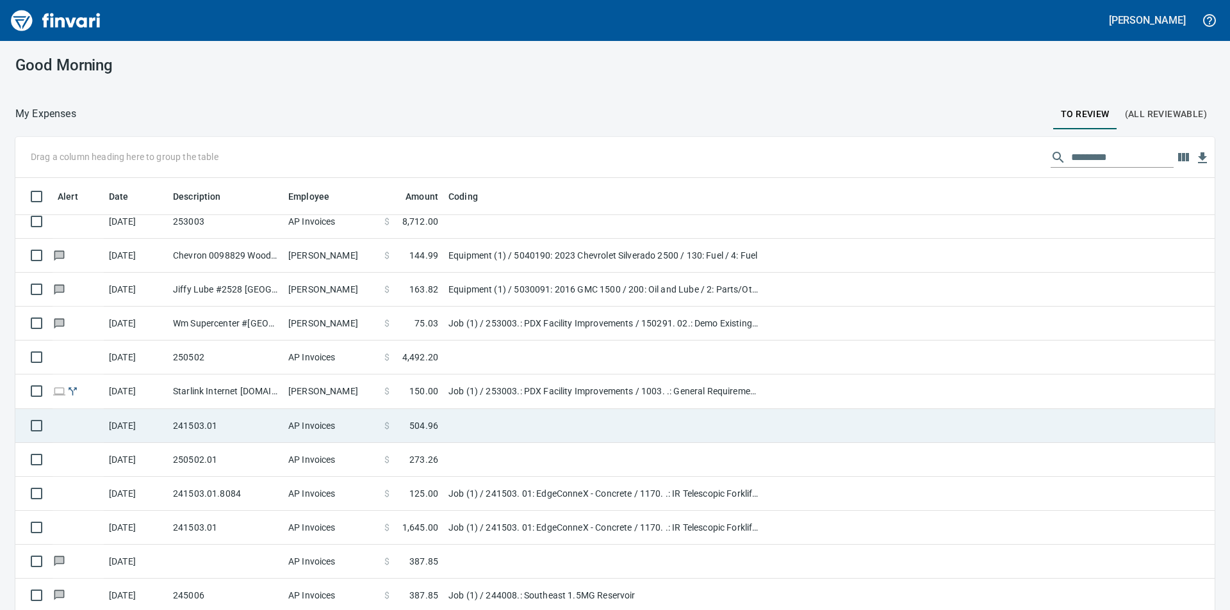
click at [219, 423] on td "241503.01" at bounding box center [225, 426] width 115 height 34
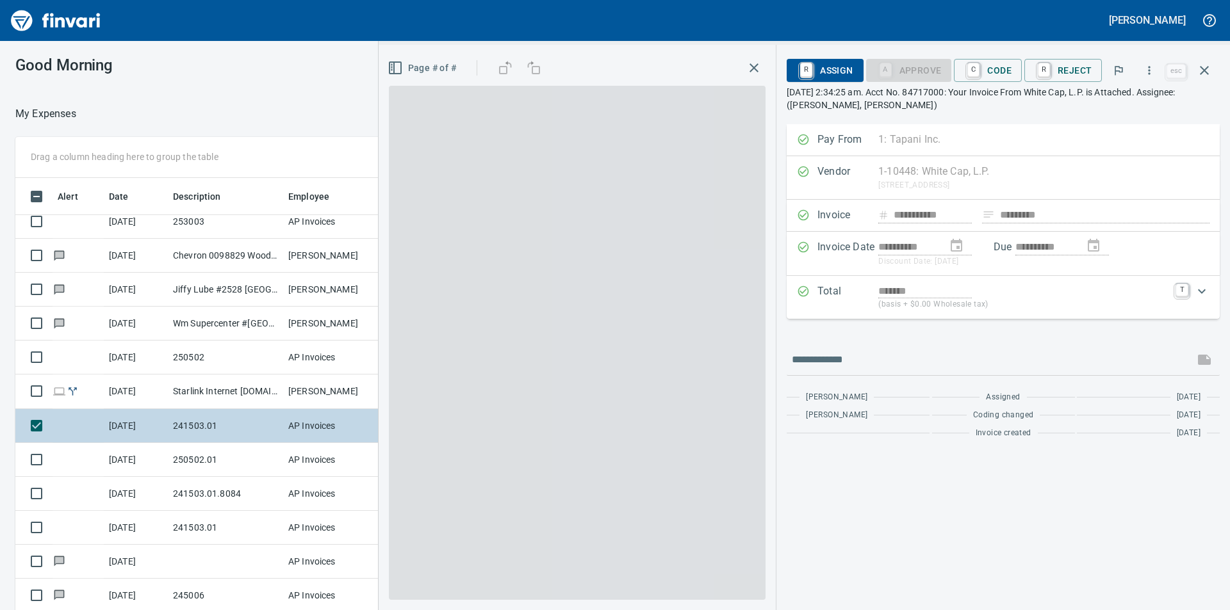
scroll to position [460, 850]
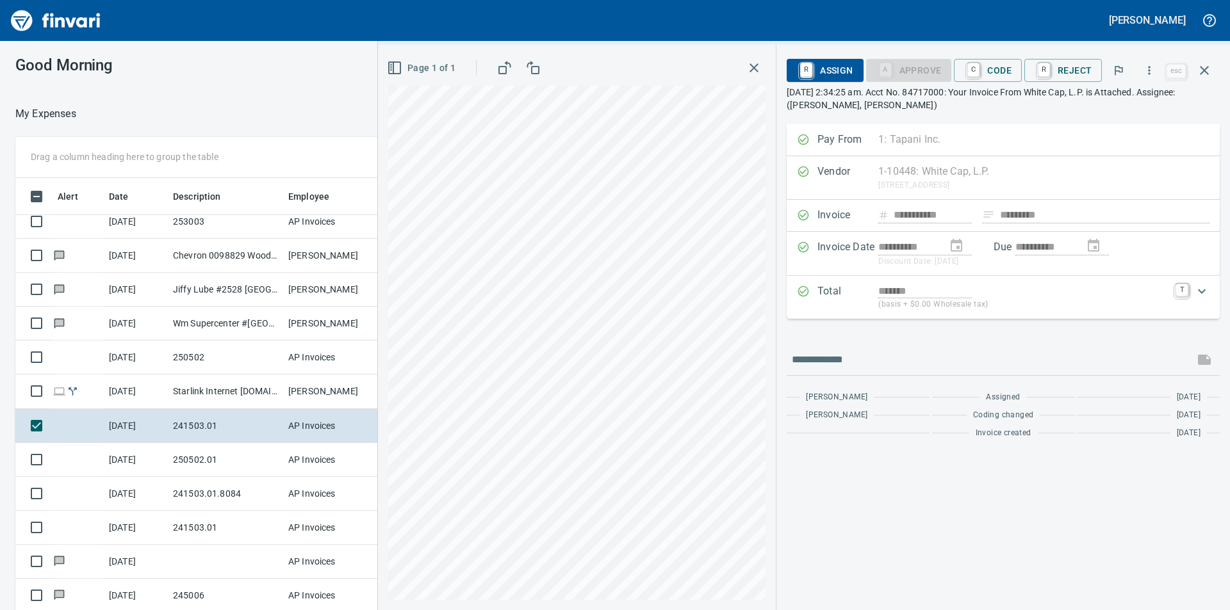
click at [1055, 97] on p "[DATE] 2:34:25 am. Acct No. 84717000: Your Invoice From White Cap, L.P. is Atta…" at bounding box center [1002, 99] width 433 height 26
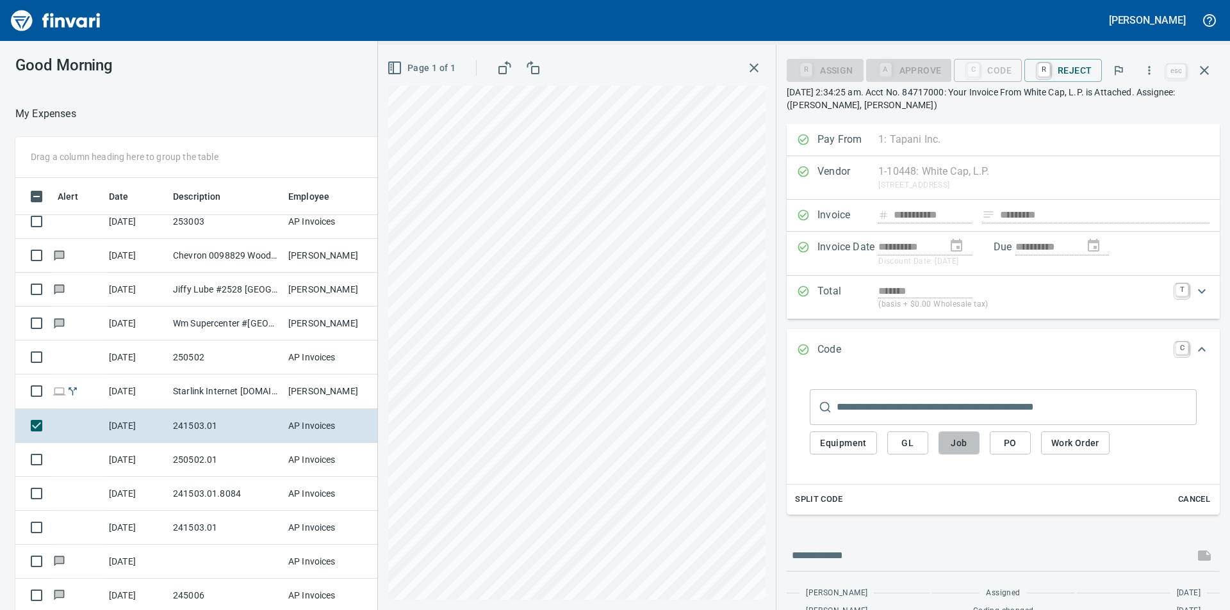
click at [953, 442] on span "Job" at bounding box center [958, 443] width 20 height 16
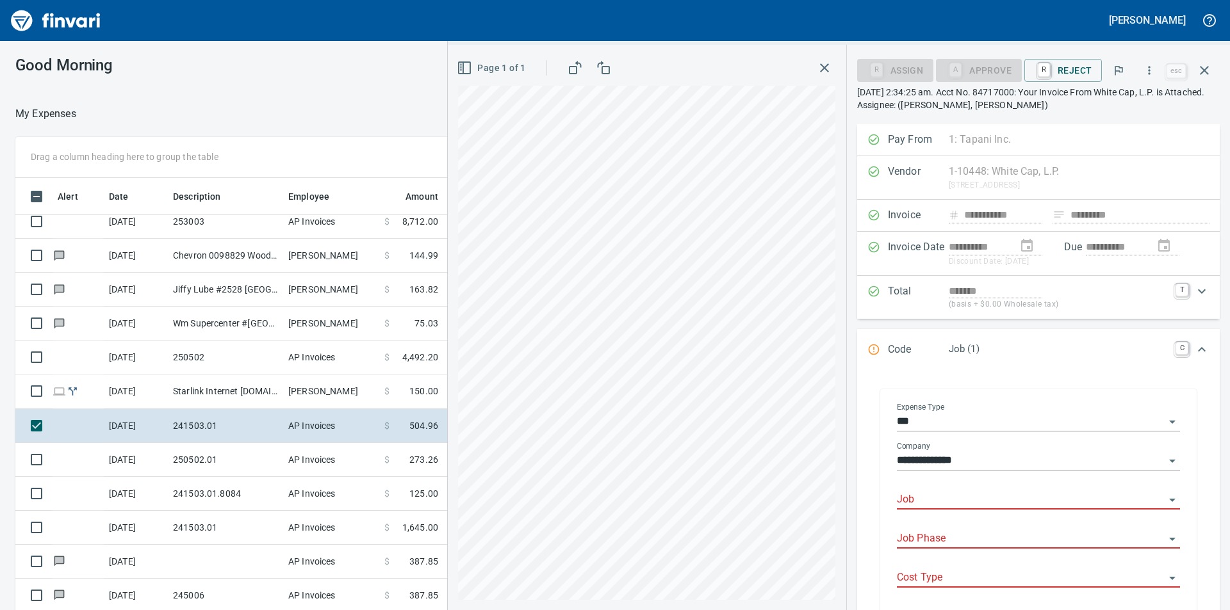
click at [975, 494] on input "Job" at bounding box center [1031, 500] width 268 height 18
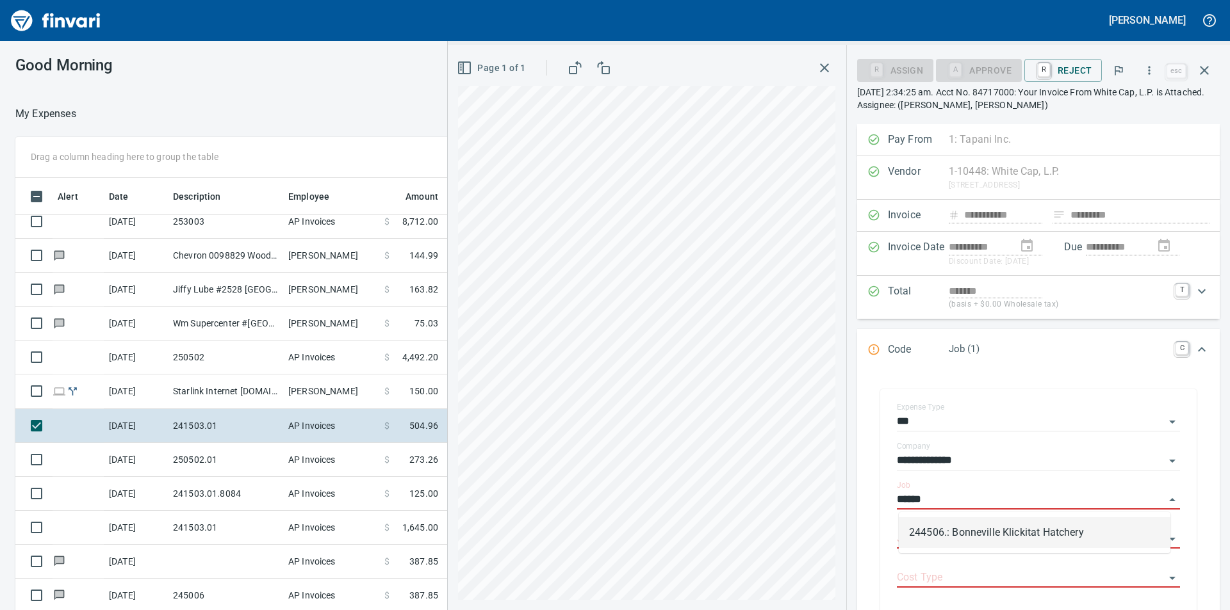
click at [989, 533] on li "244506.: Bonneville Klickitat Hatchery" at bounding box center [1034, 532] width 272 height 31
type input "**********"
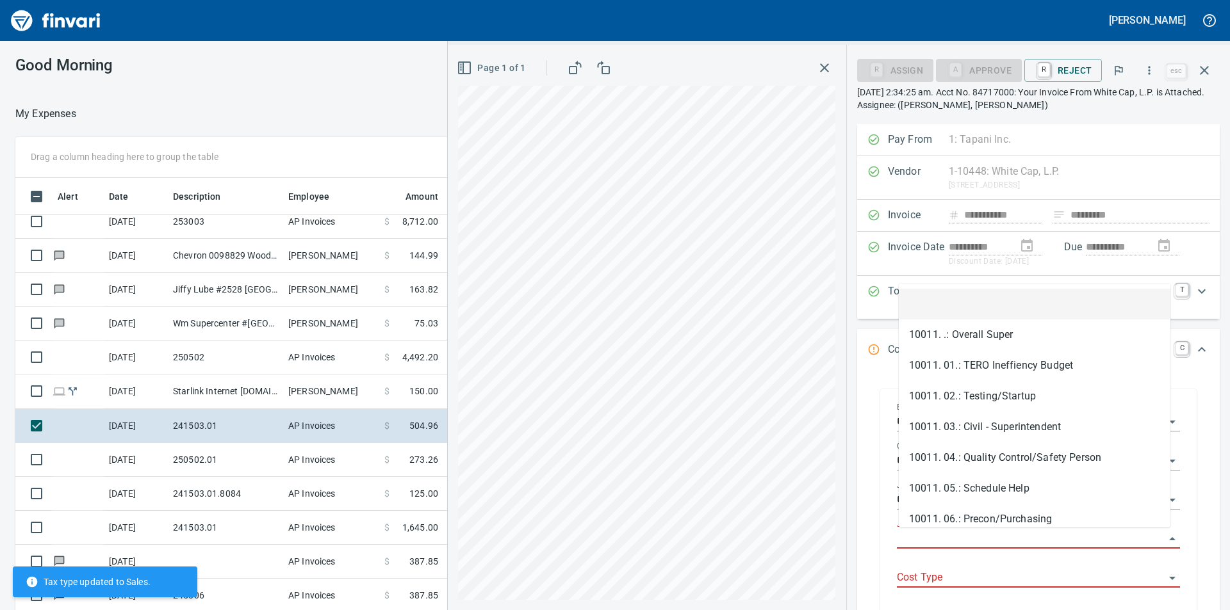
click at [982, 535] on input "Job Phase" at bounding box center [1031, 539] width 268 height 18
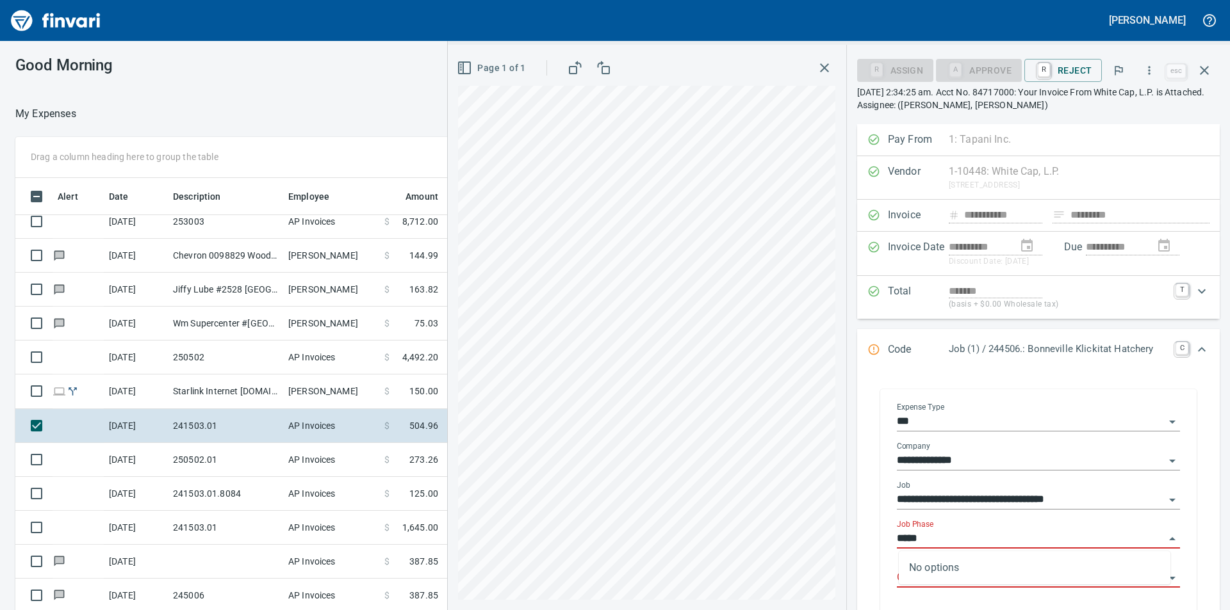
click at [1169, 499] on icon "Open" at bounding box center [1172, 500] width 6 height 3
type input "*****"
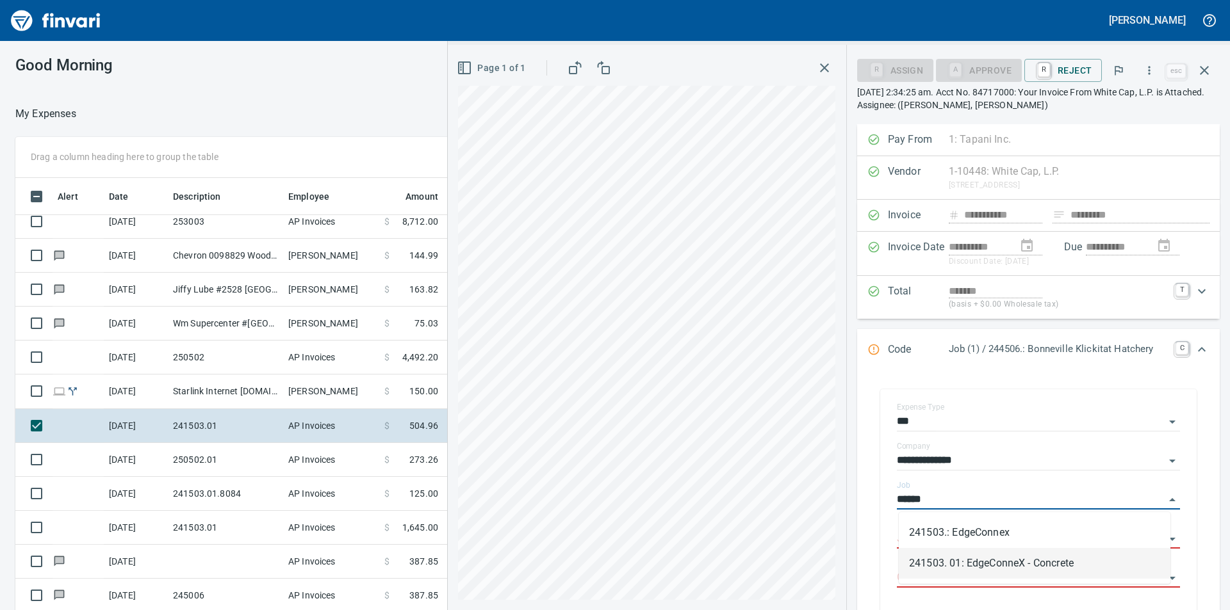
click at [1023, 569] on li "241503. 01: EdgeConneX - Concrete" at bounding box center [1034, 563] width 272 height 31
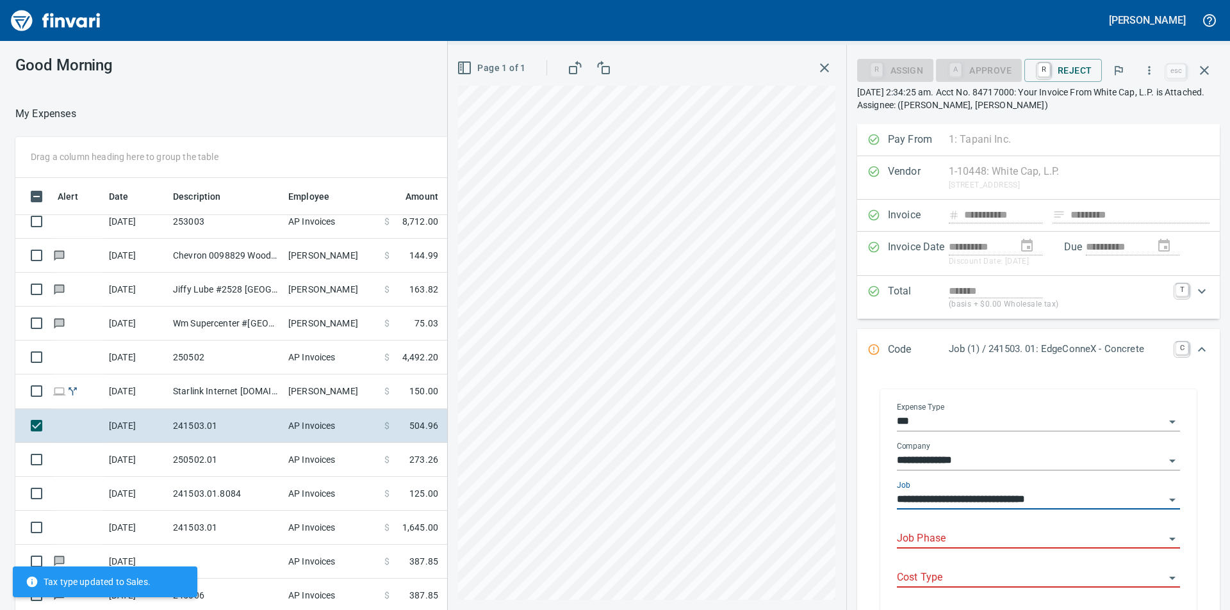
type input "**********"
click at [957, 540] on input "Job Phase" at bounding box center [1031, 539] width 268 height 18
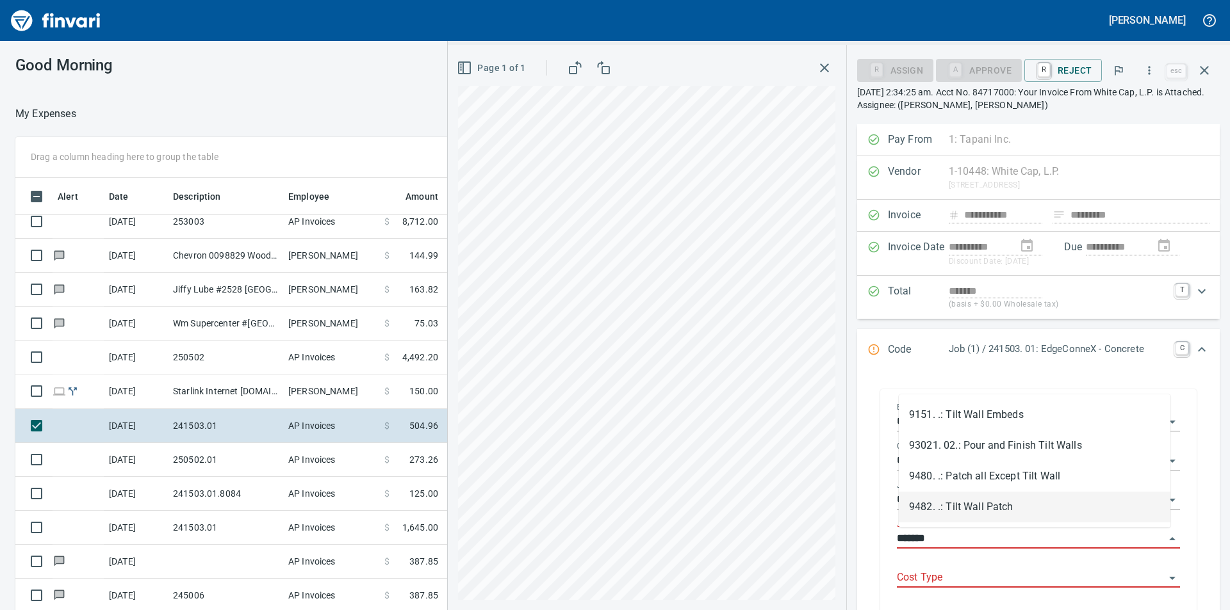
drag, startPoint x: 975, startPoint y: 511, endPoint x: 957, endPoint y: 523, distance: 21.3
click at [974, 511] on li "9482. .: Tilt Wall Patch" at bounding box center [1034, 507] width 272 height 31
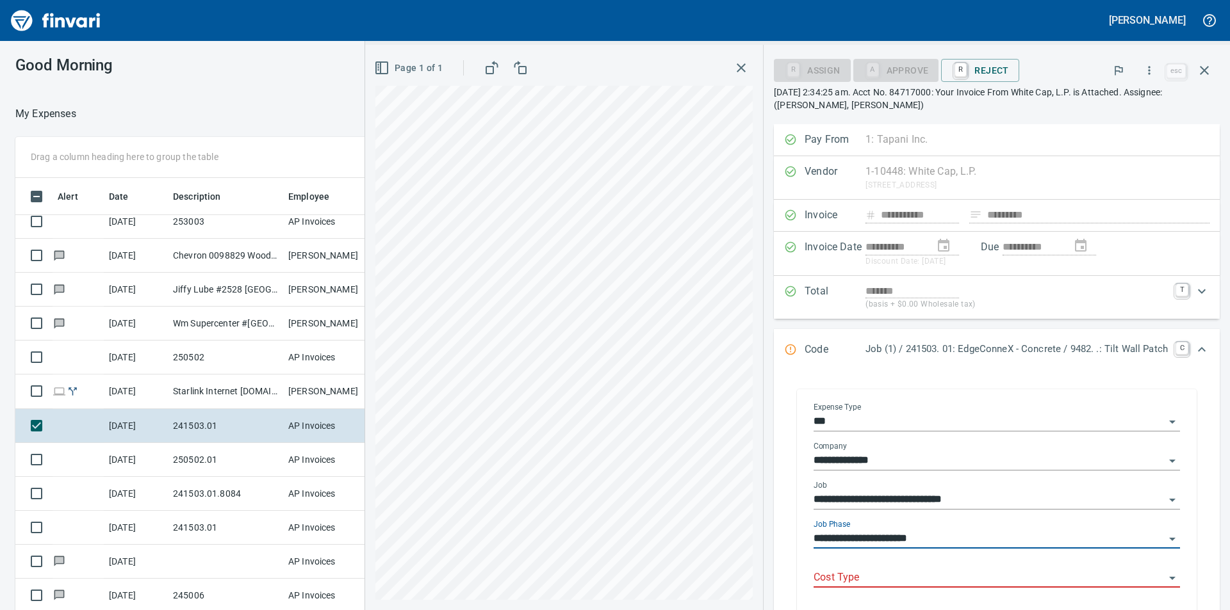
type input "**********"
click at [831, 579] on input "Cost Type" at bounding box center [988, 578] width 351 height 18
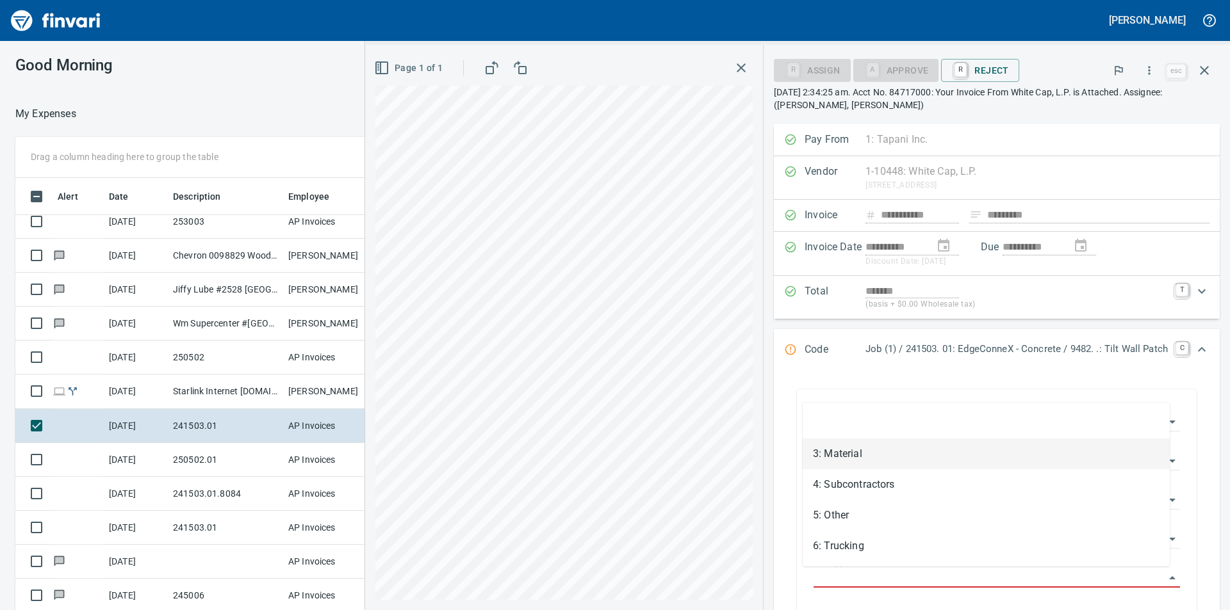
click at [849, 456] on li "3: Material" at bounding box center [985, 454] width 367 height 31
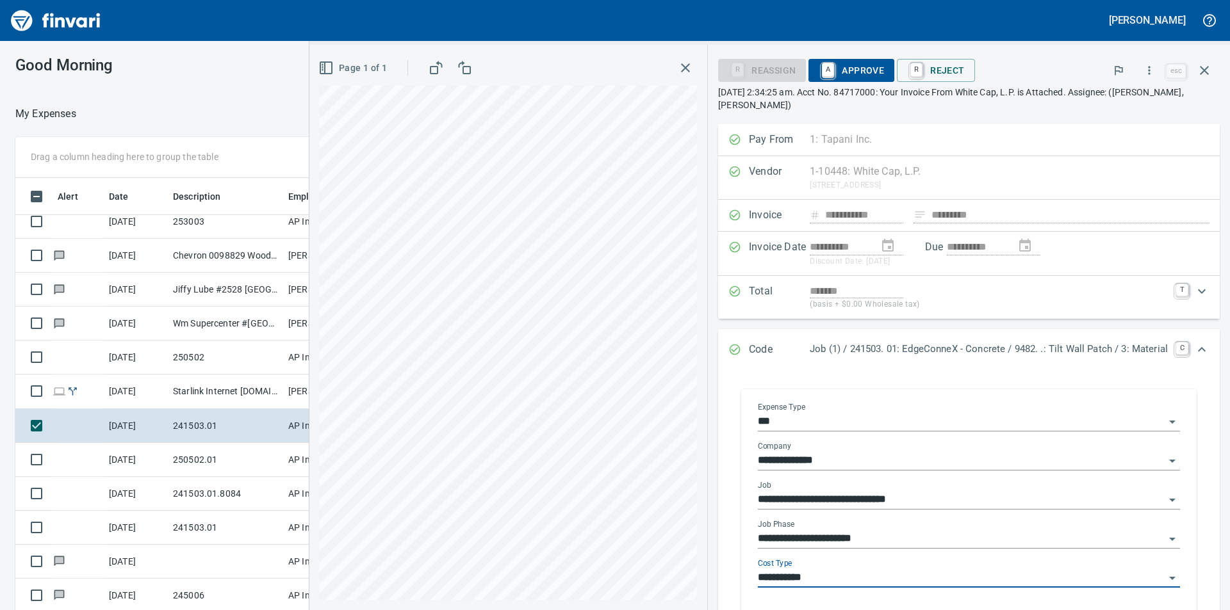
type input "**********"
click at [1135, 350] on p "Job (1) / 241503. 01: EdgeConneX - Concrete / 9482. .: Tilt Wall Patch / 3: Mat…" at bounding box center [988, 349] width 358 height 15
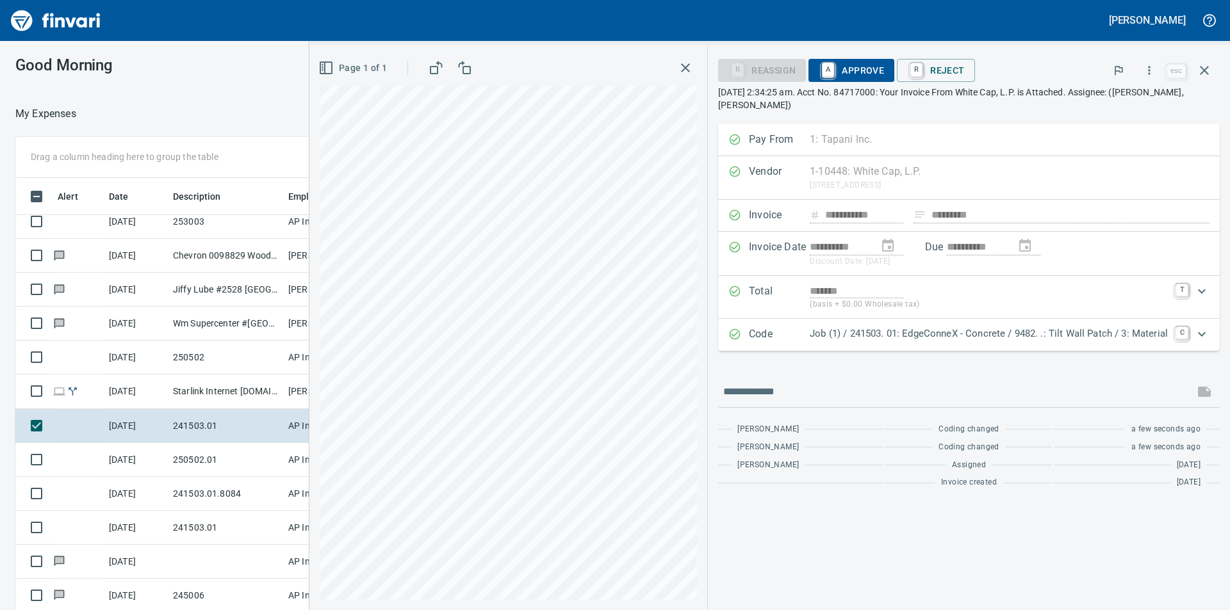
click at [908, 99] on p "[DATE] 2:34:25 am. Acct No. 84717000: Your Invoice From White Cap, L.P. is Atta…" at bounding box center [968, 99] width 501 height 26
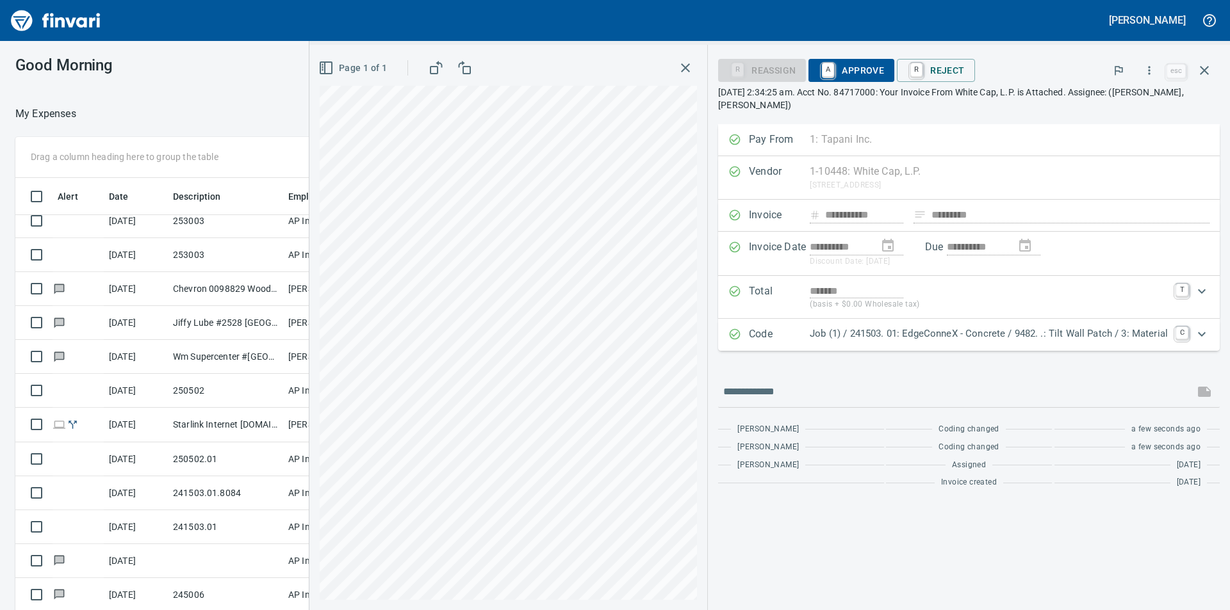
scroll to position [248, 0]
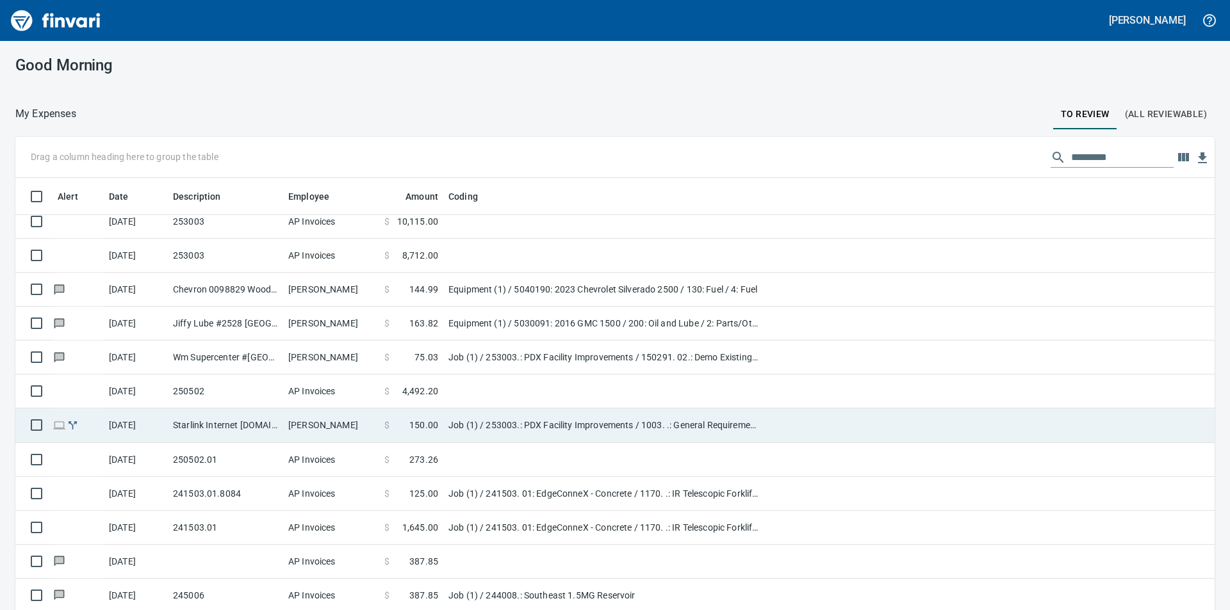
scroll to position [460, 1170]
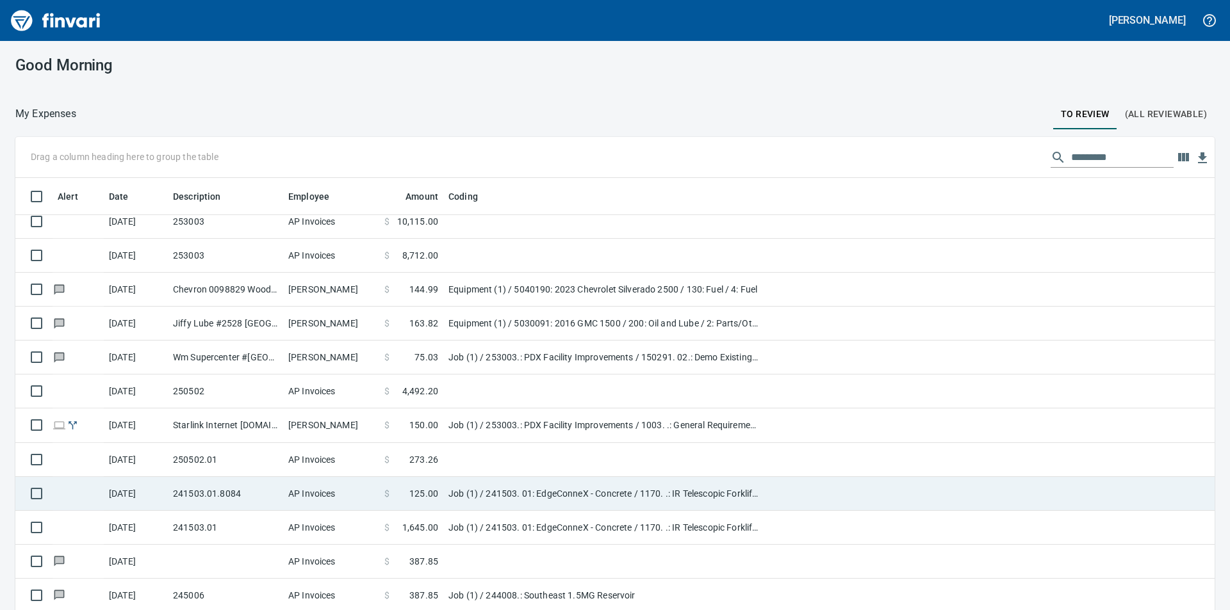
click at [250, 487] on td "241503.01.8084" at bounding box center [225, 494] width 115 height 34
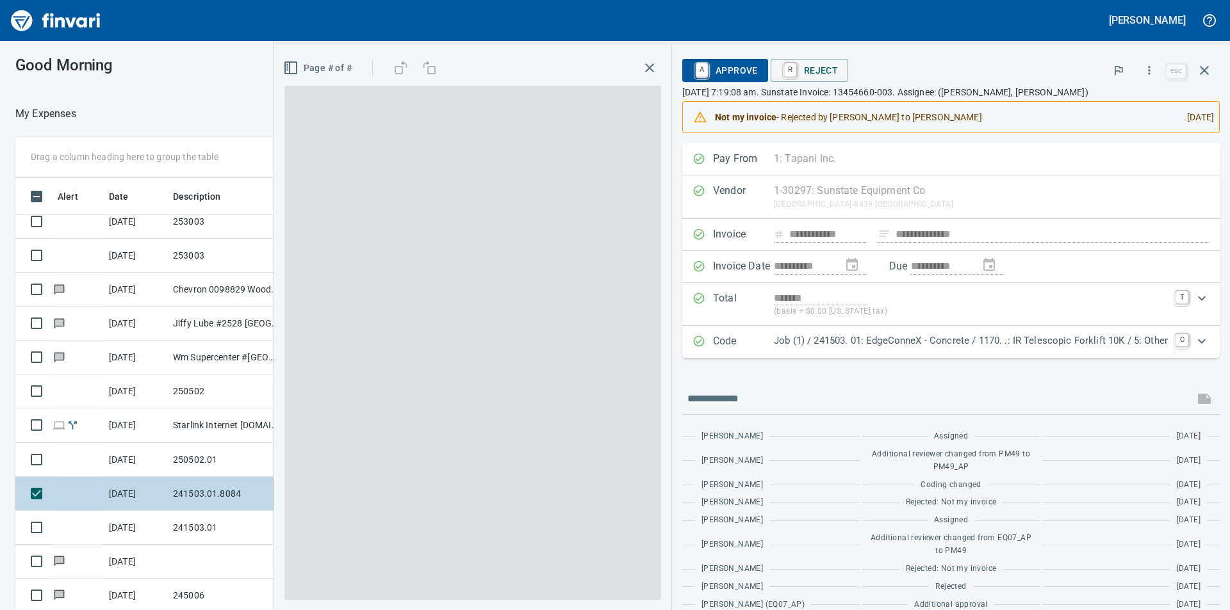
scroll to position [460, 850]
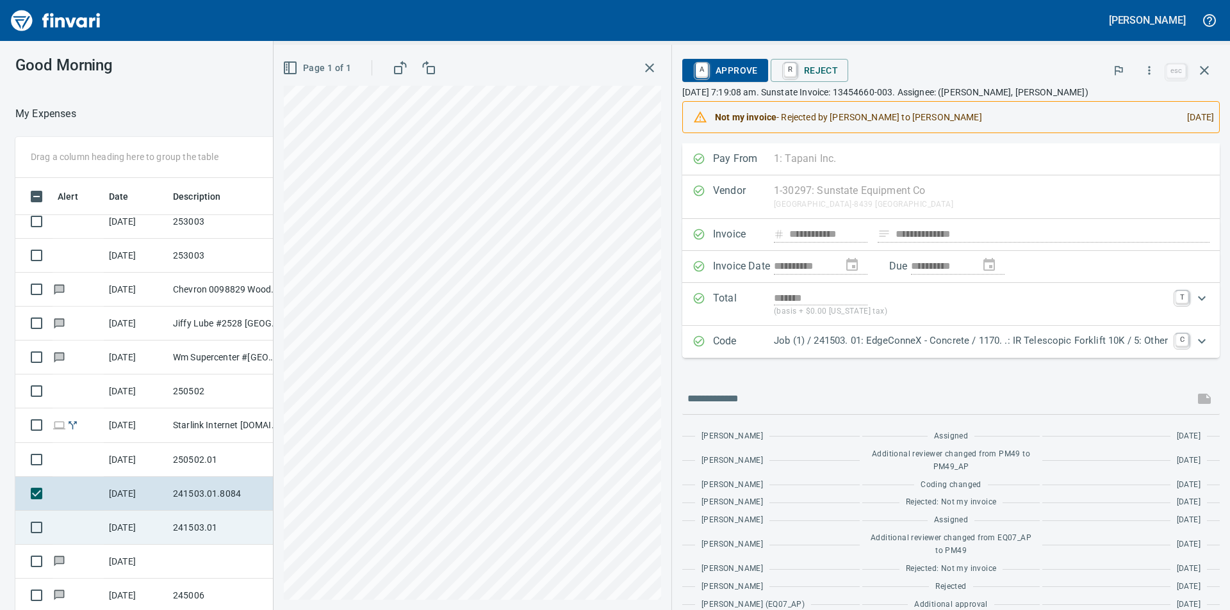
click at [209, 527] on td "241503.01" at bounding box center [225, 528] width 115 height 34
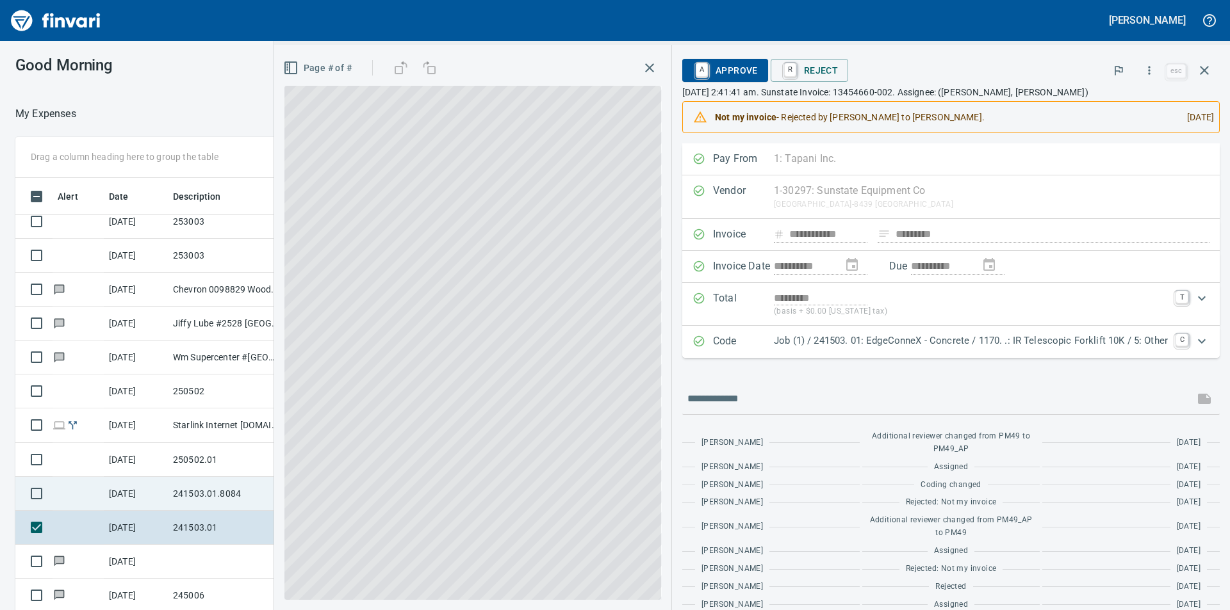
click at [223, 497] on td "241503.01.8084" at bounding box center [225, 494] width 115 height 34
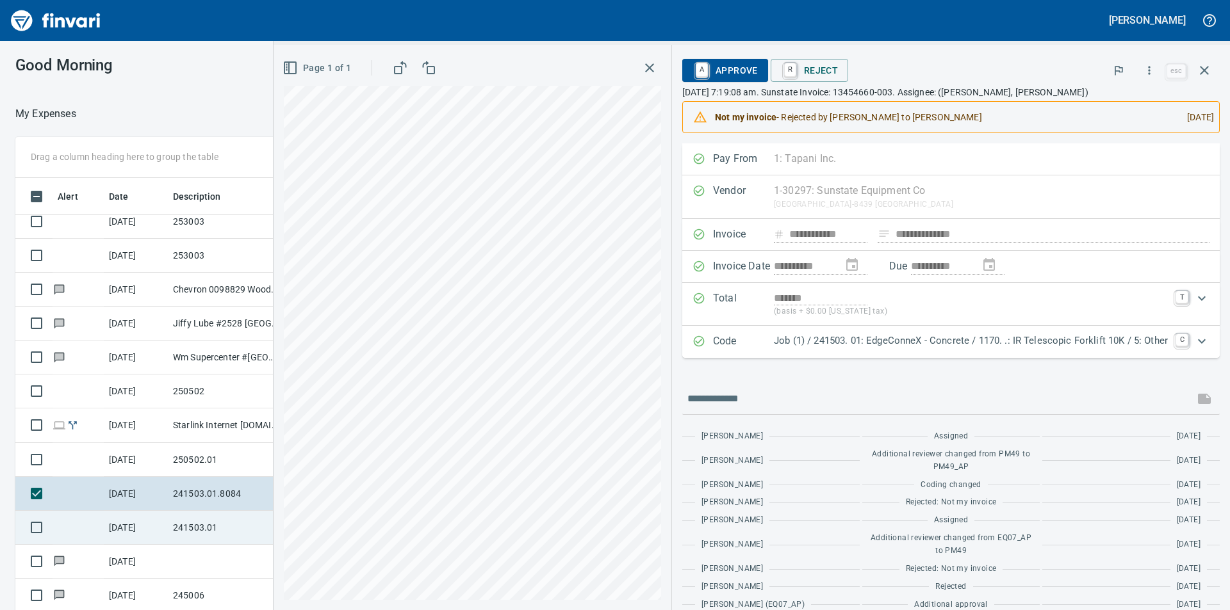
click at [215, 527] on td "241503.01" at bounding box center [225, 528] width 115 height 34
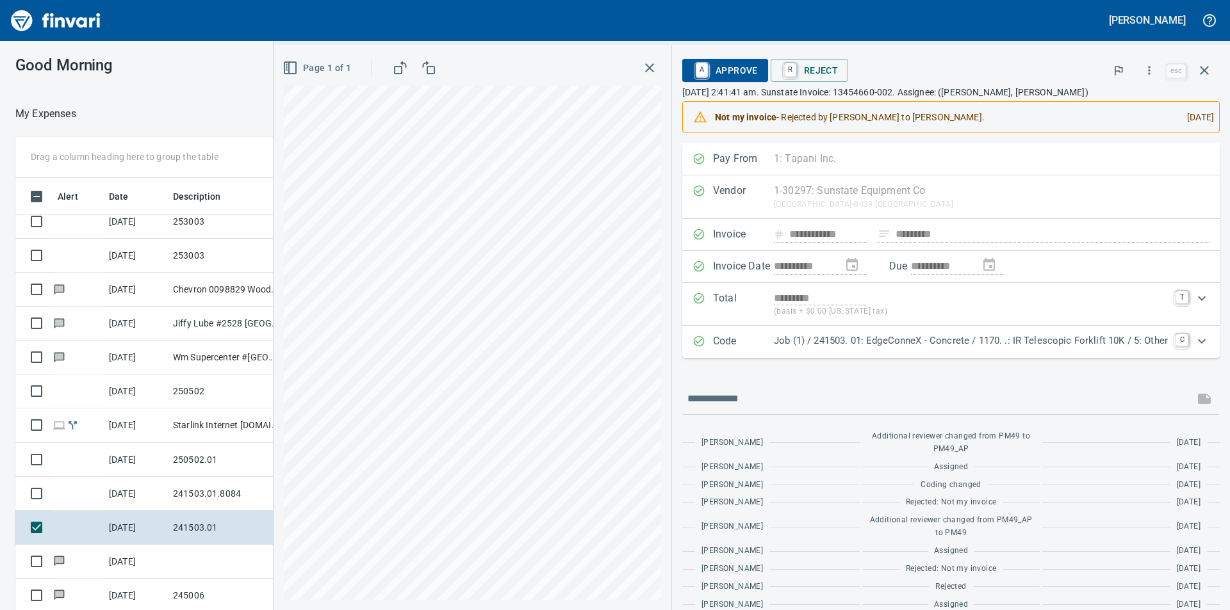
click at [905, 95] on p "[DATE] 2:41:41 am. Sunstate Invoice: 13454660-002. Assignee: ([PERSON_NAME], [P…" at bounding box center [950, 92] width 537 height 13
click at [1194, 339] on icon "Expand" at bounding box center [1201, 341] width 15 height 15
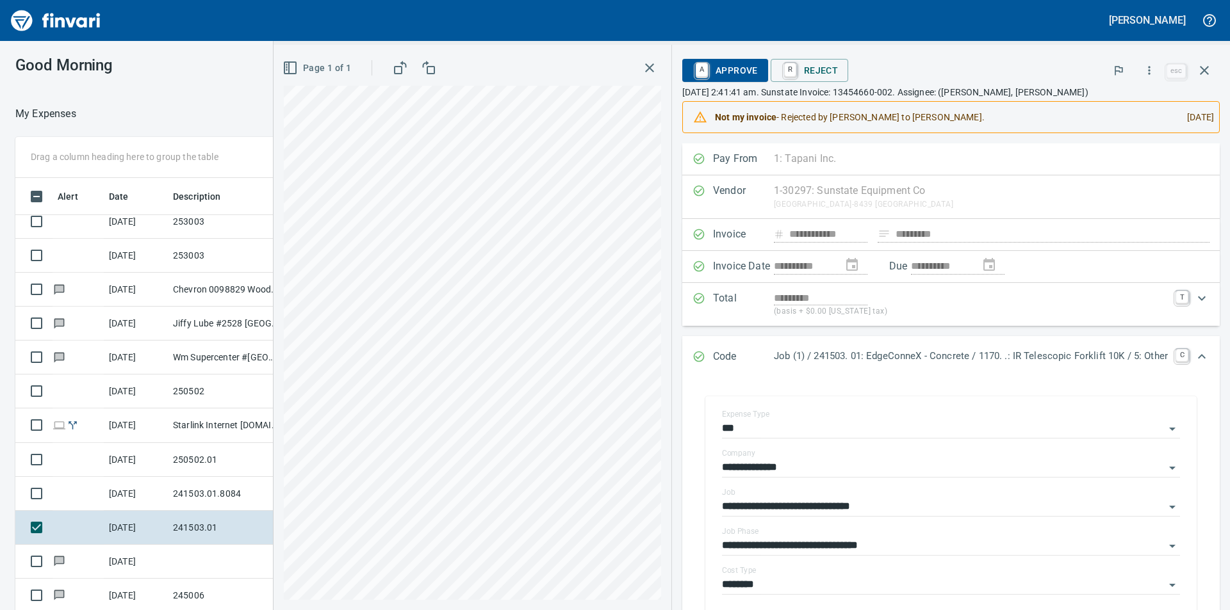
click at [1199, 355] on div "Expand" at bounding box center [1201, 356] width 31 height 31
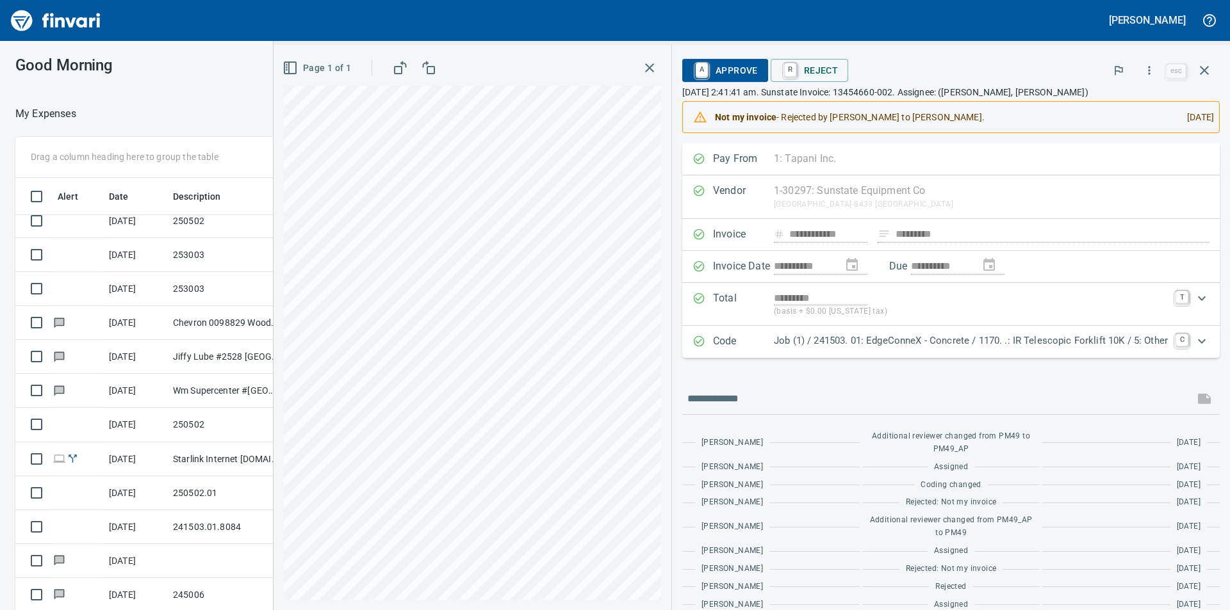
scroll to position [214, 0]
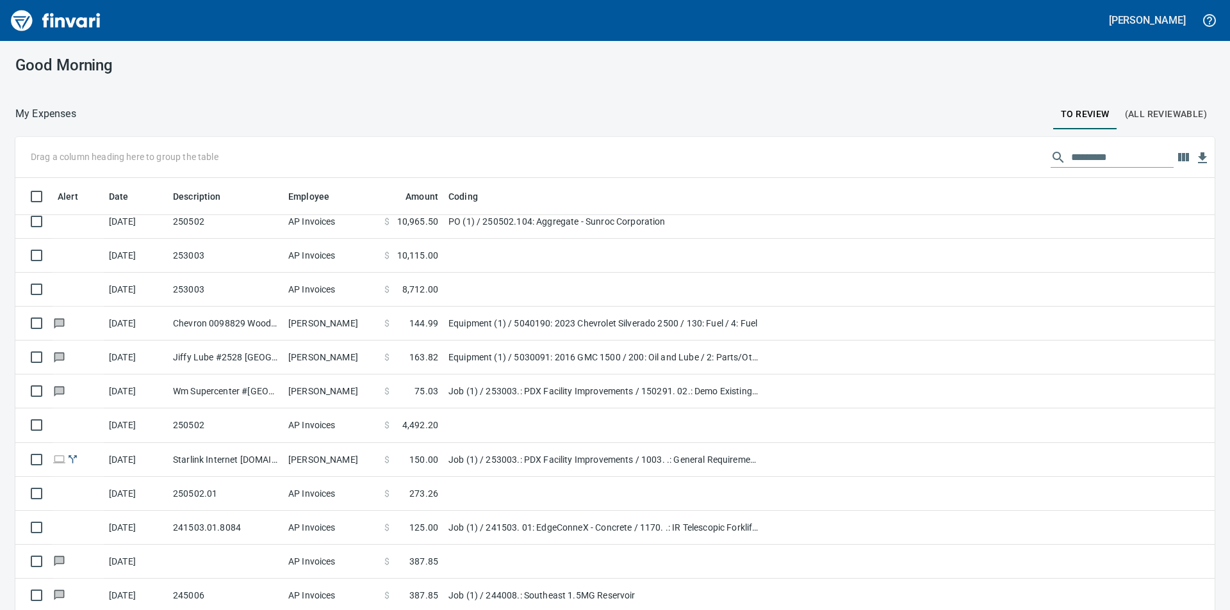
scroll to position [460, 1170]
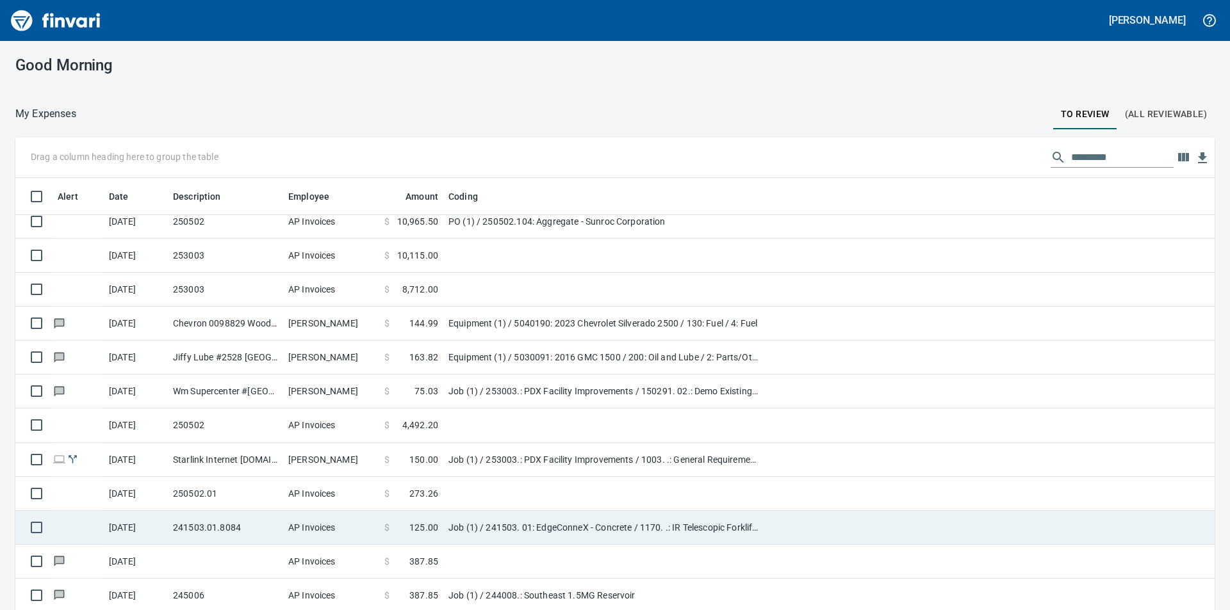
click at [225, 530] on td "241503.01.8084" at bounding box center [225, 528] width 115 height 34
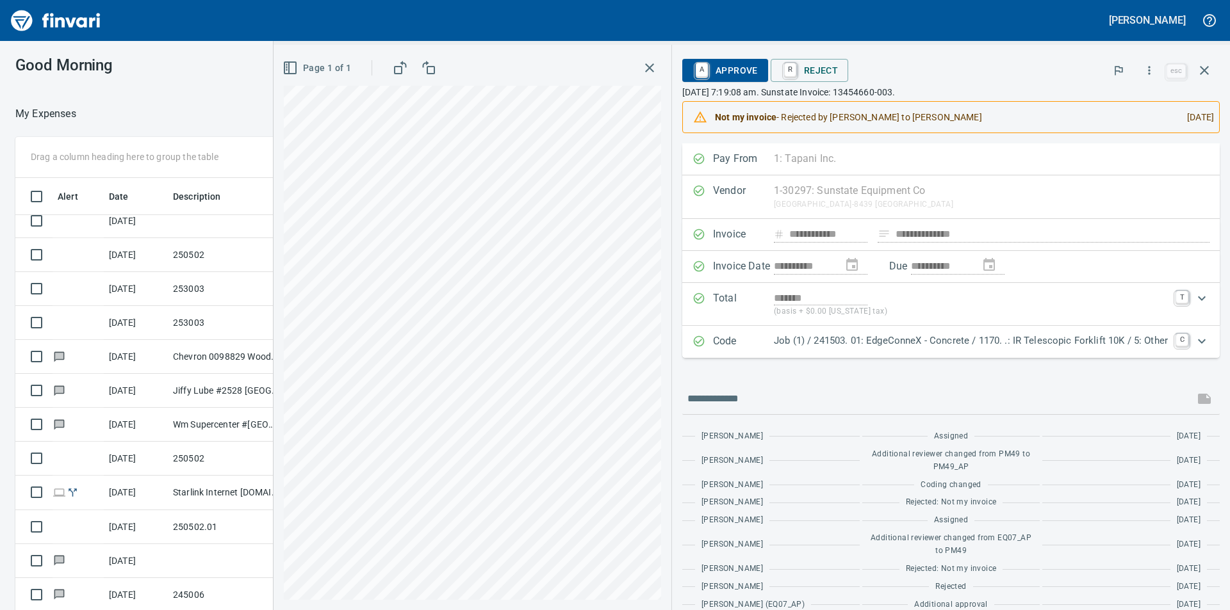
scroll to position [180, 0]
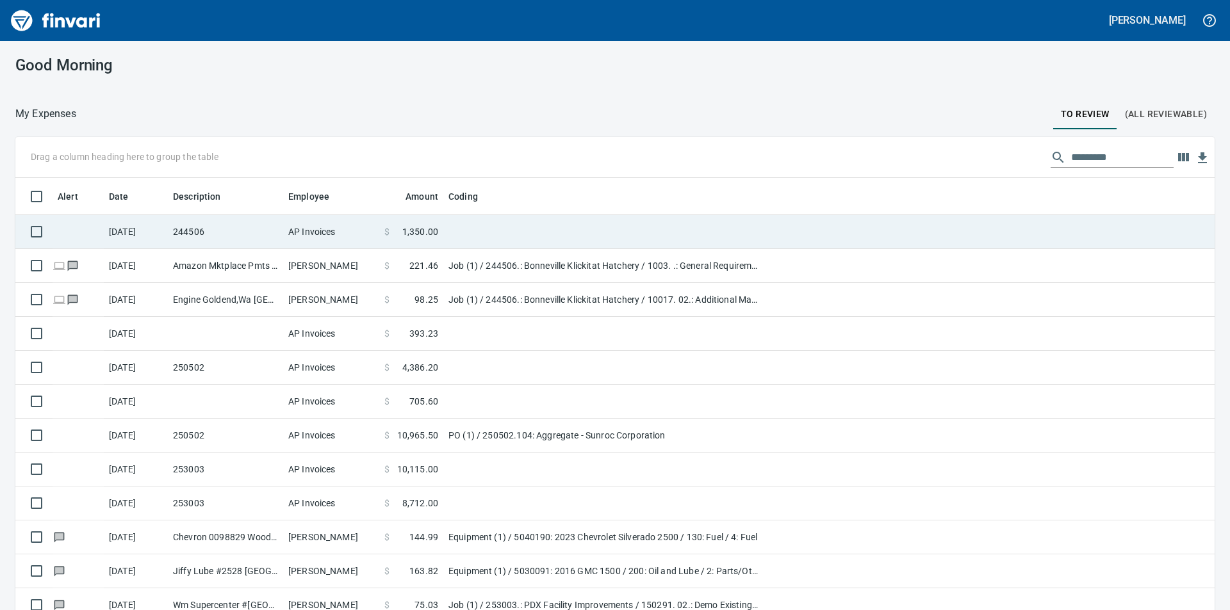
click at [233, 237] on td "244506" at bounding box center [225, 232] width 115 height 34
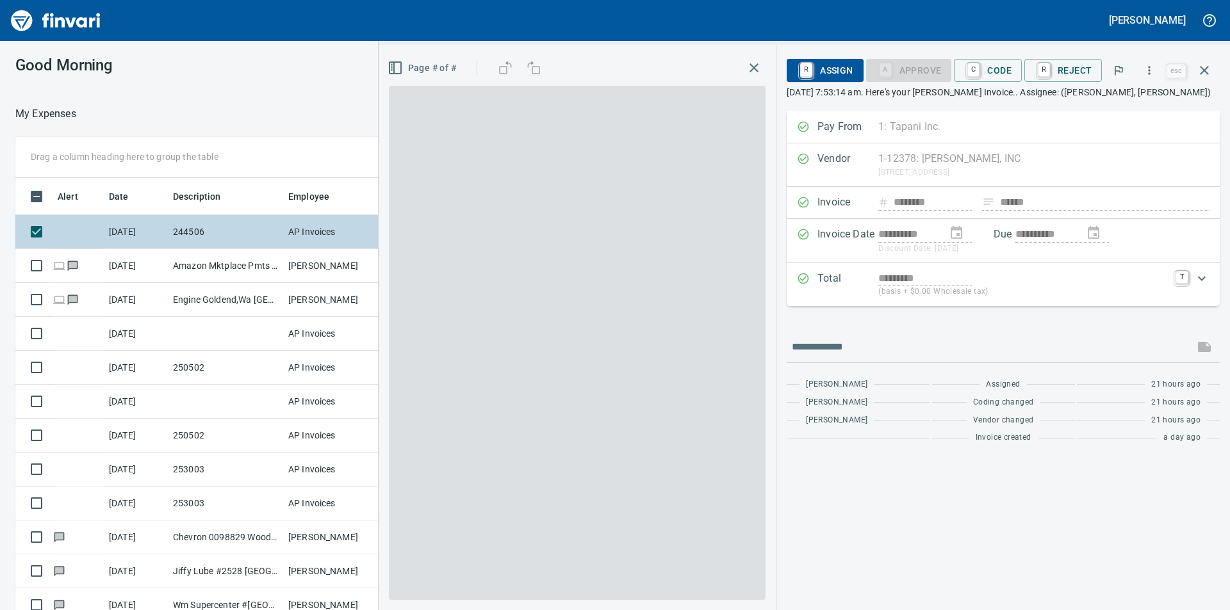
scroll to position [460, 850]
